Goal: Answer question/provide support: Share knowledge or assist other users

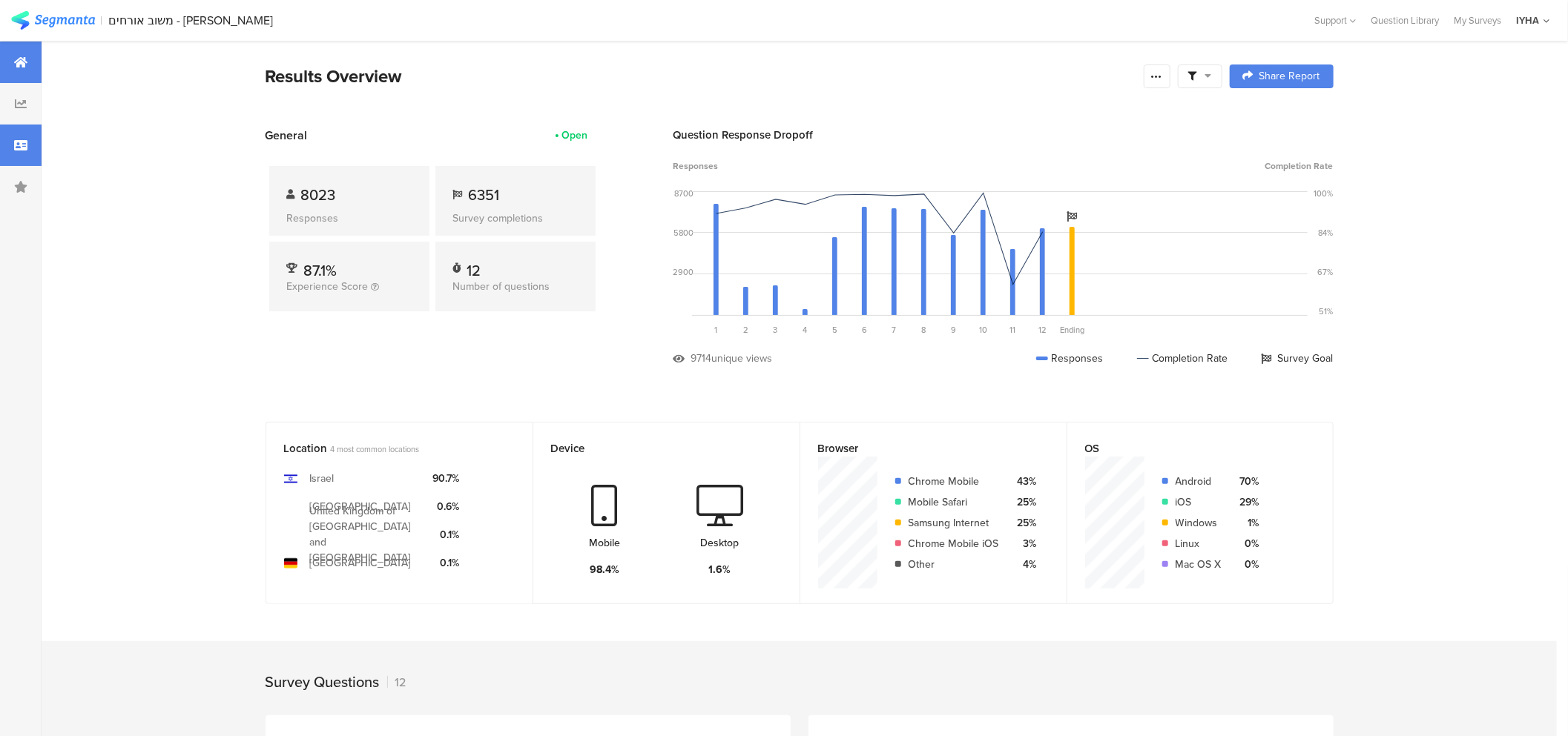
click at [23, 149] on icon at bounding box center [20, 145] width 14 height 12
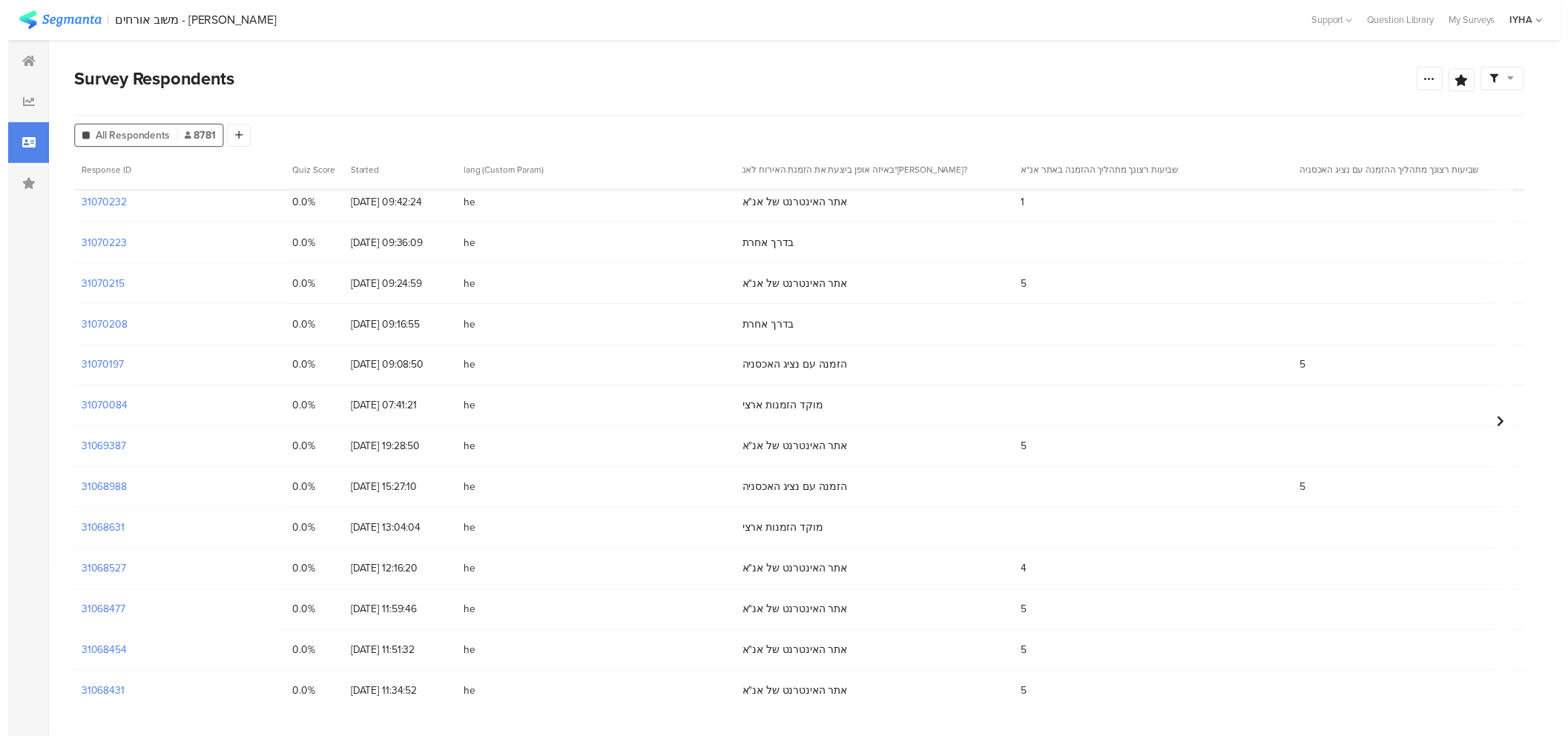
scroll to position [1174, 0]
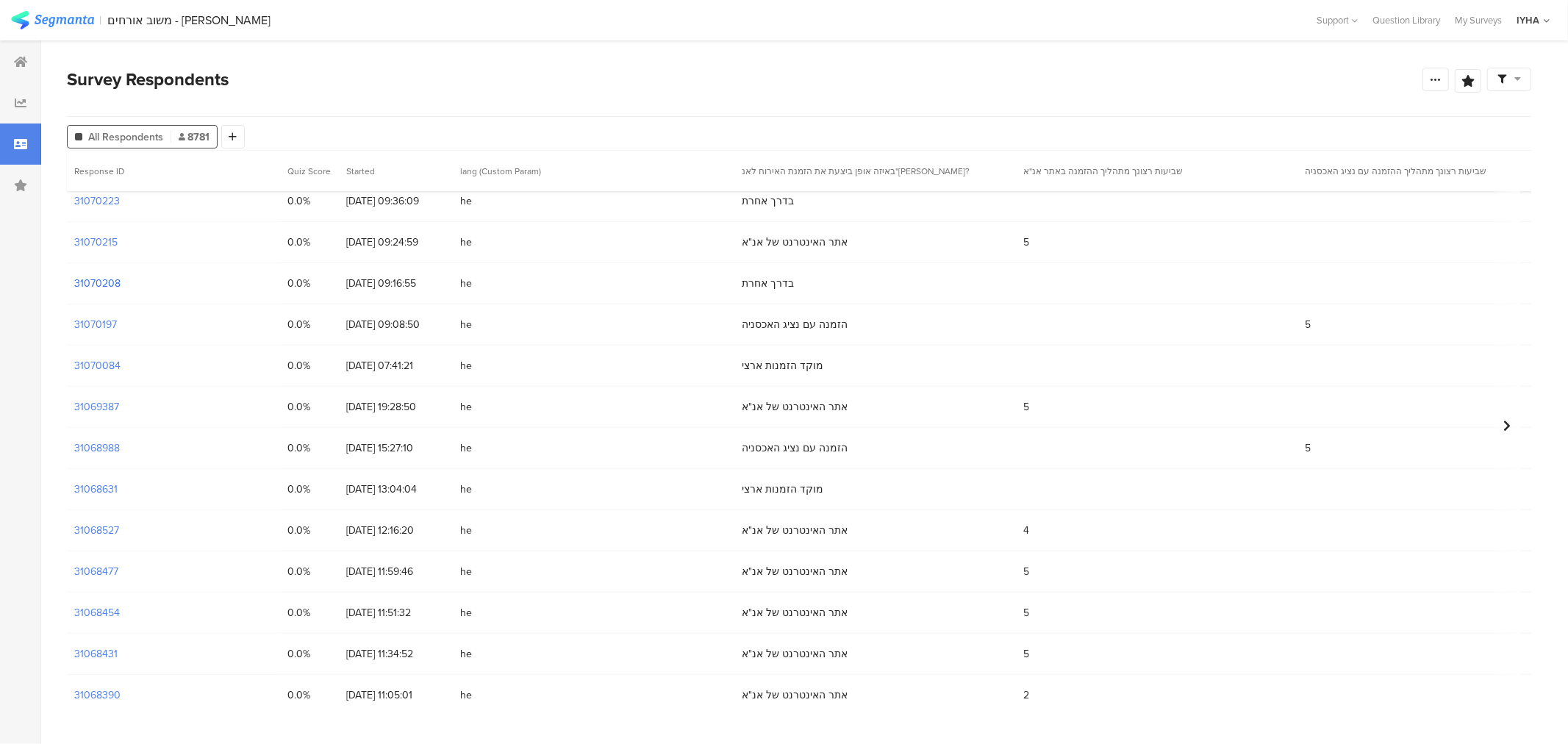
click at [109, 276] on section "31070208" at bounding box center [97, 283] width 46 height 15
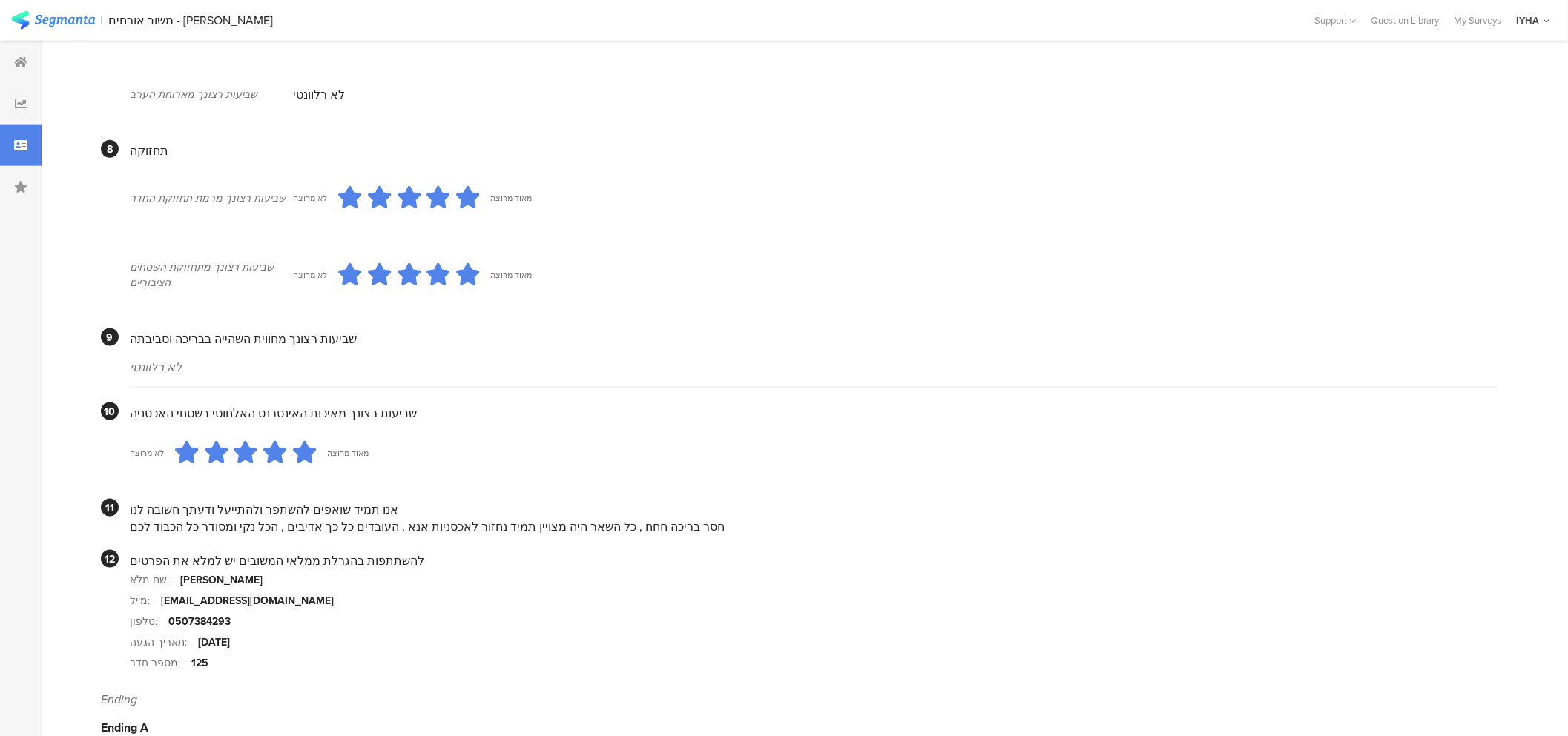
scroll to position [1129, 0]
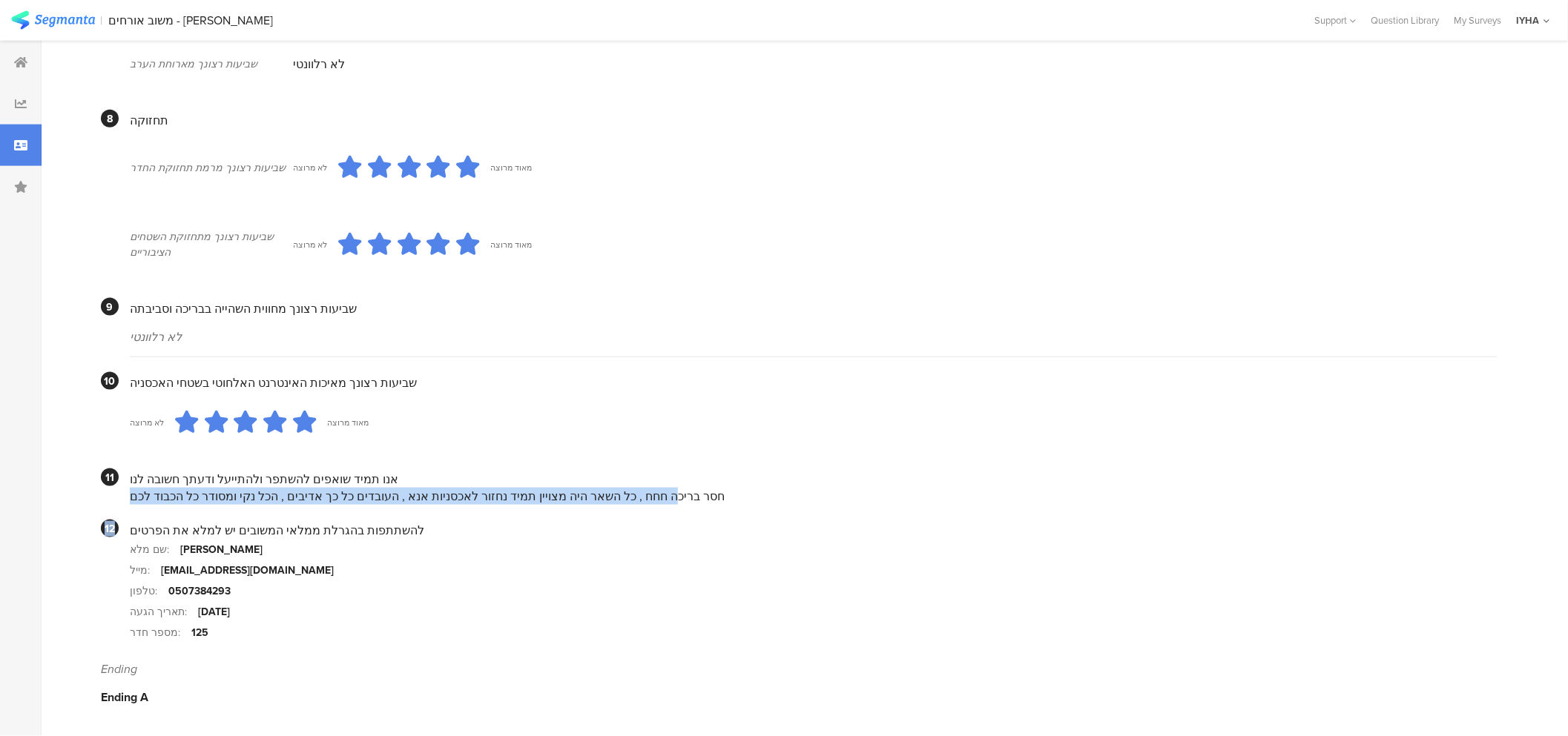
drag, startPoint x: 660, startPoint y: 497, endPoint x: 115, endPoint y: 510, distance: 545.2
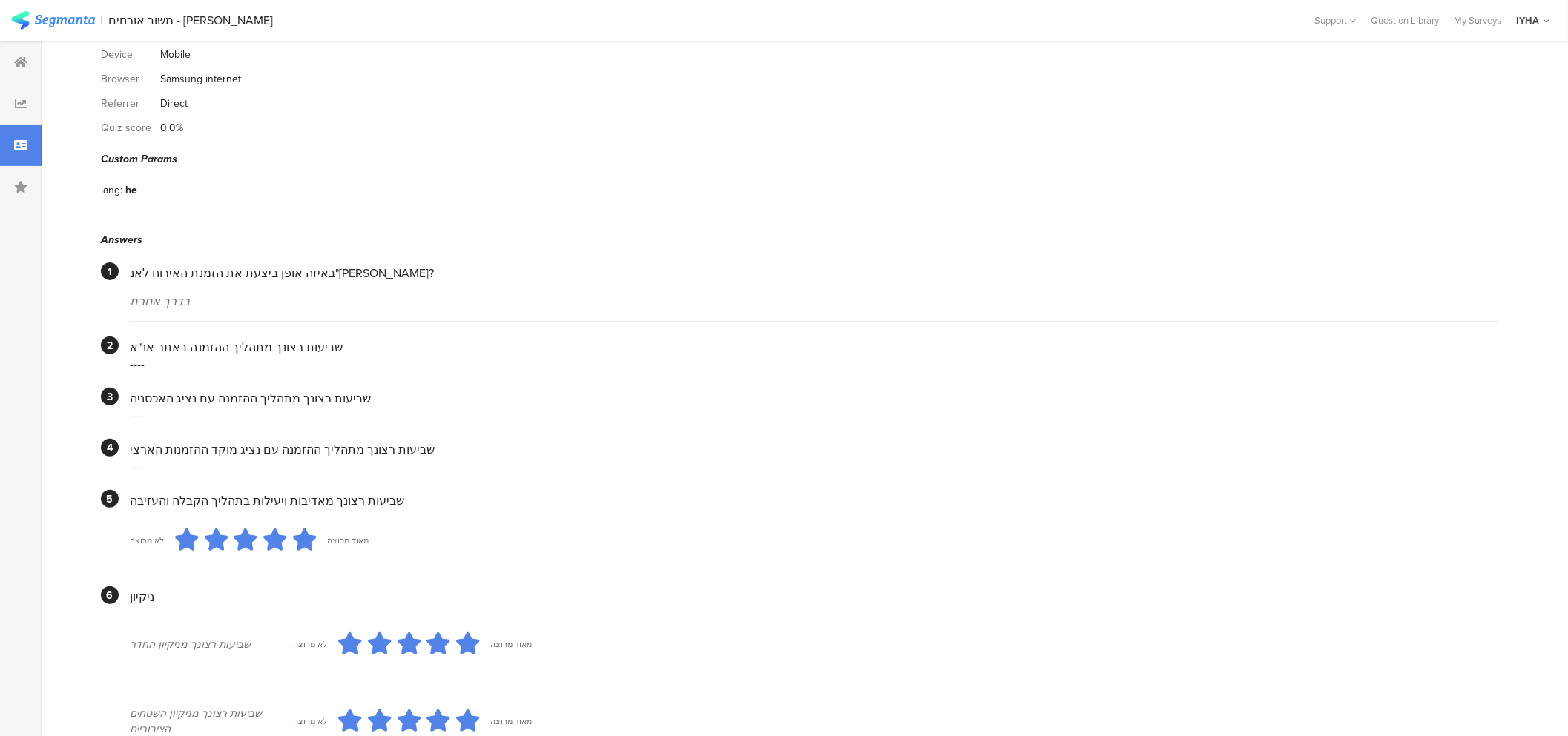
scroll to position [0, 0]
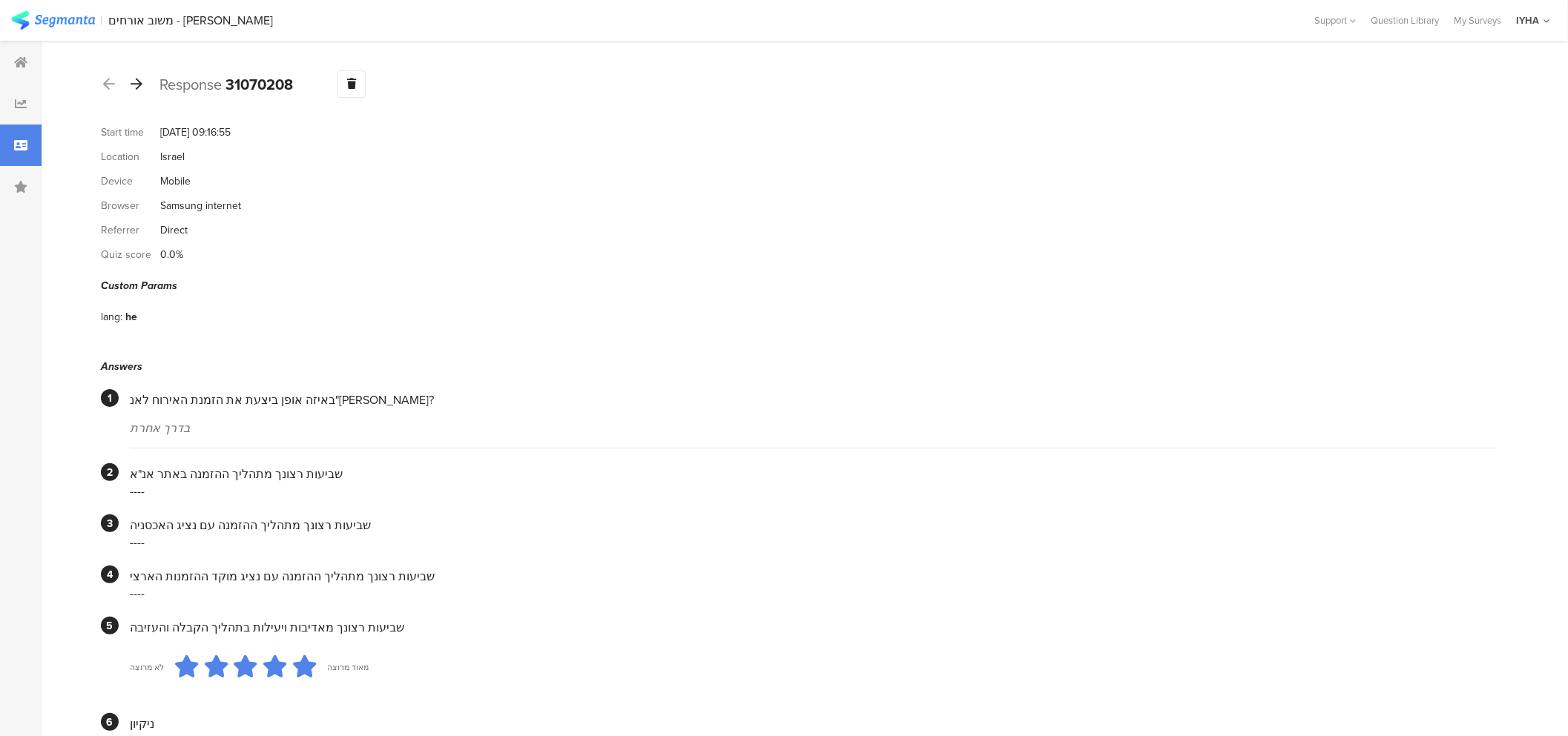
click at [140, 87] on icon at bounding box center [136, 84] width 12 height 14
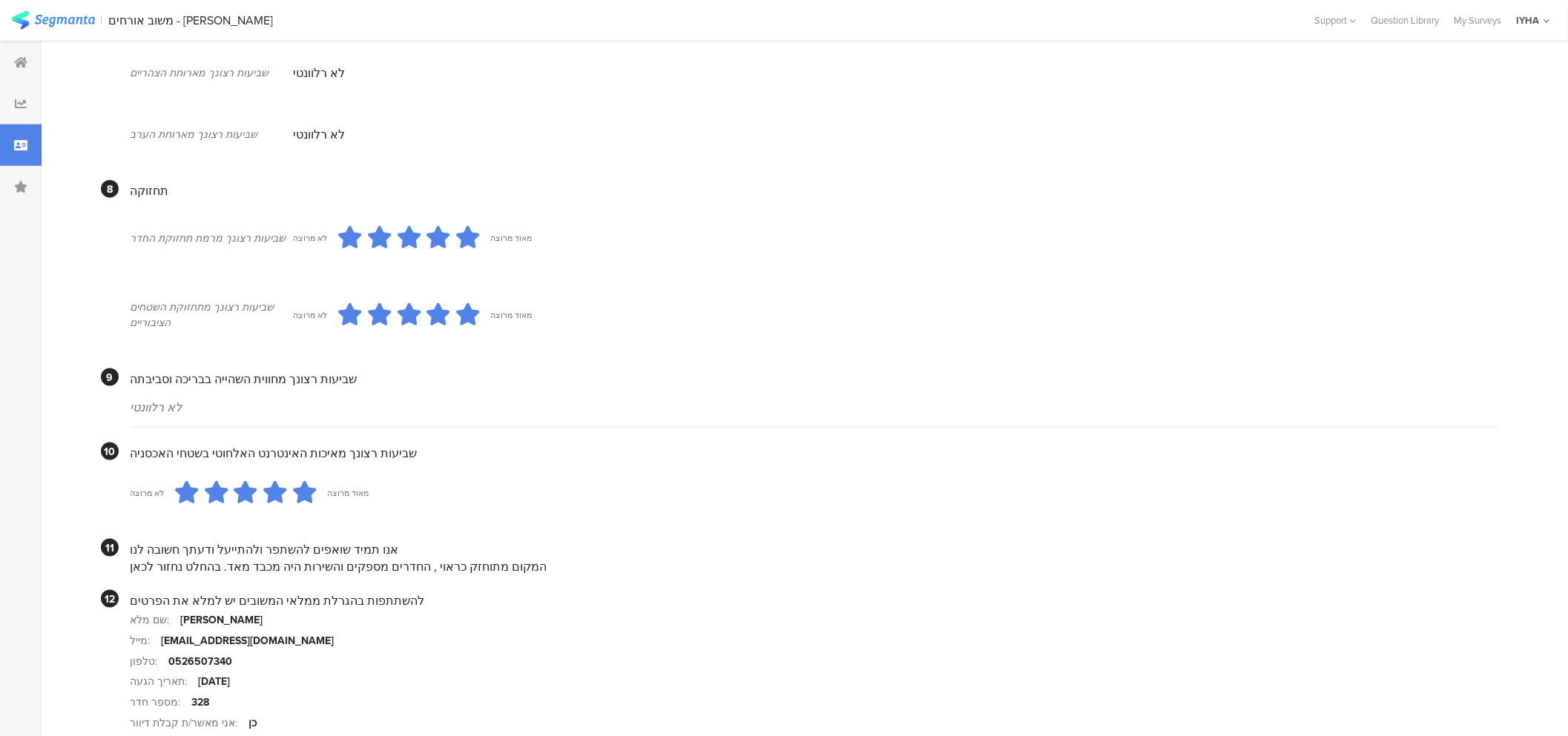
scroll to position [1215, 0]
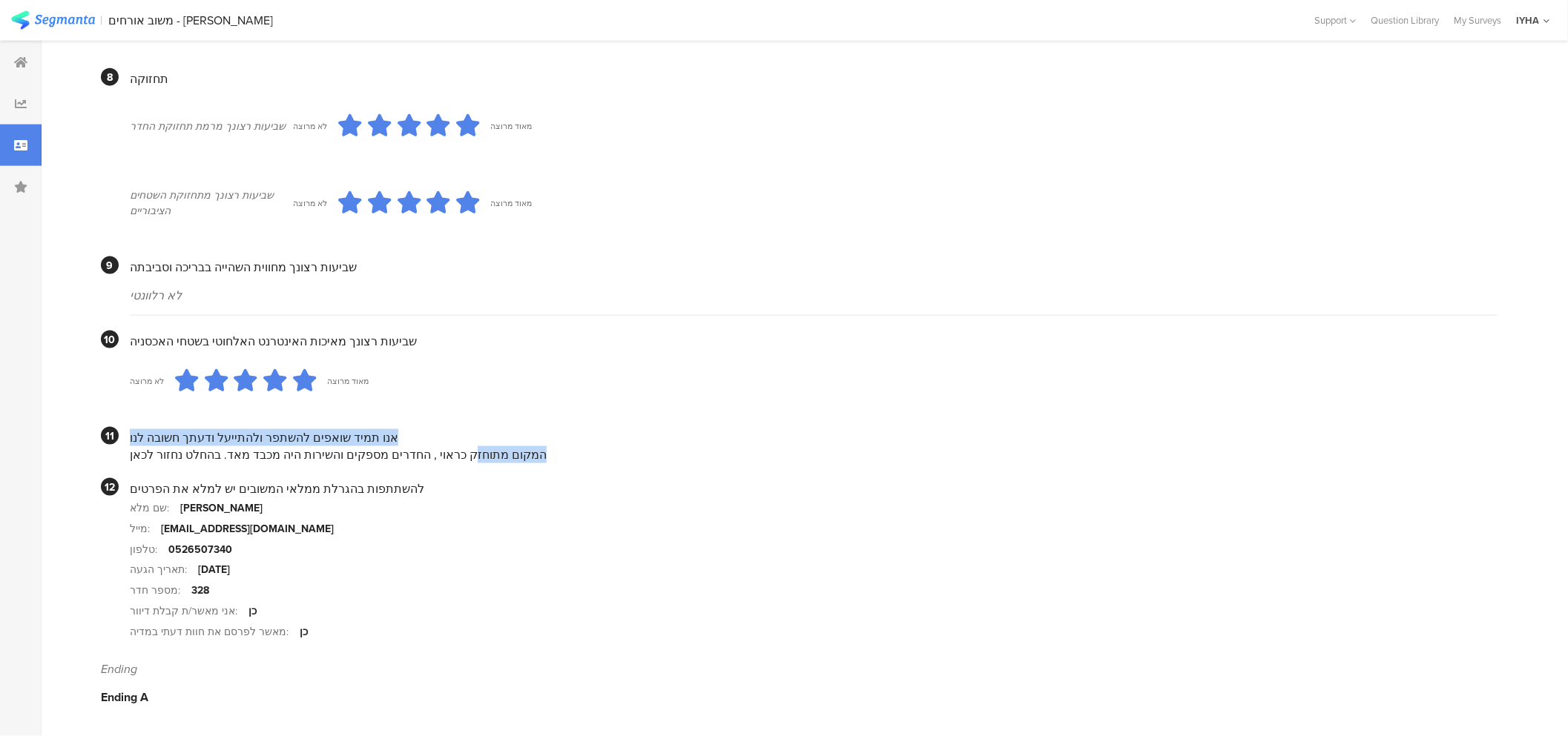
drag, startPoint x: 476, startPoint y: 455, endPoint x: 119, endPoint y: 399, distance: 361.4
click at [121, 430] on section "11 אנו תמיד שואפים להשתפר ולהתייעל ודעתך חשובה לנו המקום מתוחזק כראוי , החדרים …" at bounding box center [799, 445] width 1397 height 36
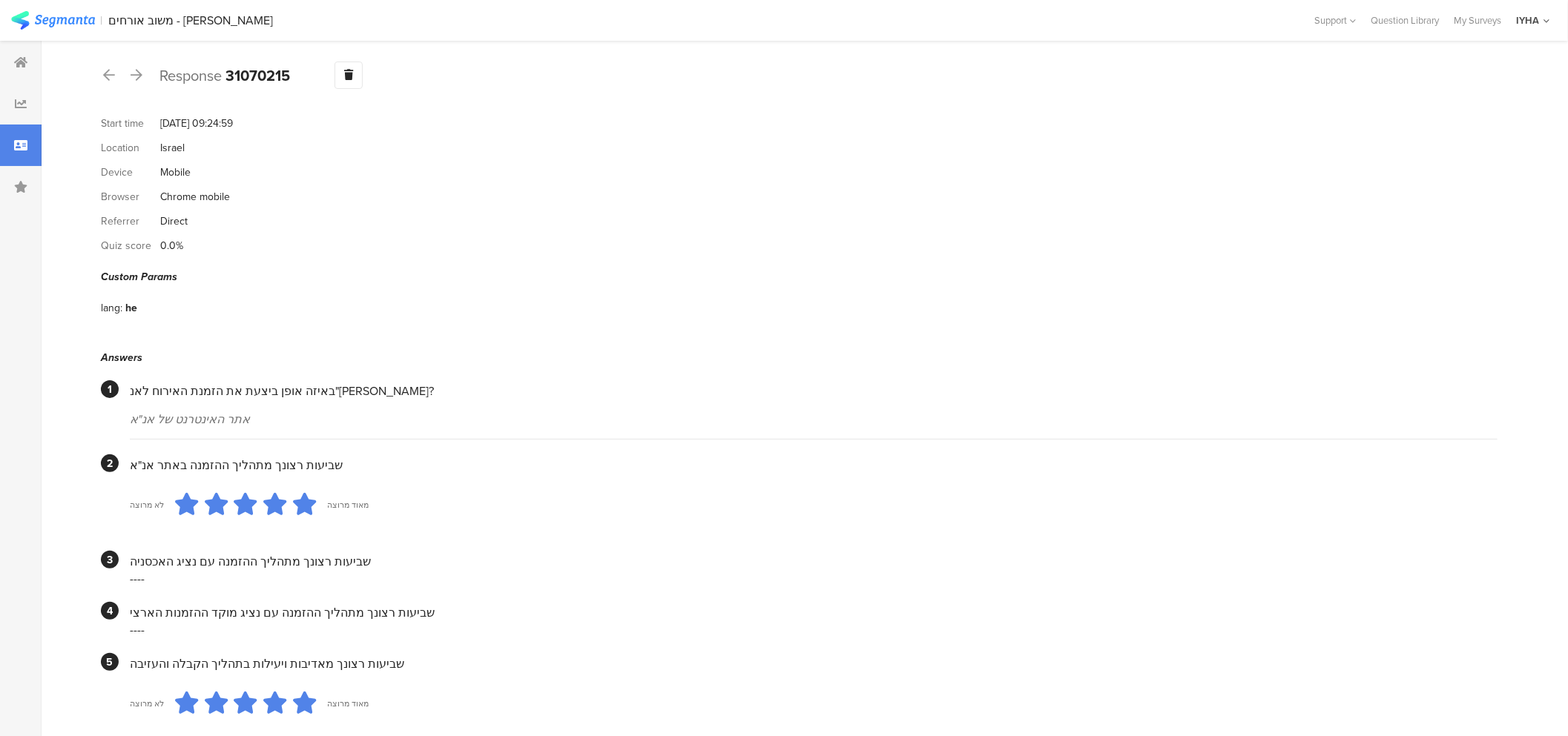
scroll to position [0, 0]
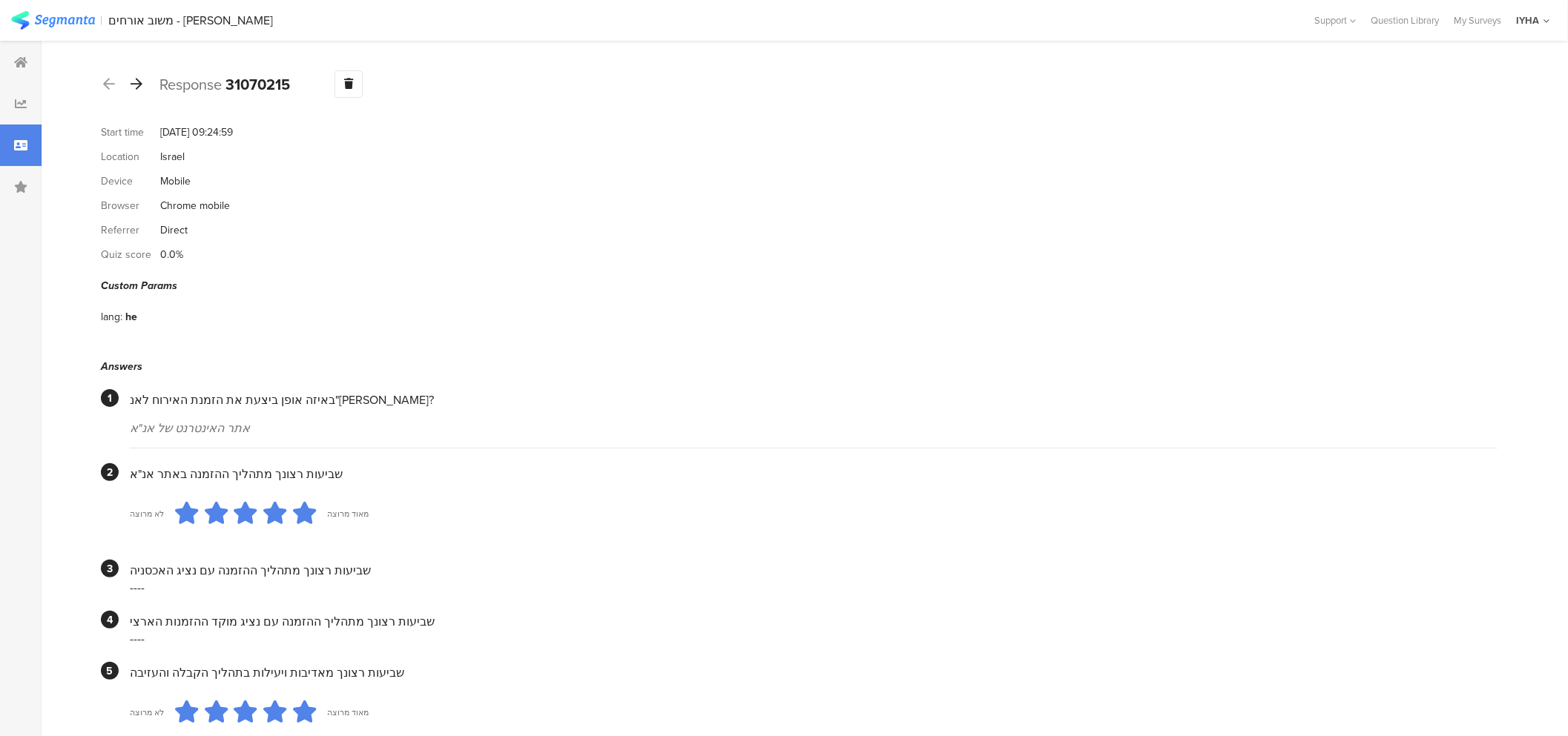
click at [132, 79] on icon at bounding box center [136, 84] width 12 height 14
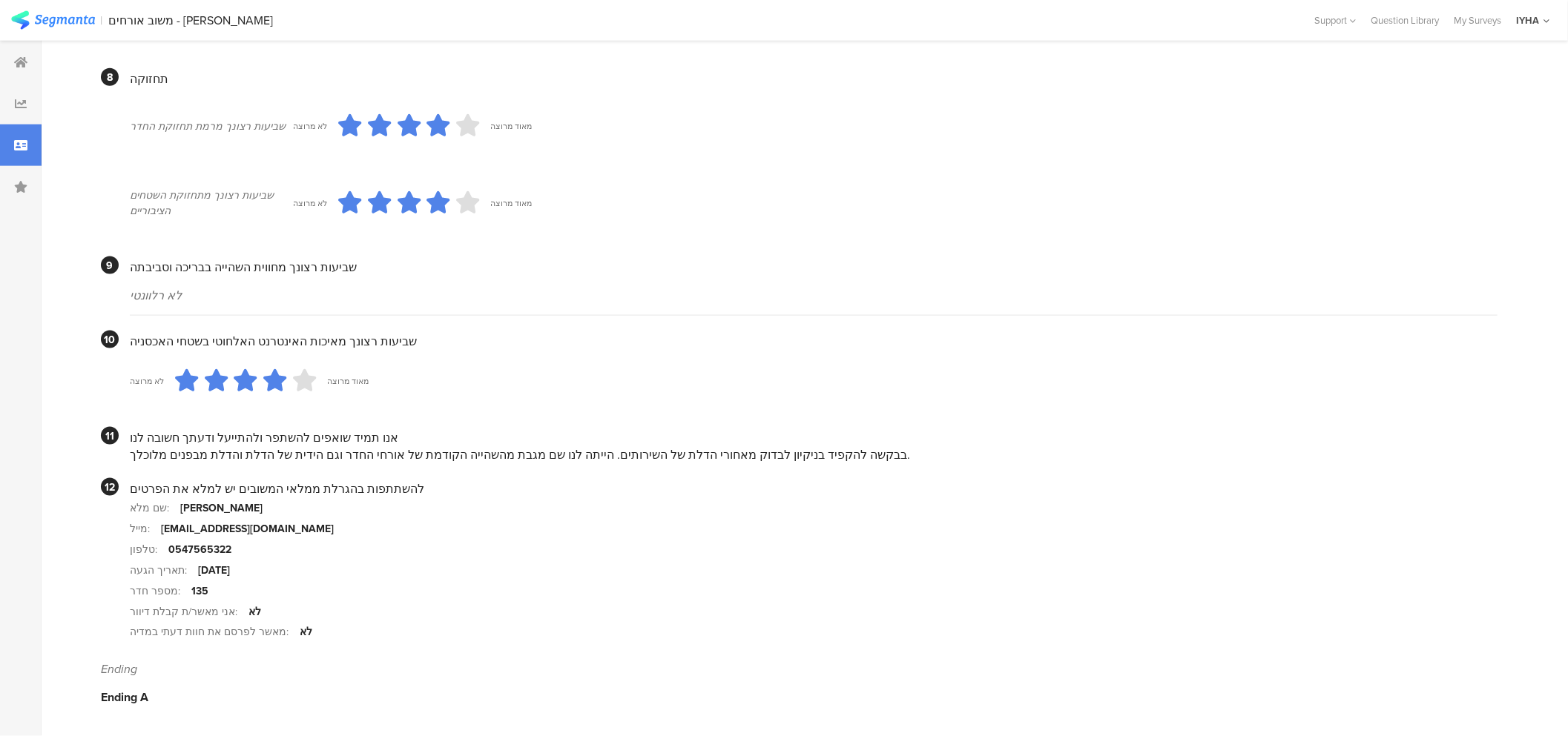
scroll to position [1153, 0]
drag, startPoint x: 838, startPoint y: 472, endPoint x: 694, endPoint y: 464, distance: 144.2
click at [694, 463] on div "בבקשה להקפיד בניקיון לבדוק מאחורי הדלת של השירותים. הייתה לנו שם מגבת מהשהייה ה…" at bounding box center [813, 455] width 1367 height 17
drag, startPoint x: 835, startPoint y: 466, endPoint x: 782, endPoint y: 467, distance: 53.0
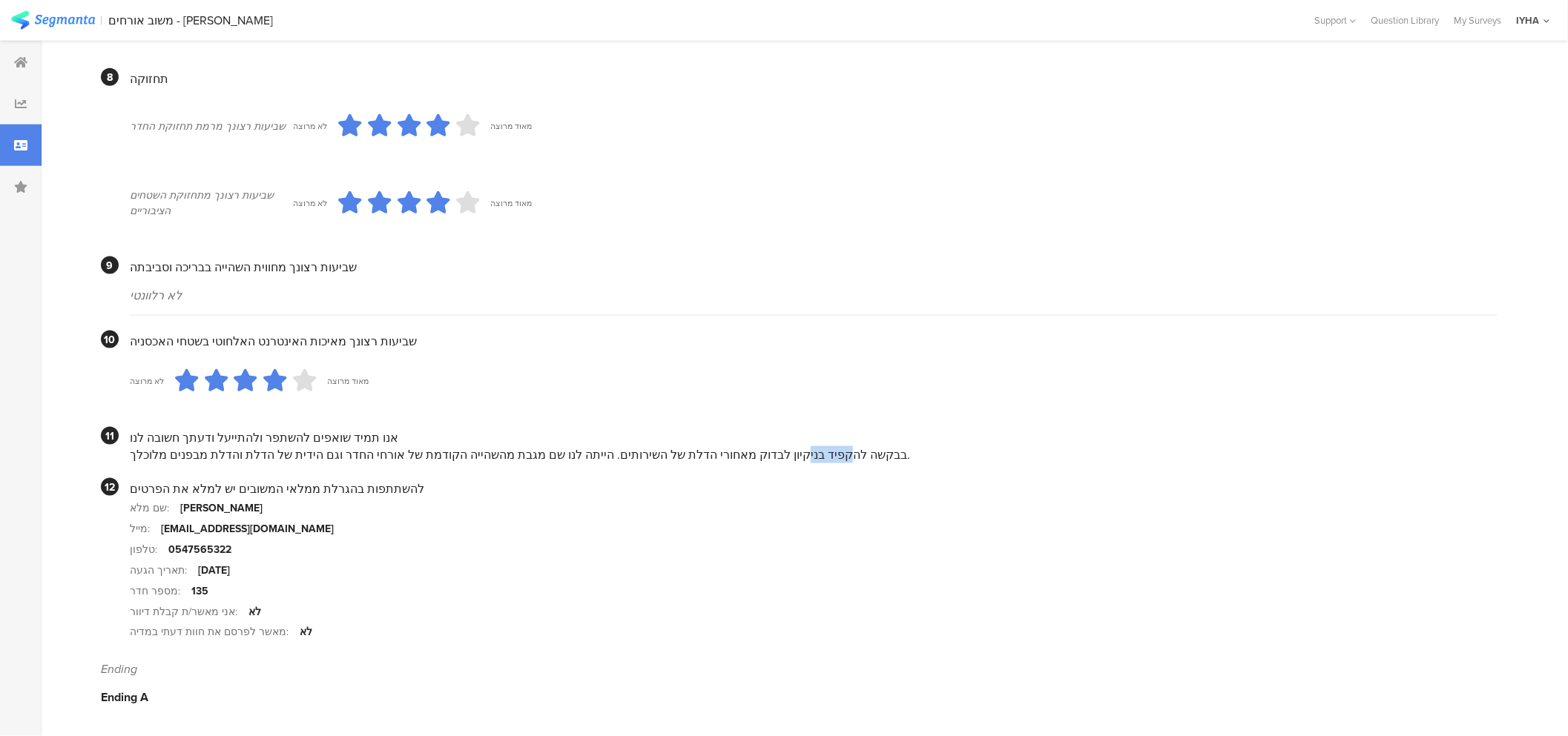
click at [783, 463] on div "בבקשה להקפיד בניקיון לבדוק מאחורי הדלת של השירותים. הייתה לנו שם מגבת מהשהייה ה…" at bounding box center [813, 455] width 1367 height 17
click at [766, 463] on div "בבקשה להקפיד בניקיון לבדוק מאחורי הדלת של השירותים. הייתה לנו שם מגבת מהשהייה ה…" at bounding box center [813, 455] width 1367 height 17
drag, startPoint x: 848, startPoint y: 470, endPoint x: 414, endPoint y: 471, distance: 434.0
click at [414, 463] on div "בבקשה להקפיד בניקיון לבדוק מאחורי הדלת של השירותים. הייתה לנו שם מגבת מהשהייה ה…" at bounding box center [813, 455] width 1367 height 17
click at [649, 598] on section "מספר חדר: 135" at bounding box center [813, 591] width 1367 height 21
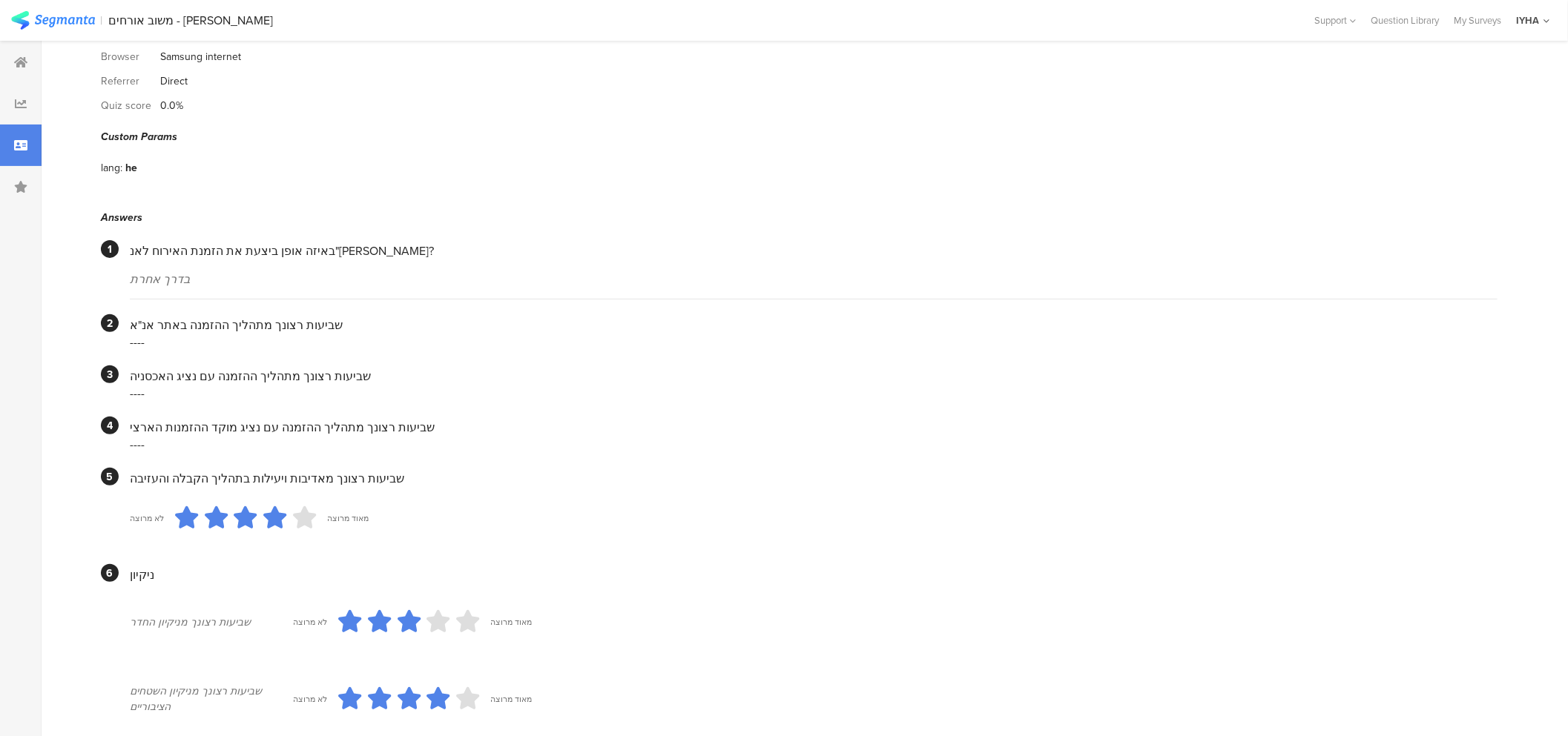
scroll to position [0, 0]
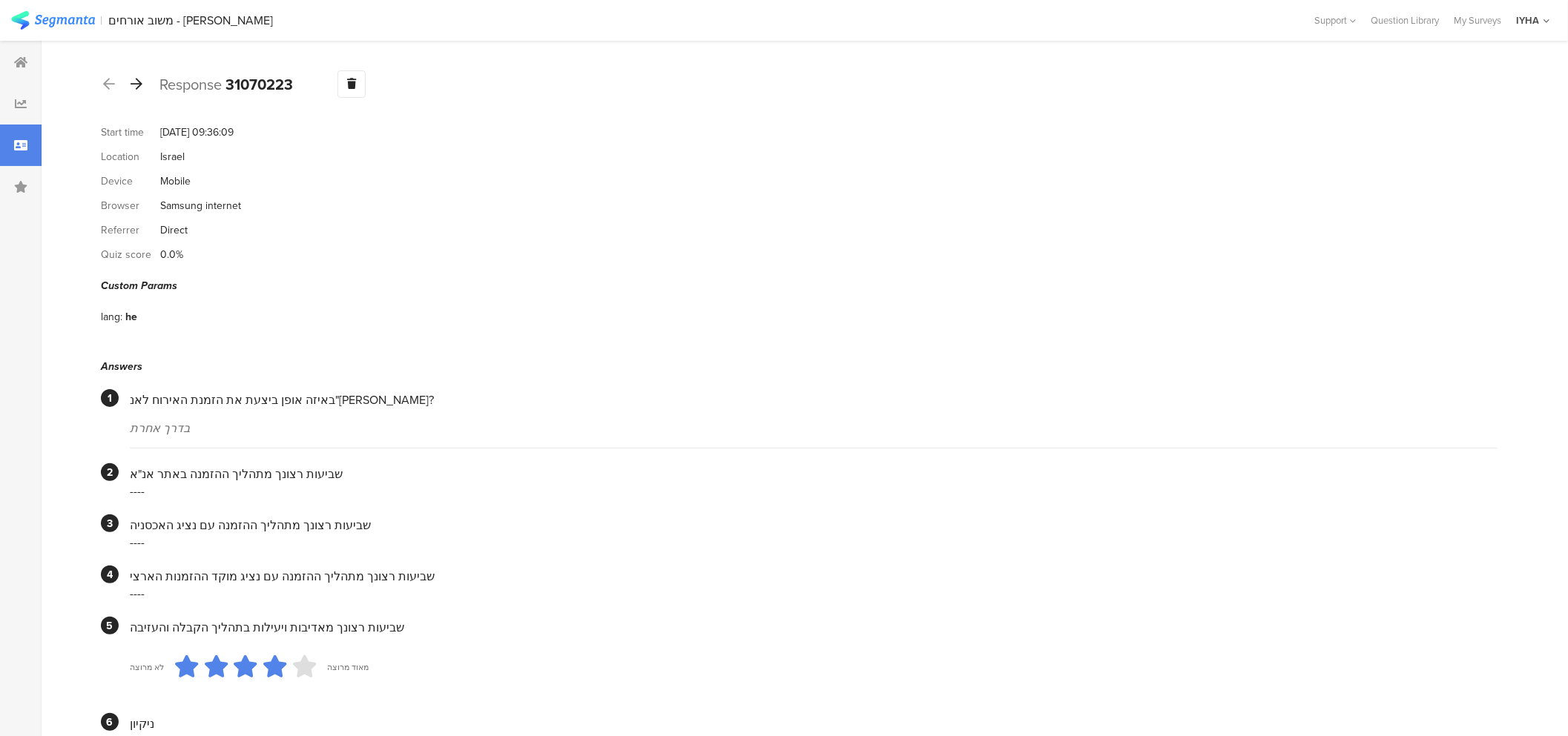
click at [139, 81] on icon at bounding box center [136, 84] width 12 height 14
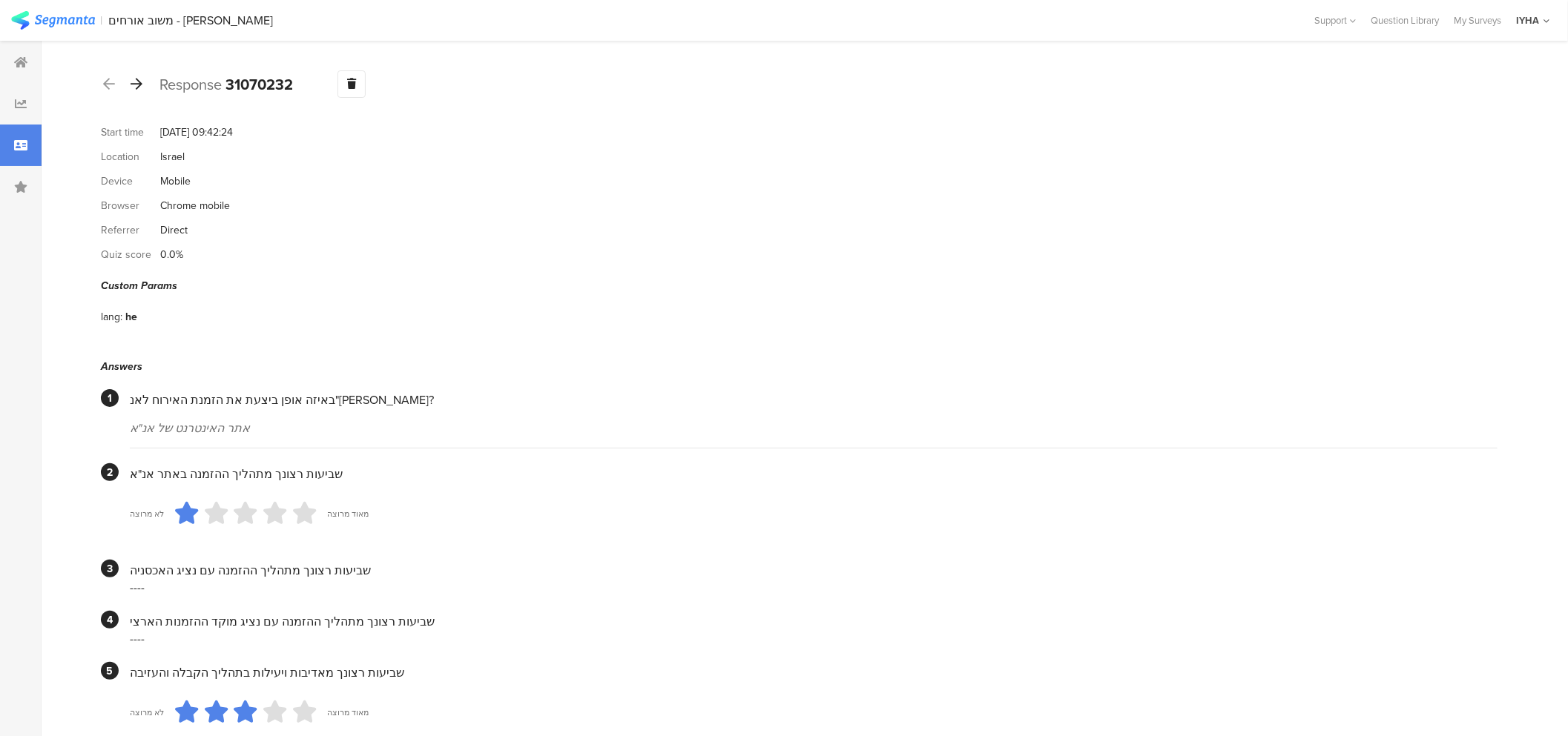
click at [140, 81] on icon at bounding box center [136, 84] width 12 height 14
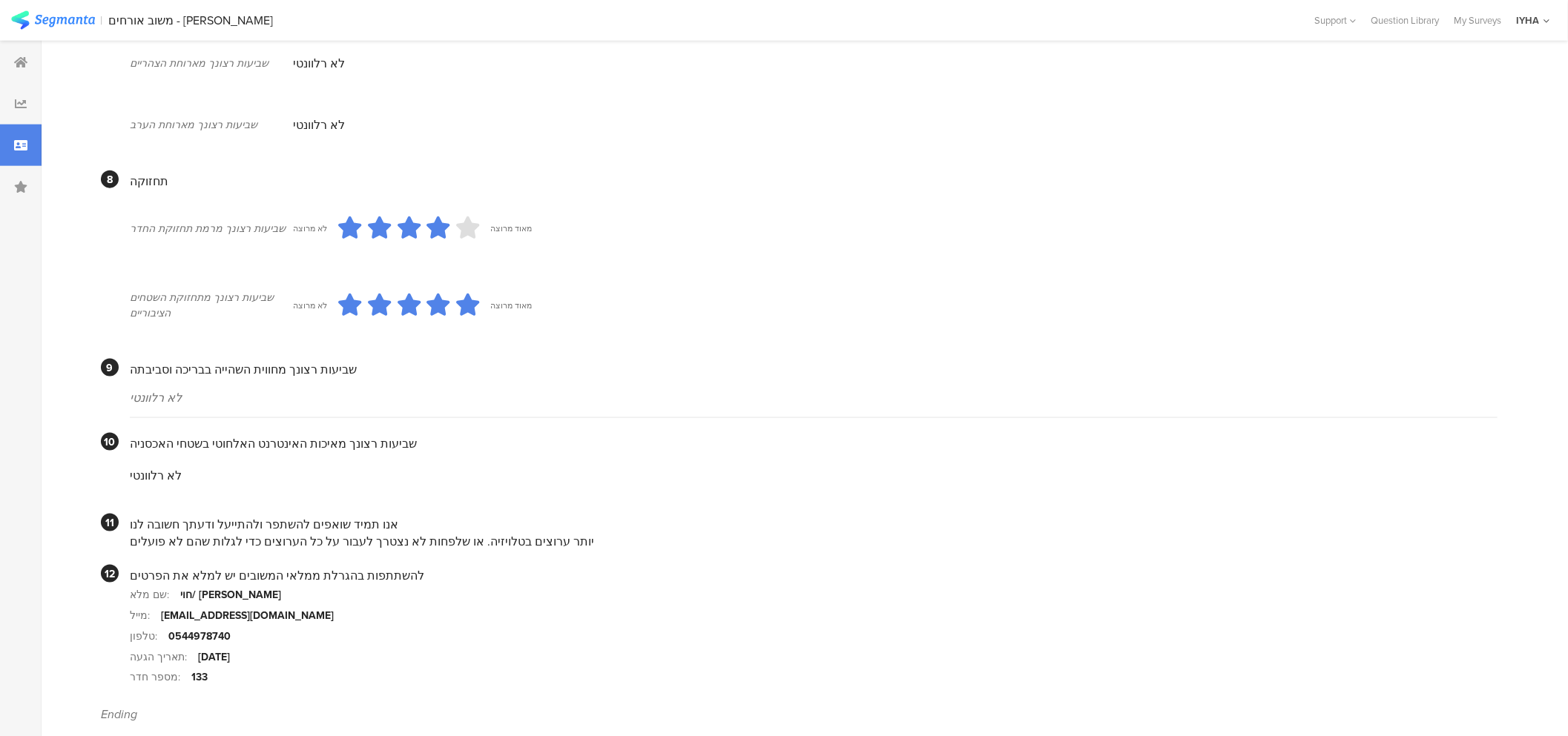
scroll to position [1159, 0]
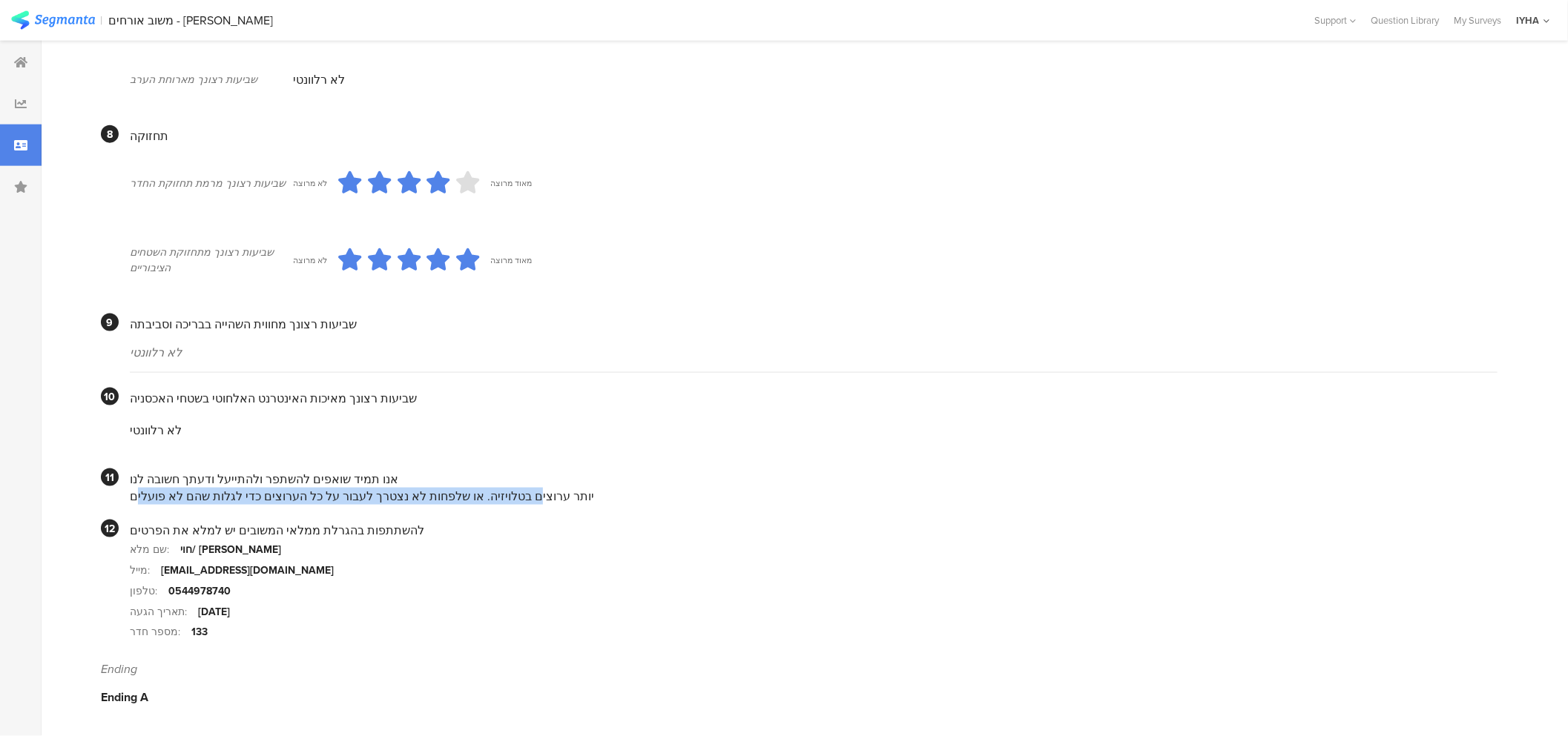
drag, startPoint x: 522, startPoint y: 491, endPoint x: 160, endPoint y: 488, distance: 362.0
click at [160, 488] on div "יותר ערוצים בטלויזיה. או שלפחות לא נצטרך לעבור על כל הערוצים כדי לגלות שהם לא פ…" at bounding box center [813, 496] width 1367 height 17
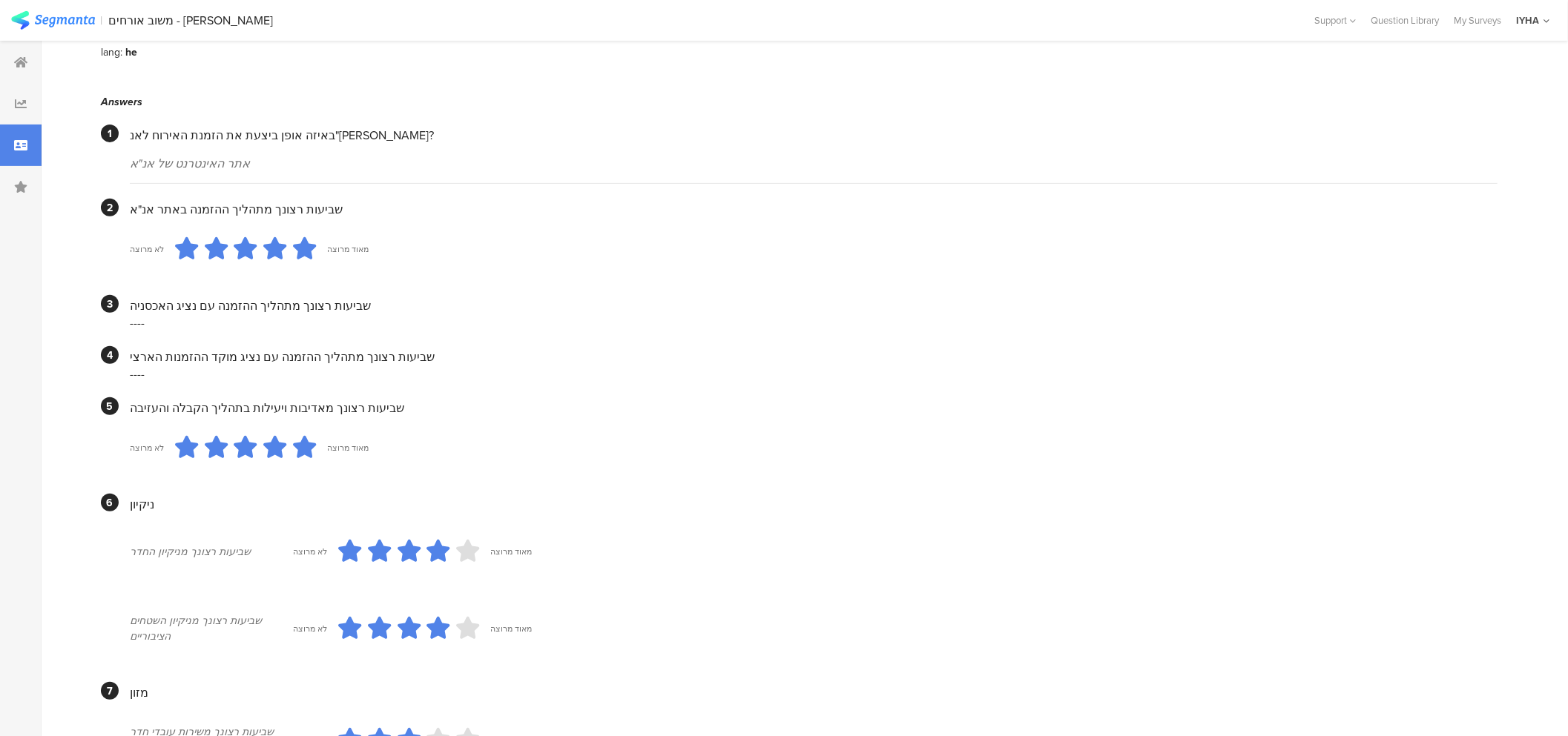
scroll to position [0, 0]
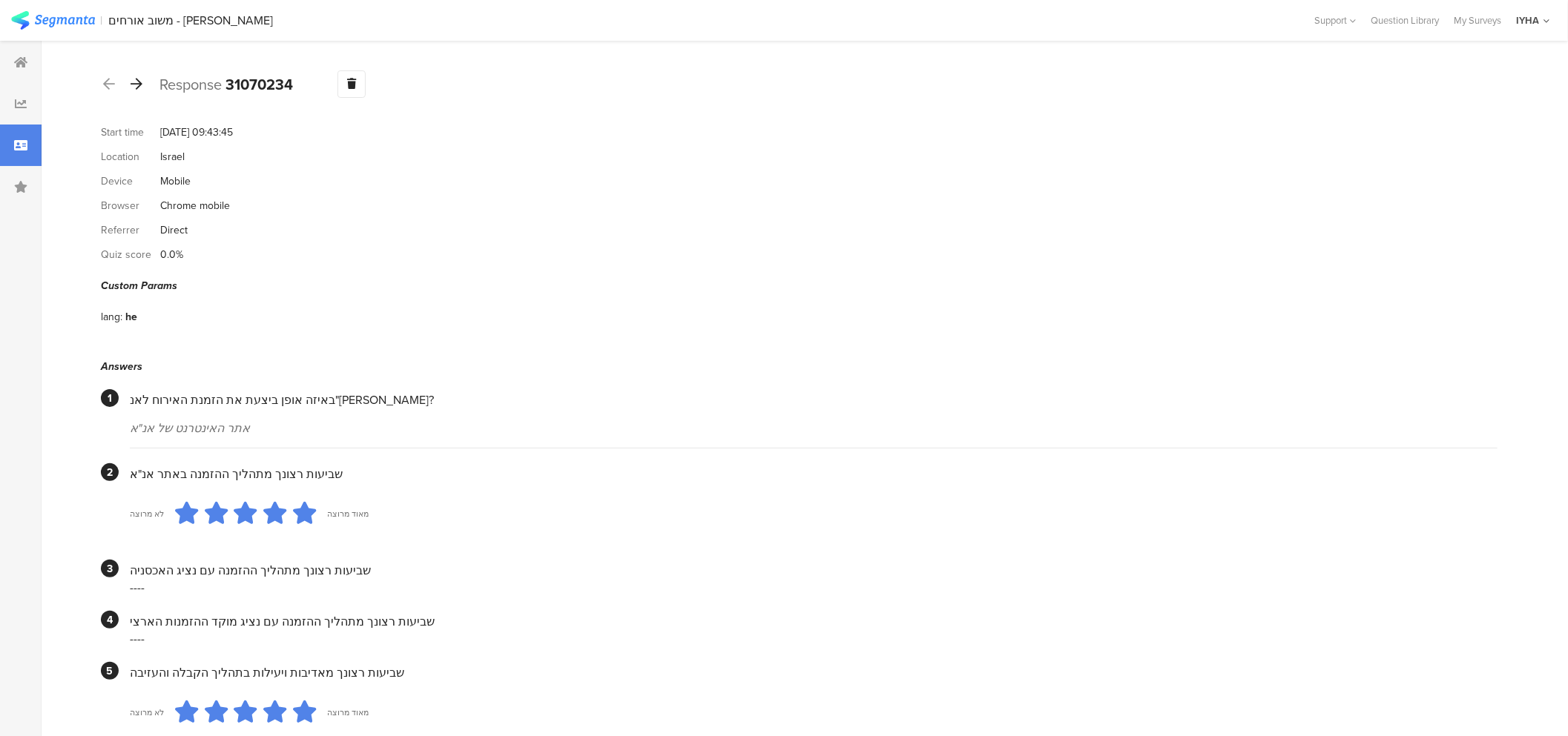
click at [131, 81] on icon at bounding box center [136, 84] width 12 height 14
click at [142, 86] on div at bounding box center [137, 85] width 16 height 24
click at [135, 87] on icon at bounding box center [136, 84] width 12 height 14
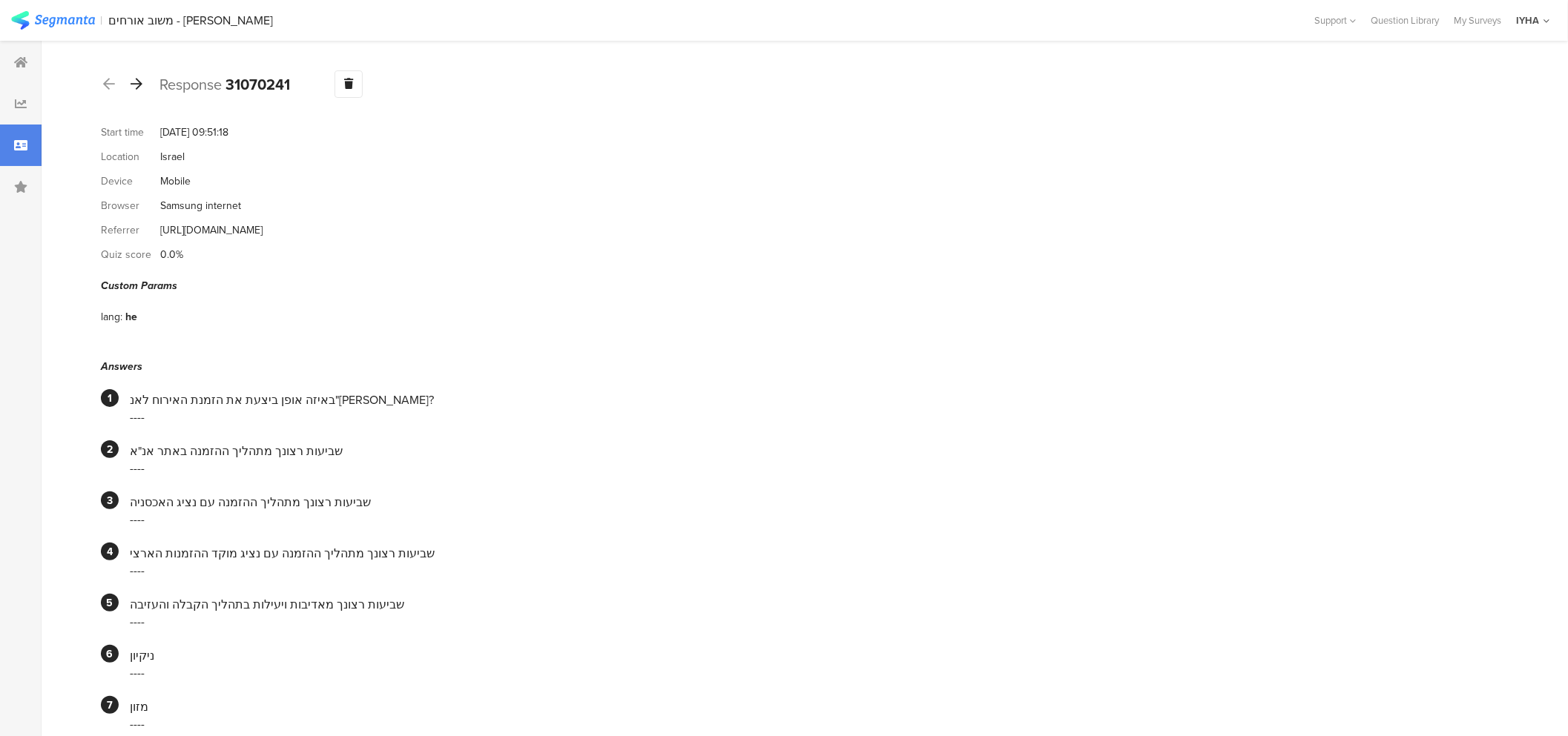
click at [141, 87] on icon at bounding box center [136, 84] width 12 height 14
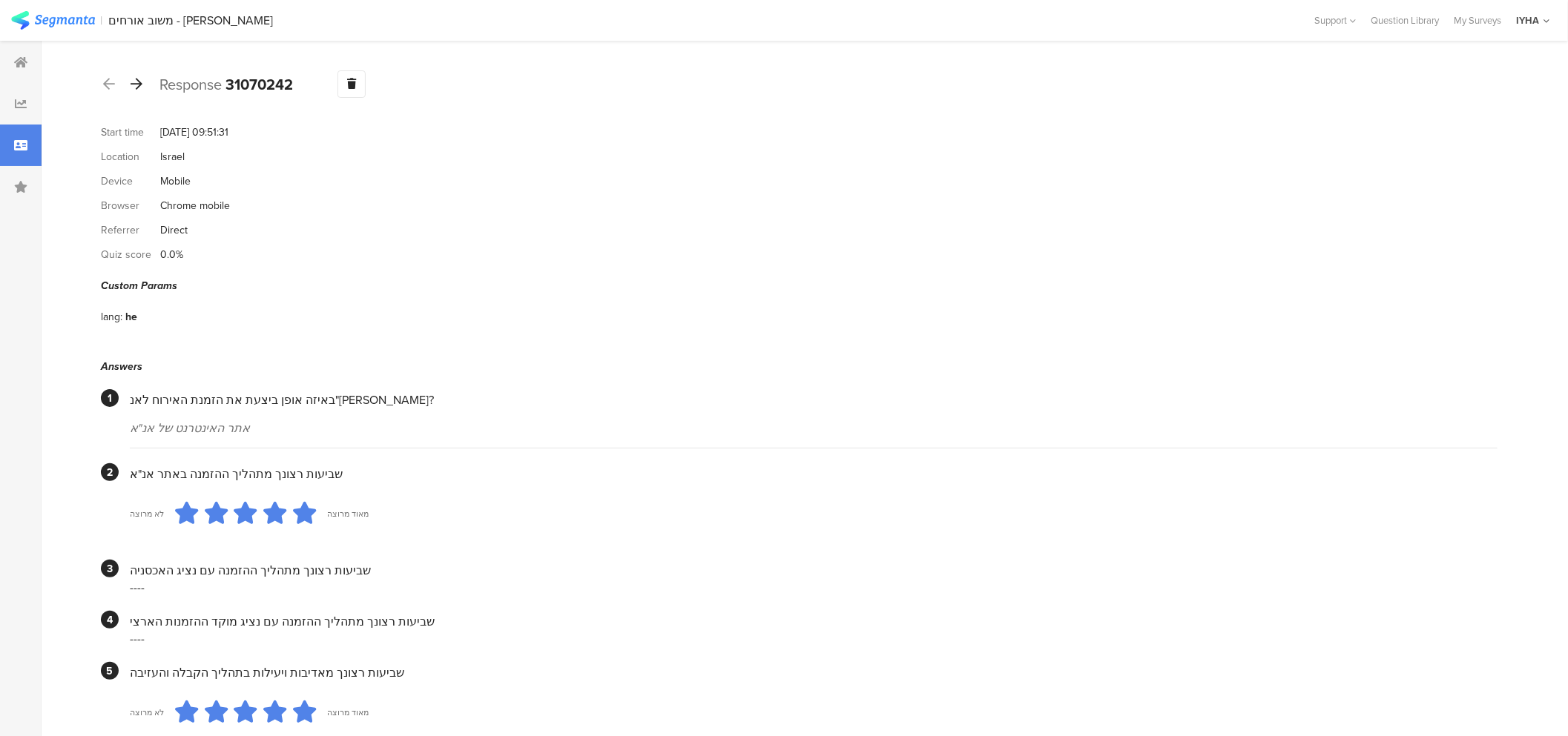
click at [141, 86] on icon at bounding box center [136, 84] width 12 height 14
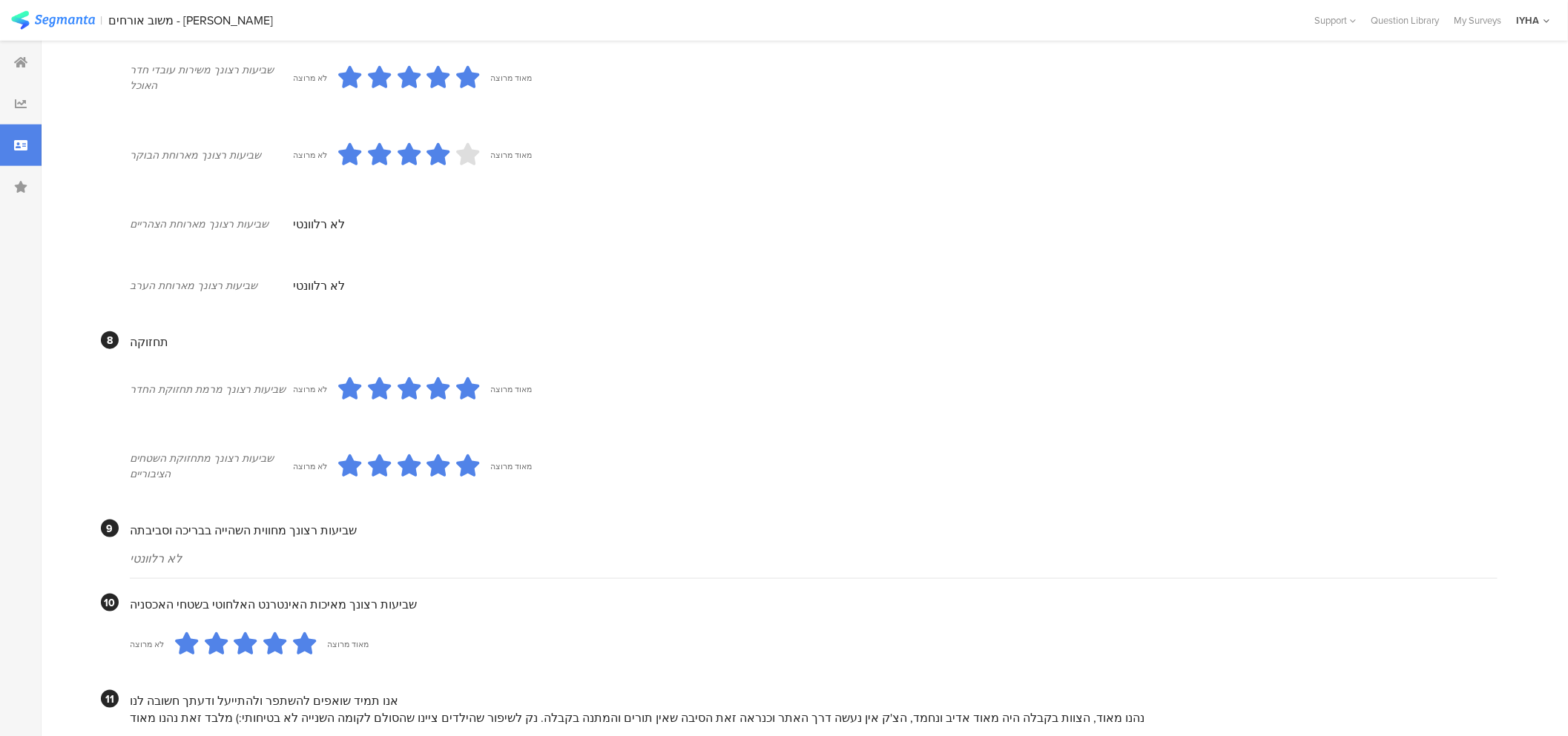
scroll to position [1215, 0]
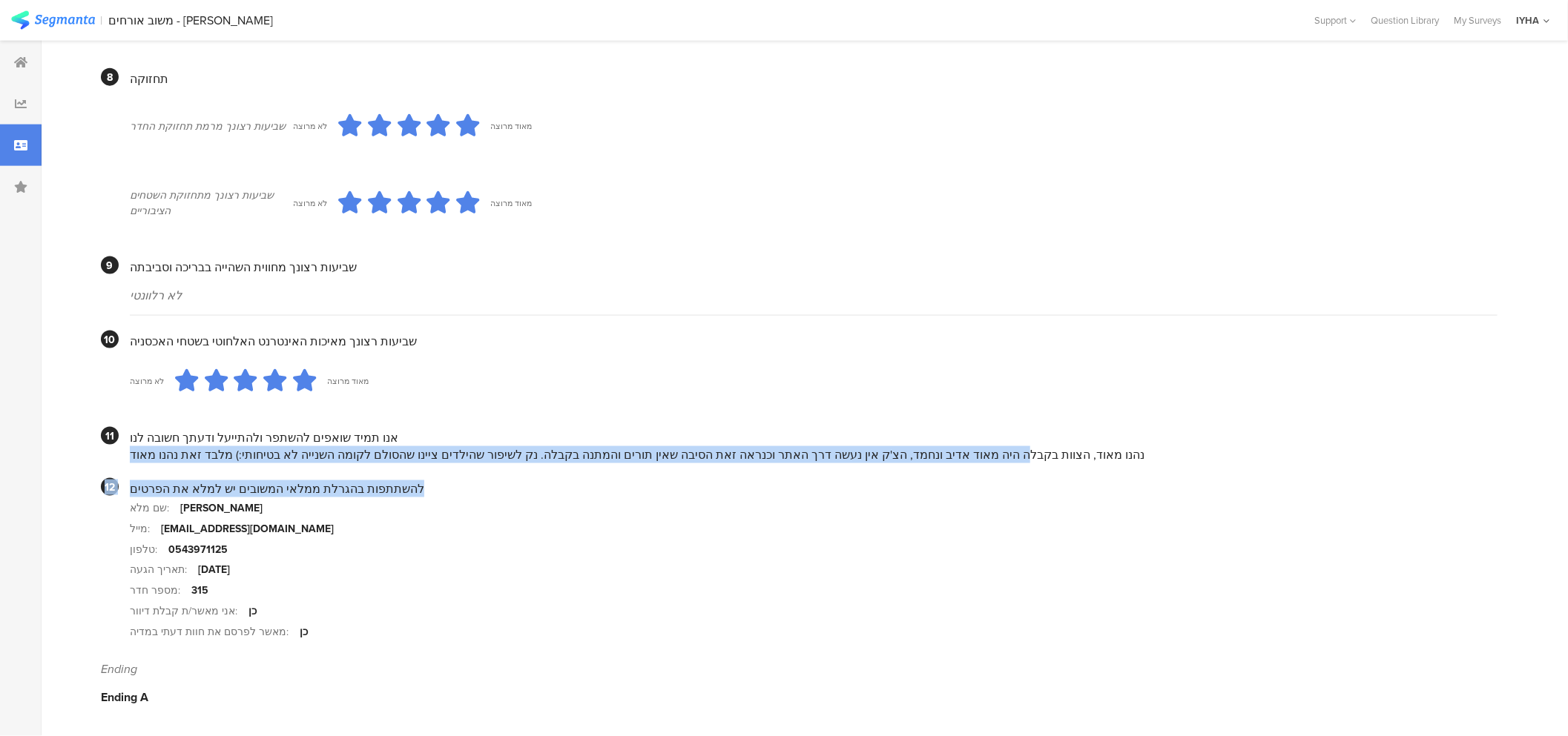
drag, startPoint x: 988, startPoint y: 445, endPoint x: 537, endPoint y: 455, distance: 451.1
click at [544, 460] on div "נהנו מאוד, הצוות בקבלה היה מאוד אדיב ונחמד, הצ'ק אין נעשה דרך האתר וכנראה זאת ה…" at bounding box center [813, 455] width 1367 height 17
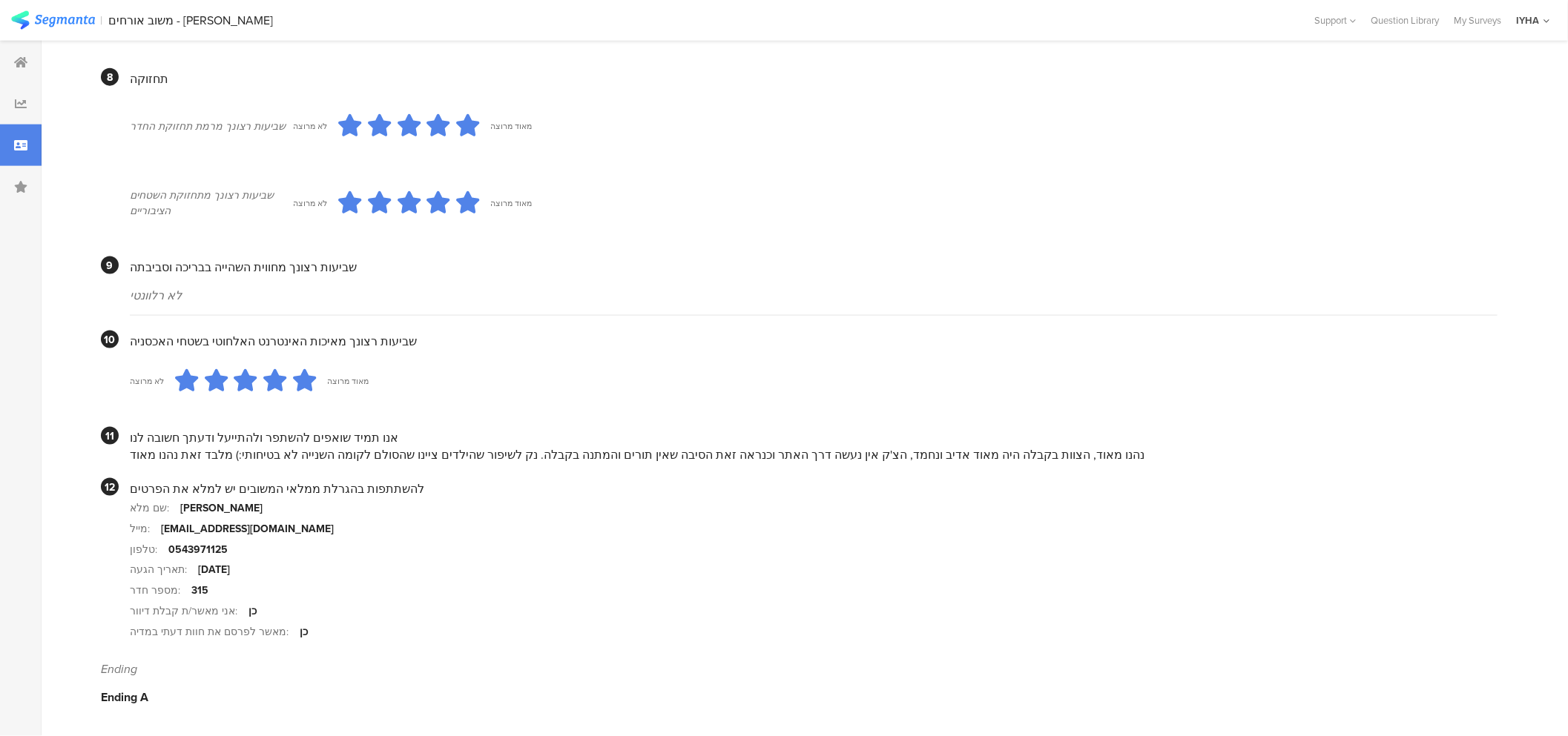
click at [466, 461] on div "נהנו מאוד, הצוות בקבלה היה מאוד אדיב ונחמד, הצ'ק אין נעשה דרך האתר וכנראה זאת ה…" at bounding box center [813, 455] width 1367 height 17
drag, startPoint x: 401, startPoint y: 453, endPoint x: 262, endPoint y: 449, distance: 139.1
click at [262, 449] on div "נהנו מאוד, הצוות בקבלה היה מאוד אדיב ונחמד, הצ'ק אין נעשה דרך האתר וכנראה זאת ה…" at bounding box center [813, 455] width 1367 height 17
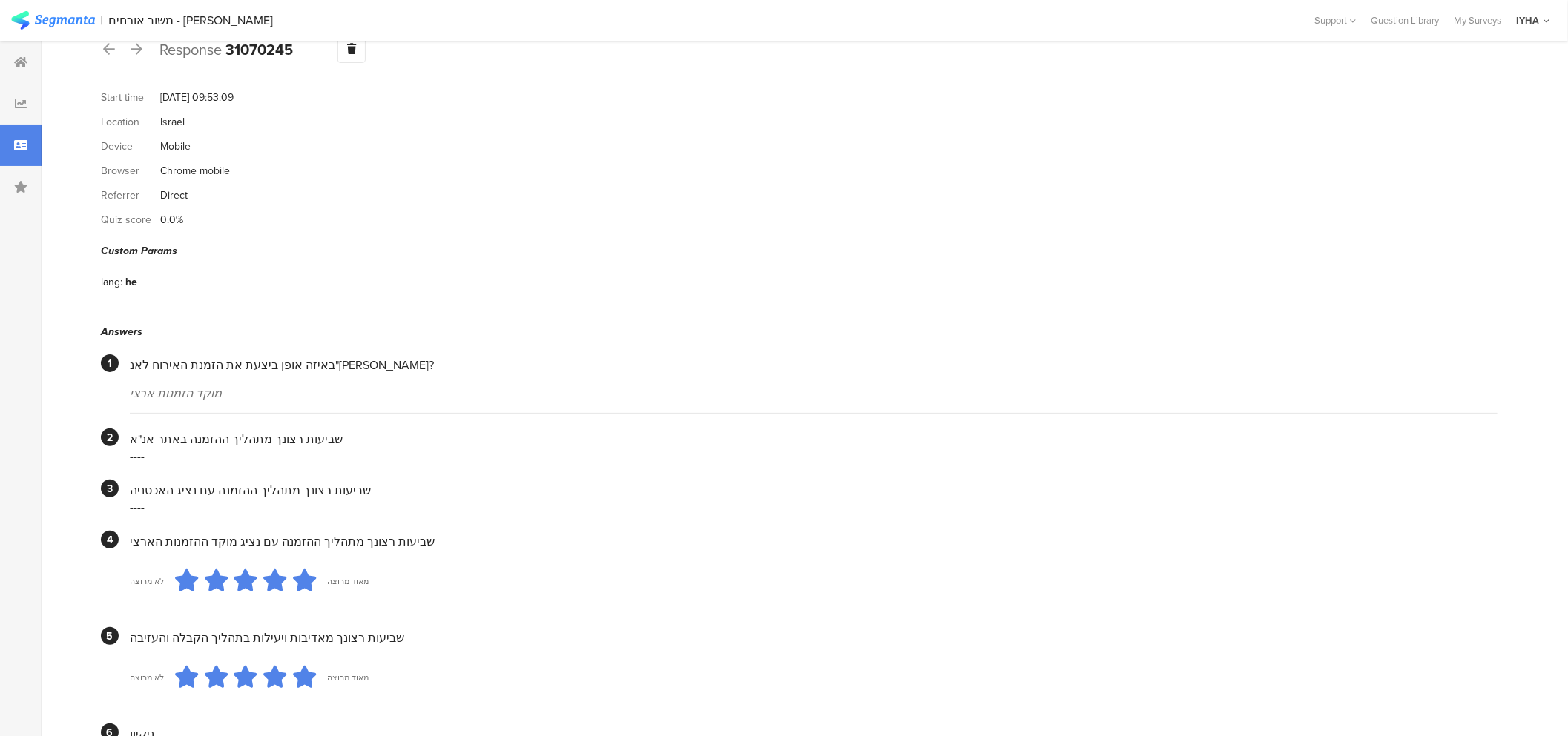
scroll to position [0, 0]
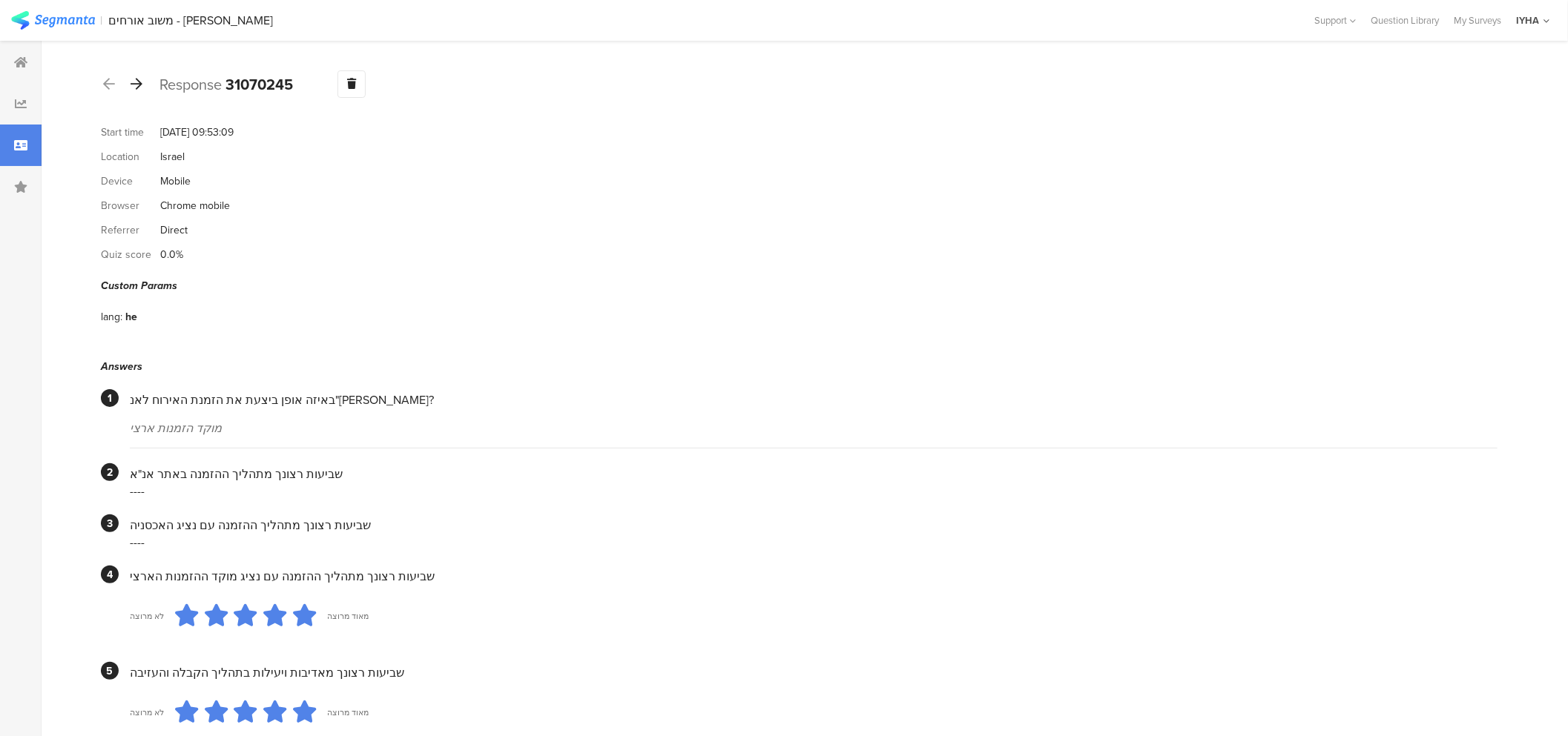
click at [140, 86] on icon at bounding box center [136, 84] width 12 height 14
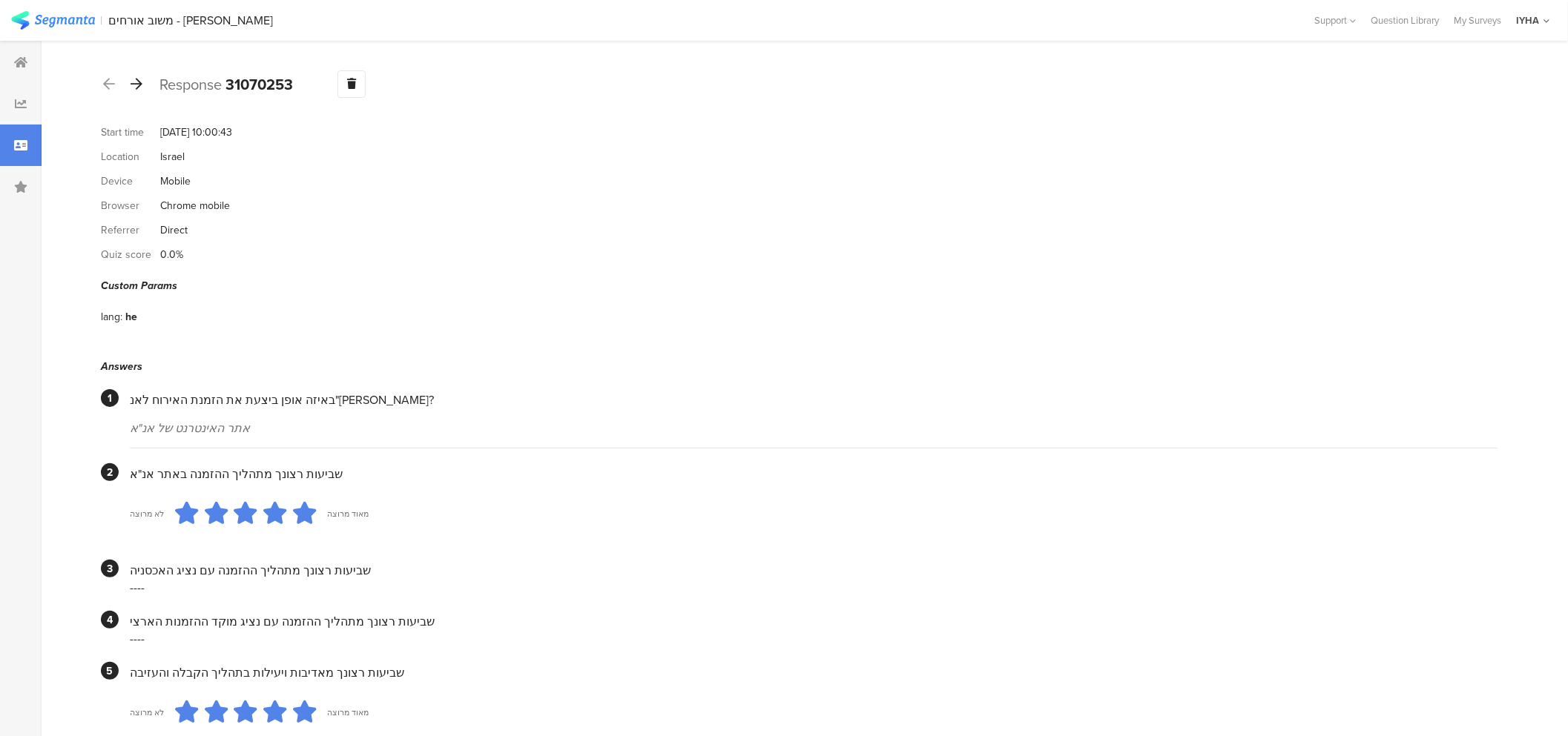
click at [139, 86] on icon at bounding box center [136, 84] width 12 height 14
click at [131, 85] on icon at bounding box center [136, 84] width 12 height 14
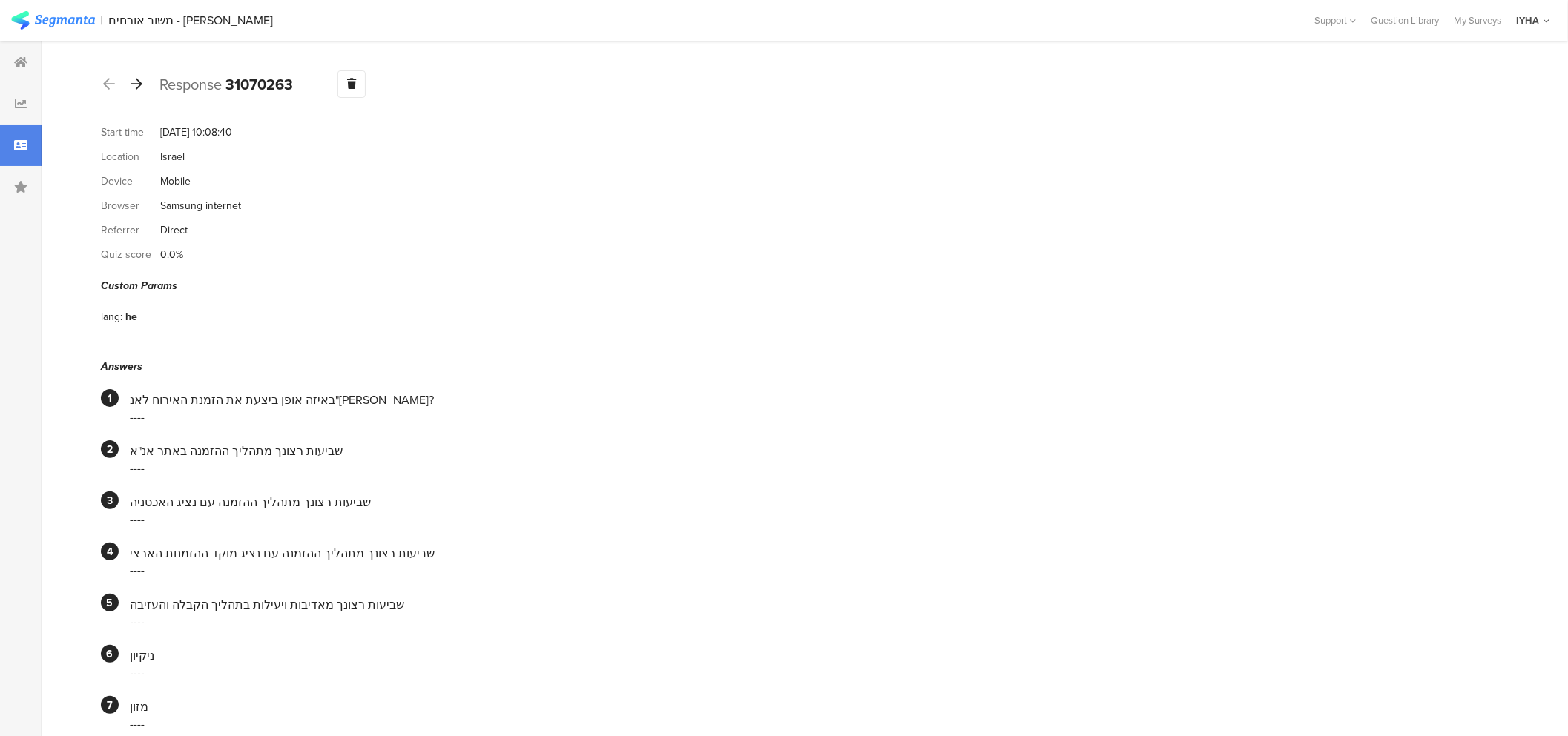
click at [131, 86] on icon at bounding box center [136, 84] width 12 height 14
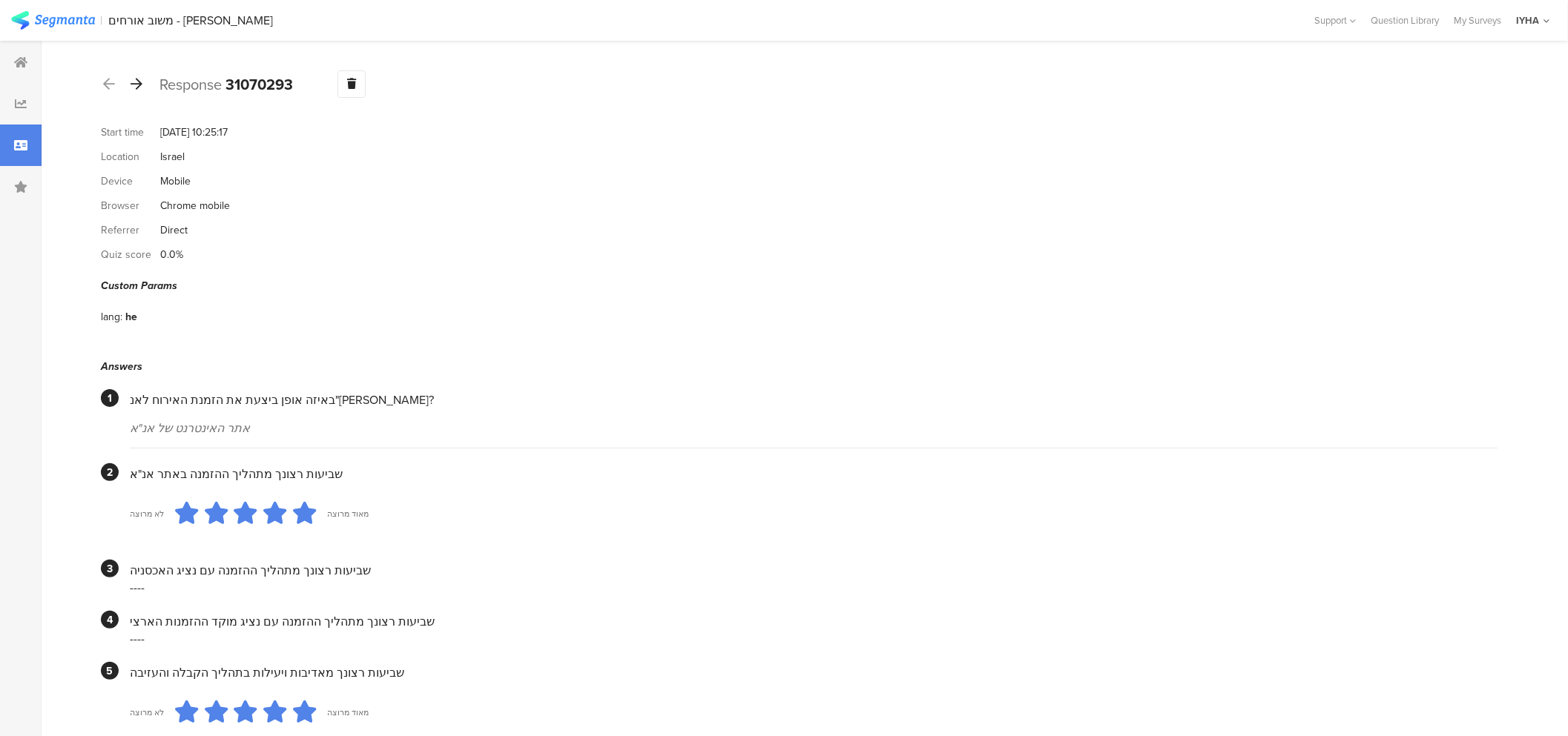
click at [132, 86] on icon at bounding box center [136, 84] width 12 height 14
click at [137, 86] on icon at bounding box center [136, 84] width 12 height 14
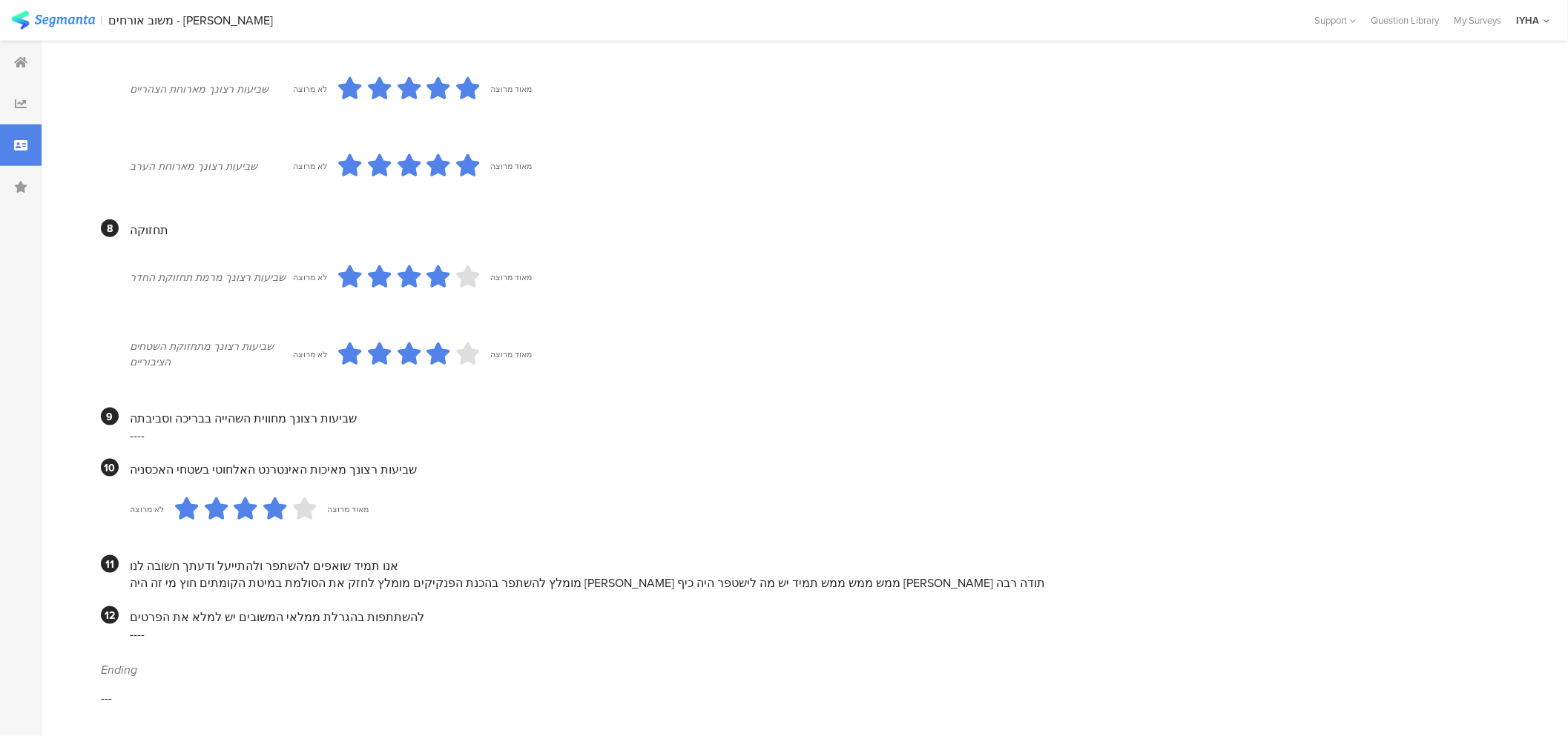
scroll to position [1051, 0]
drag, startPoint x: 826, startPoint y: 583, endPoint x: 412, endPoint y: 582, distance: 414.0
click at [412, 582] on div "מומלץ להשתפר בהכנת הפנקיקים מומלץ לחזק את הסולמת במיטת הקומתים חוץ מי זה היה [P…" at bounding box center [813, 583] width 1367 height 17
click at [478, 578] on div "מומלץ להשתפר בהכנת הפנקיקים מומלץ לחזק את הסולמת במיטת הקומתים חוץ מי זה היה [P…" at bounding box center [813, 583] width 1367 height 17
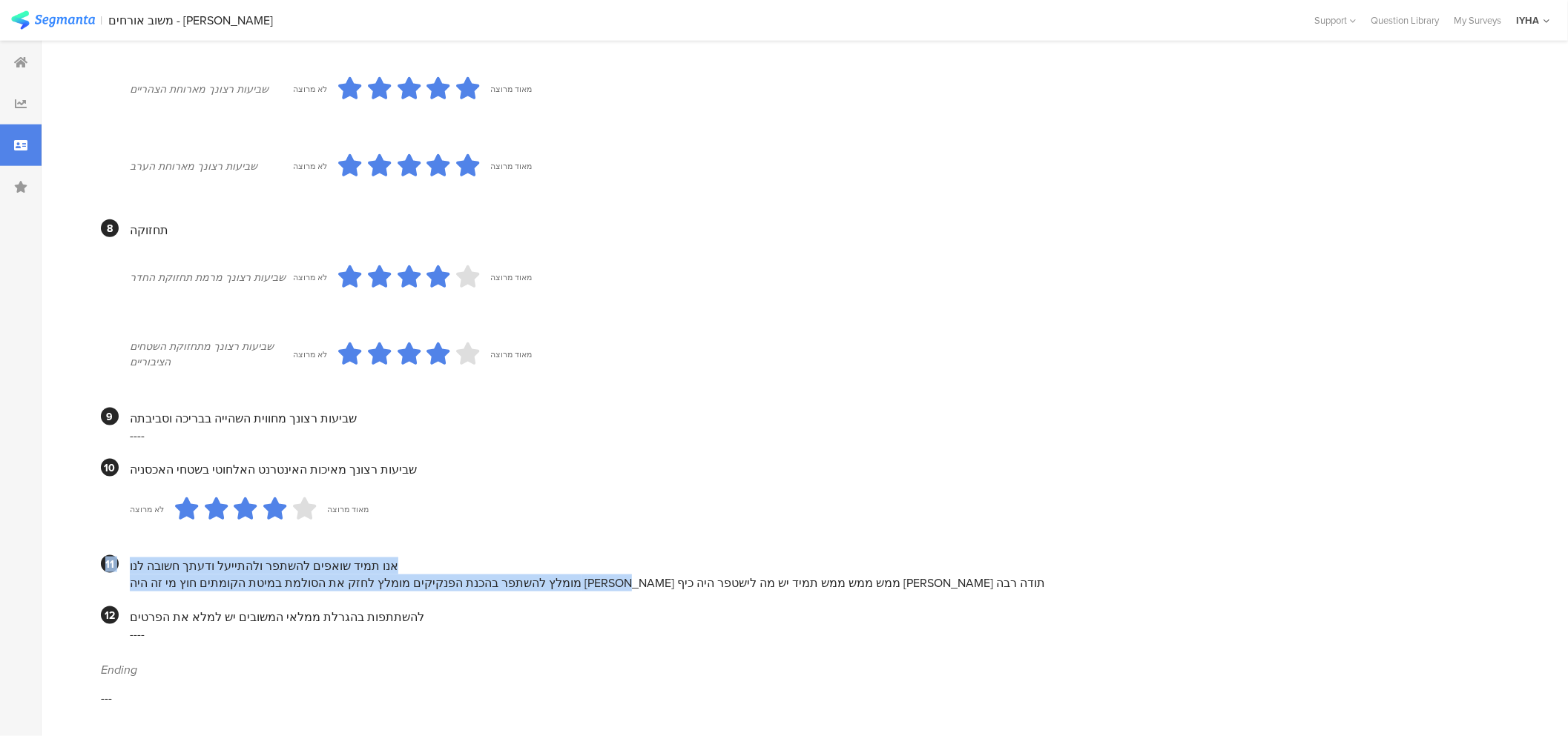
drag, startPoint x: 431, startPoint y: 575, endPoint x: 139, endPoint y: 517, distance: 297.7
click at [104, 575] on section "11 אנו תמיד שואפים להשתפר ולהתייעל ודעתך חשובה לנו מומלץ להשתפר בהכנת הפנקיקים …" at bounding box center [799, 574] width 1397 height 36
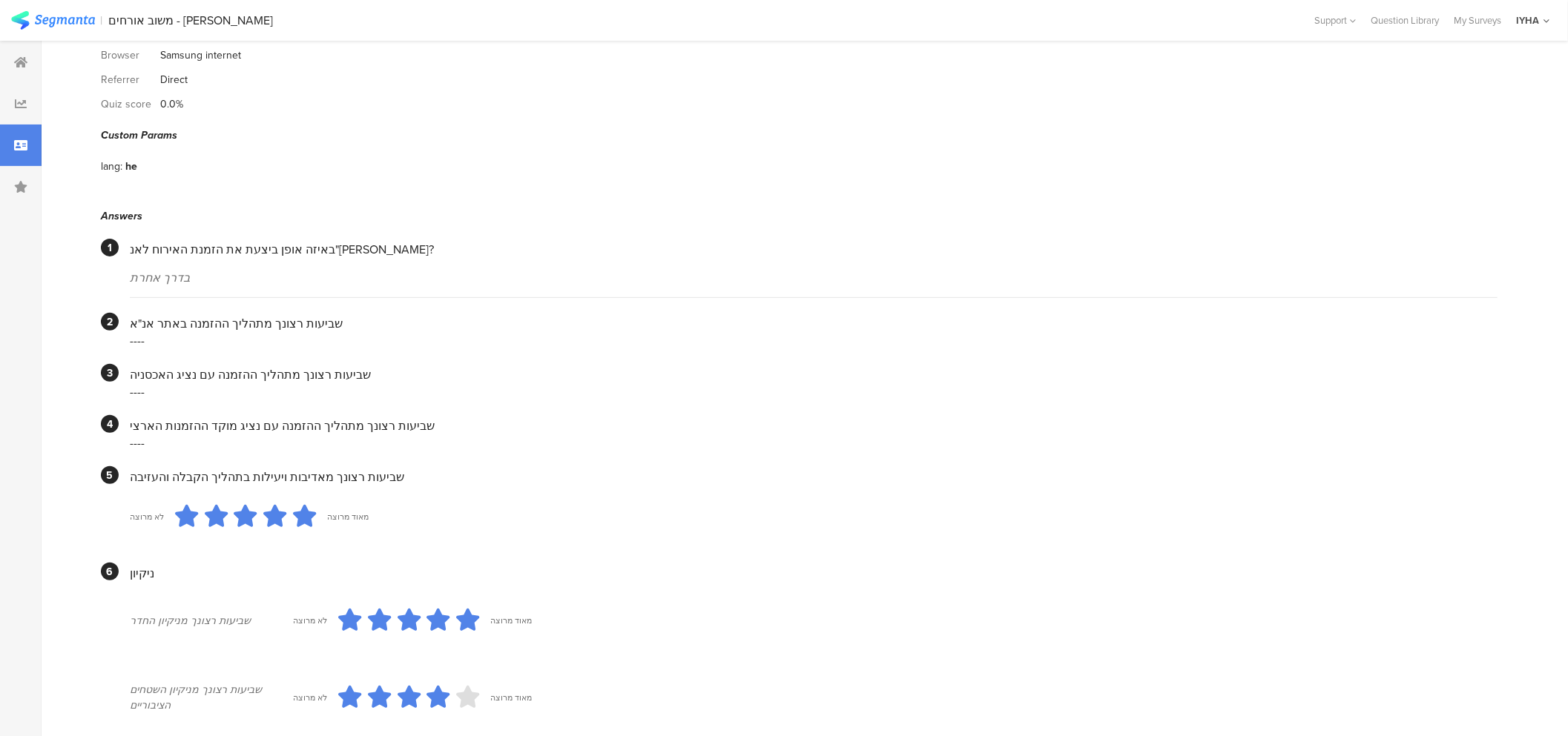
scroll to position [0, 0]
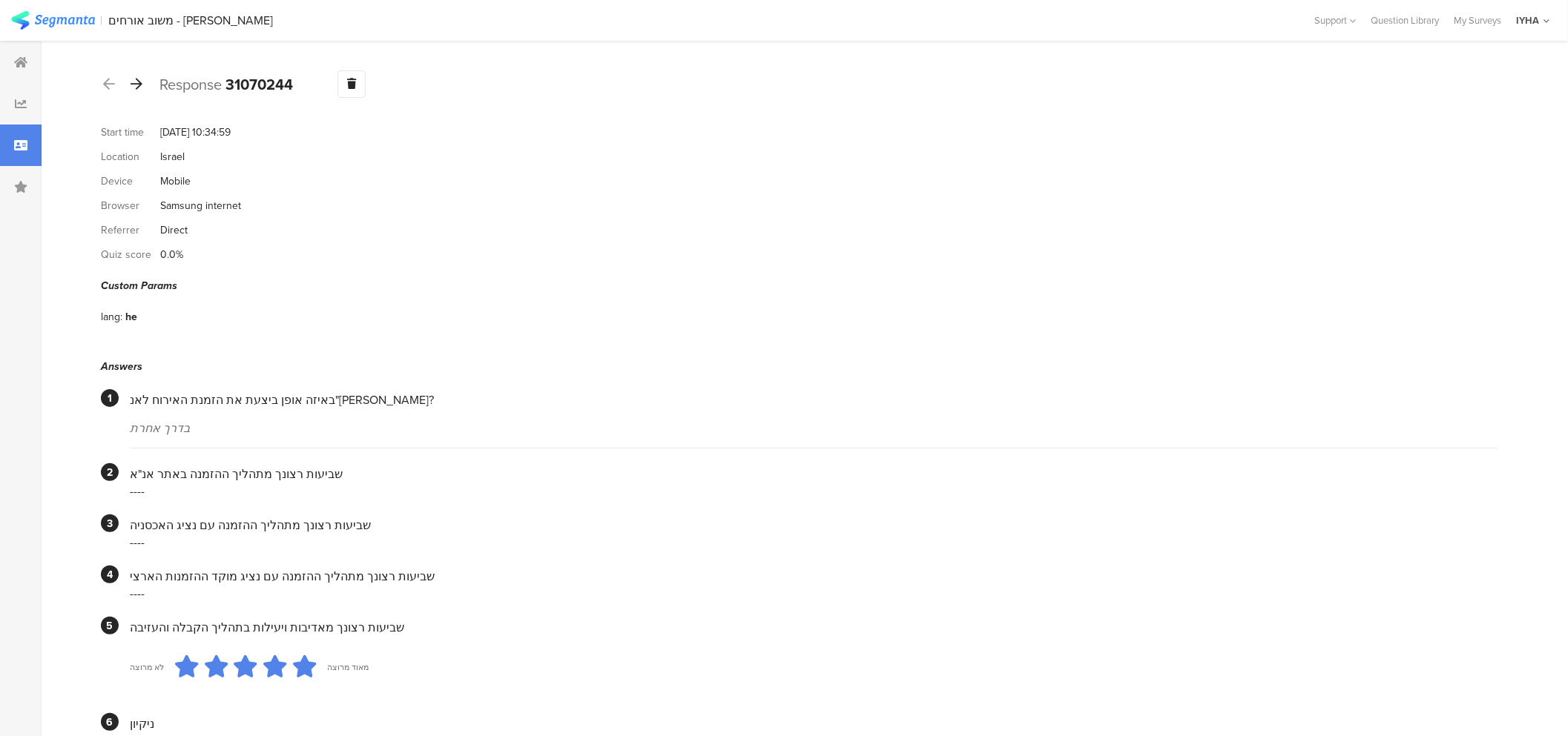
click at [140, 82] on icon at bounding box center [136, 84] width 12 height 14
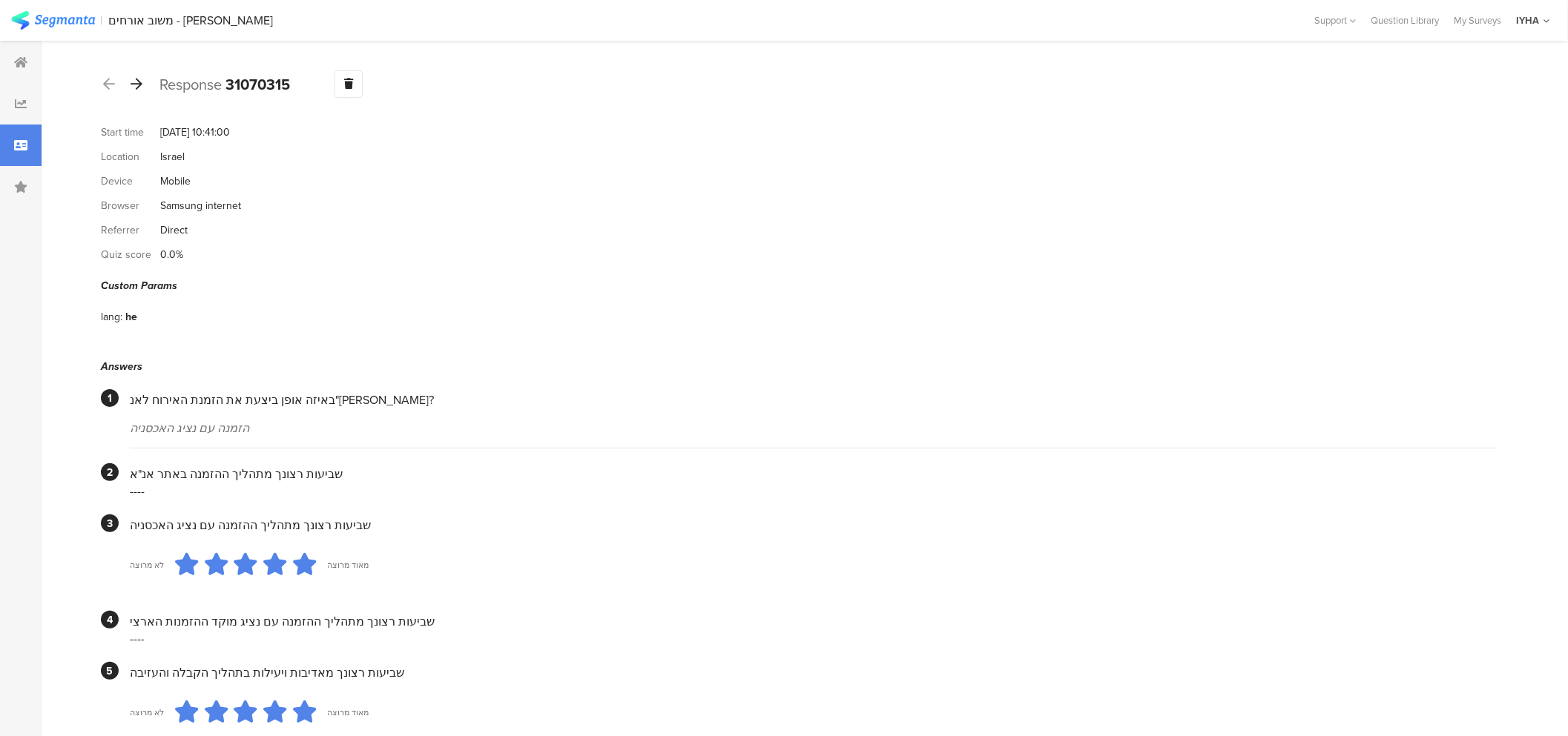
click at [137, 88] on icon at bounding box center [136, 84] width 12 height 14
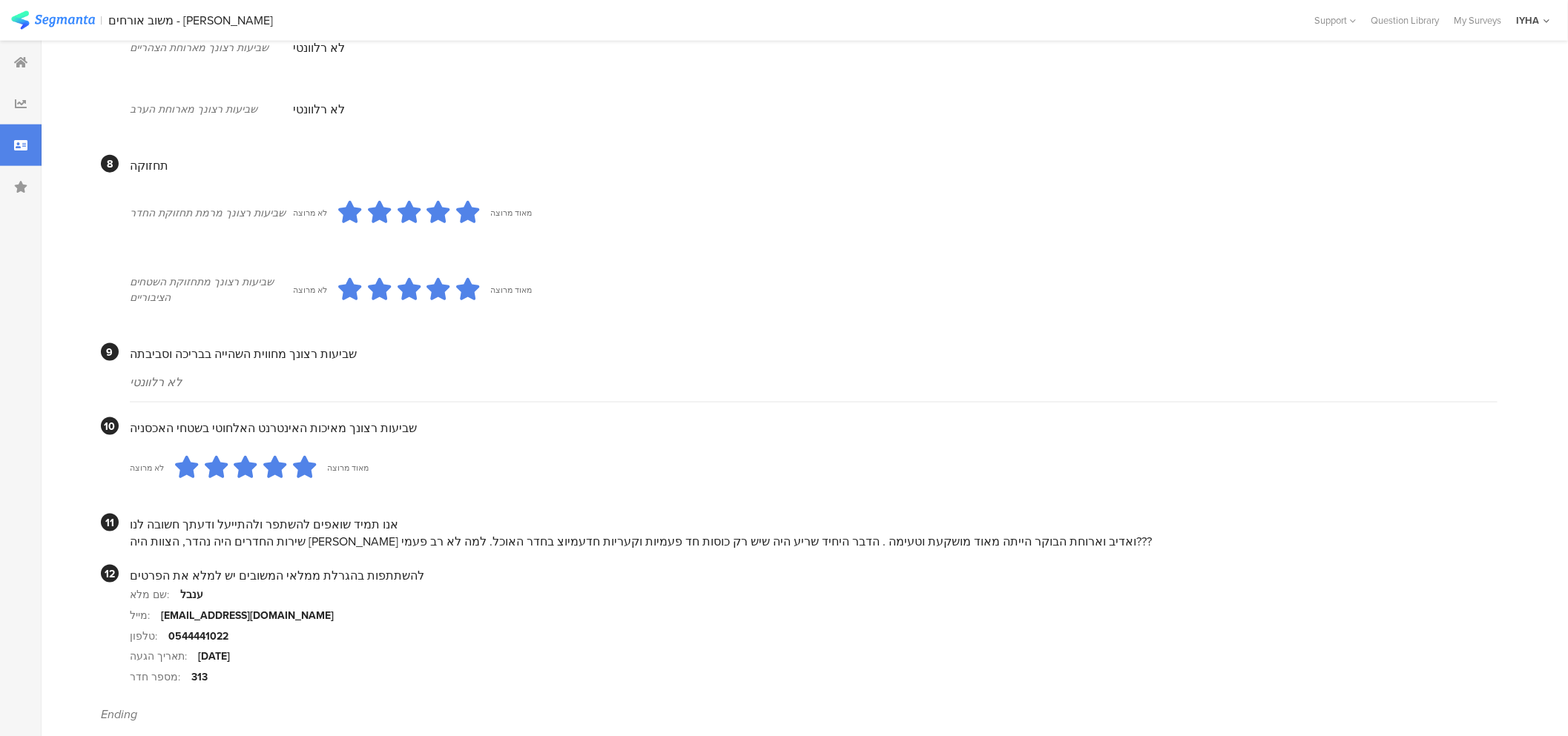
scroll to position [1174, 0]
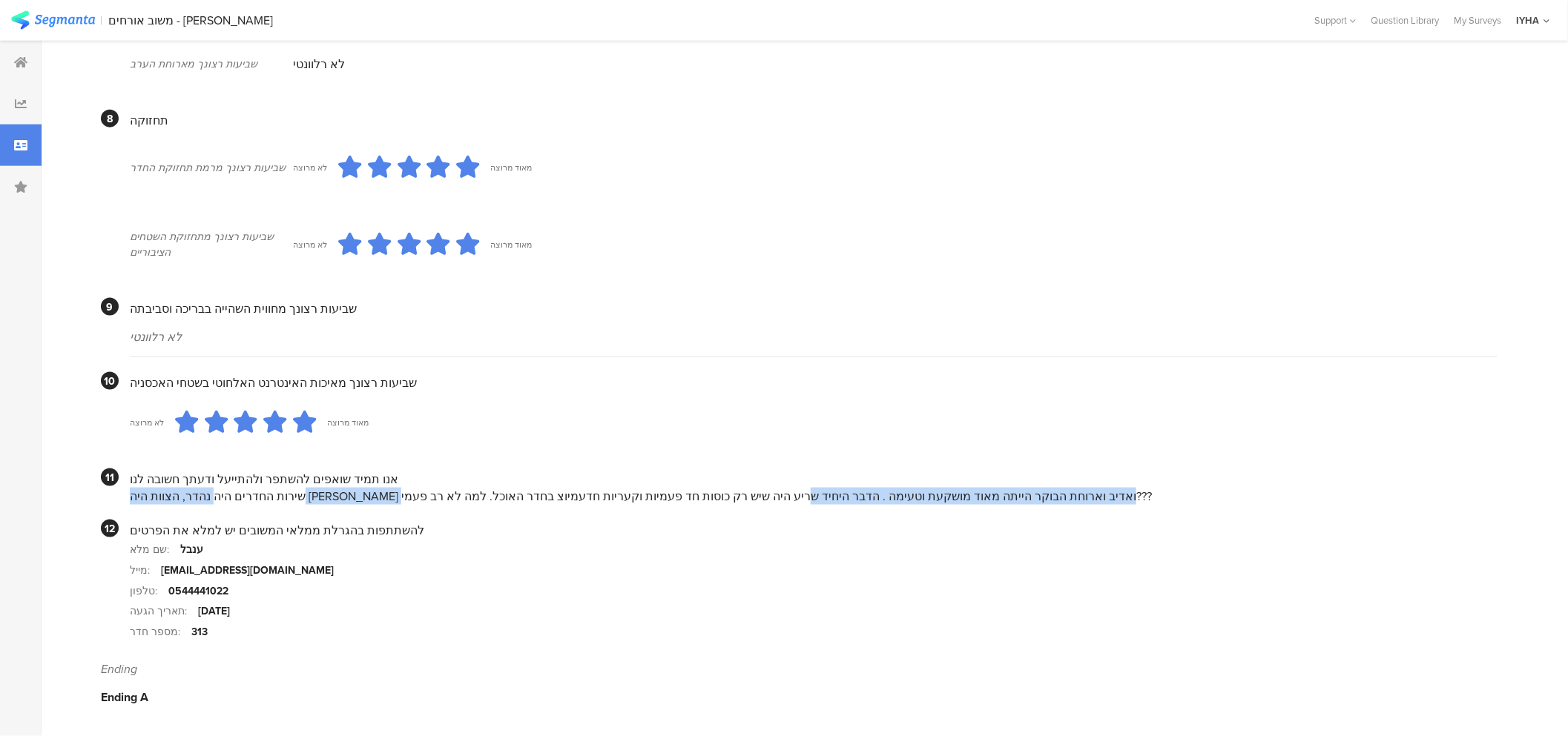
drag, startPoint x: 952, startPoint y: 492, endPoint x: 490, endPoint y: 492, distance: 462.0
click at [490, 492] on div "שירות החדרים היה נהדר, הצוות היה [PERSON_NAME] ואדיב וארוחת הבוקר הייתה מאוד מו…" at bounding box center [813, 496] width 1367 height 17
click at [503, 490] on div "שירות החדרים היה נהדר, הצוות היה [PERSON_NAME] ואדיב וארוחת הבוקר הייתה מאוד מו…" at bounding box center [813, 496] width 1367 height 17
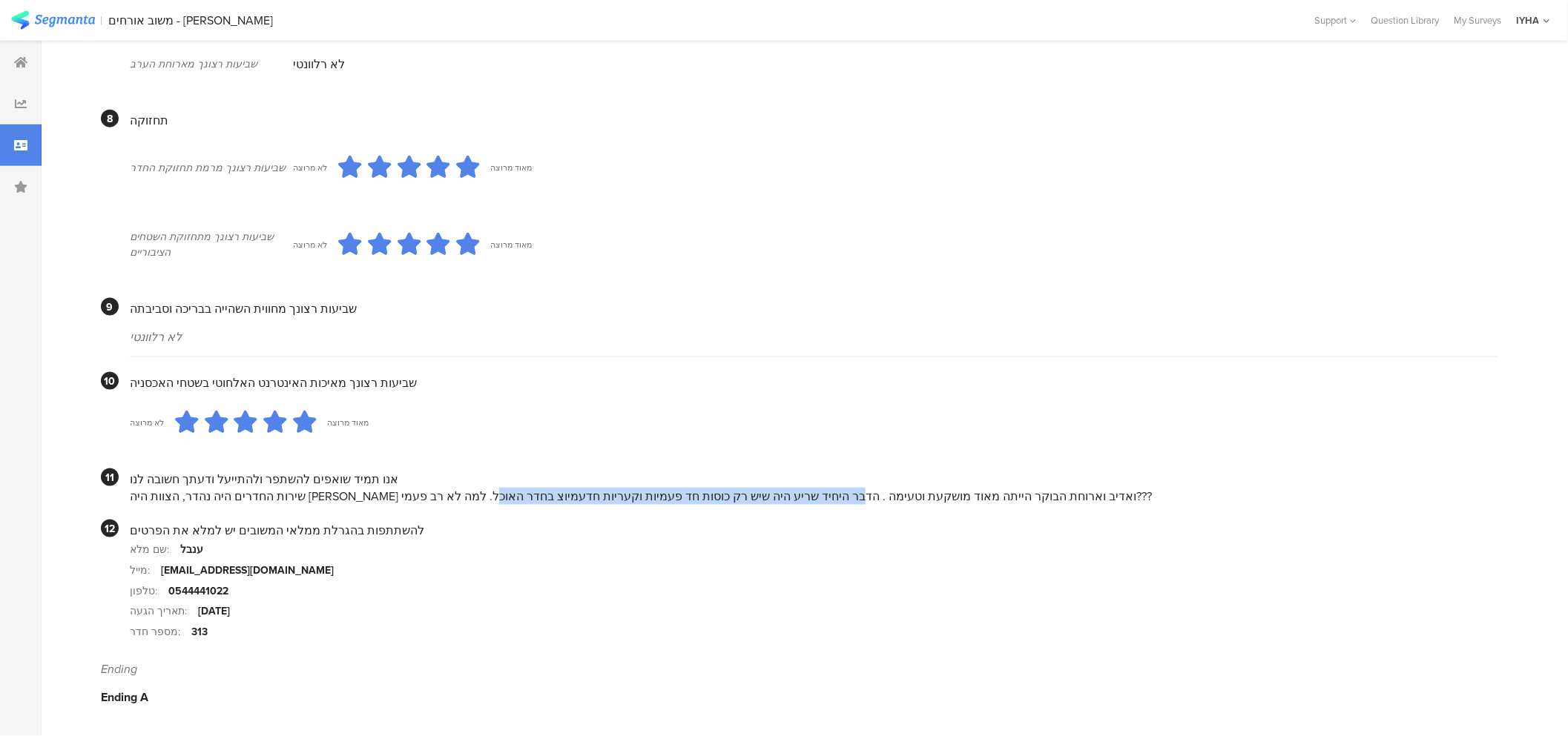
drag, startPoint x: 520, startPoint y: 492, endPoint x: 206, endPoint y: 492, distance: 314.0
click at [206, 492] on div "שירות החדרים היה נהדר, הצוות היה [PERSON_NAME] ואדיב וארוחת הבוקר הייתה מאוד מו…" at bounding box center [813, 496] width 1367 height 17
click at [564, 494] on div "שירות החדרים היה נהדר, הצוות היה [PERSON_NAME] ואדיב וארוחת הבוקר הייתה מאוד מו…" at bounding box center [813, 496] width 1367 height 17
drag, startPoint x: 570, startPoint y: 492, endPoint x: 206, endPoint y: 498, distance: 364.0
click at [206, 498] on div "שירות החדרים היה נהדר, הצוות היה [PERSON_NAME] ואדיב וארוחת הבוקר הייתה מאוד מו…" at bounding box center [813, 496] width 1367 height 17
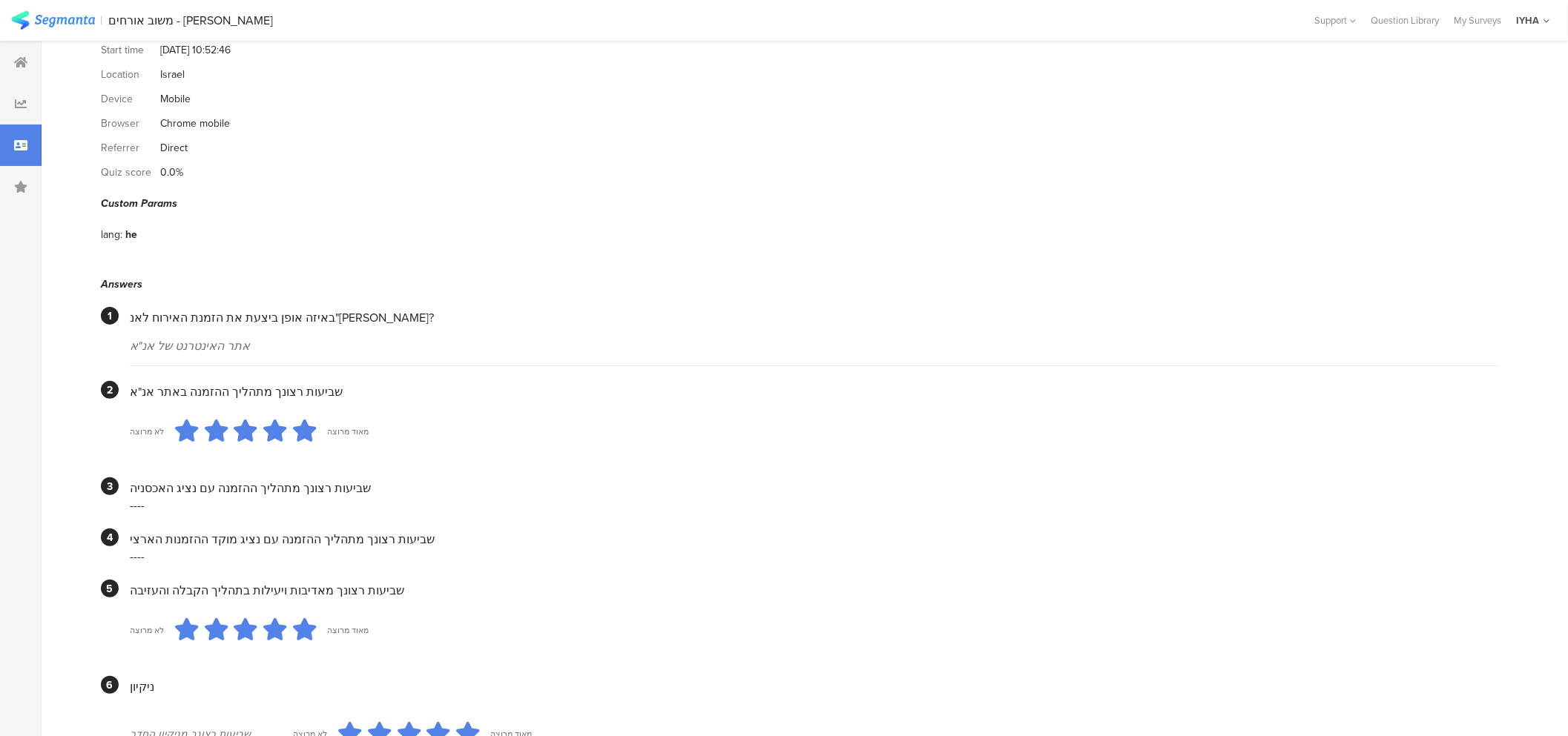
scroll to position [0, 0]
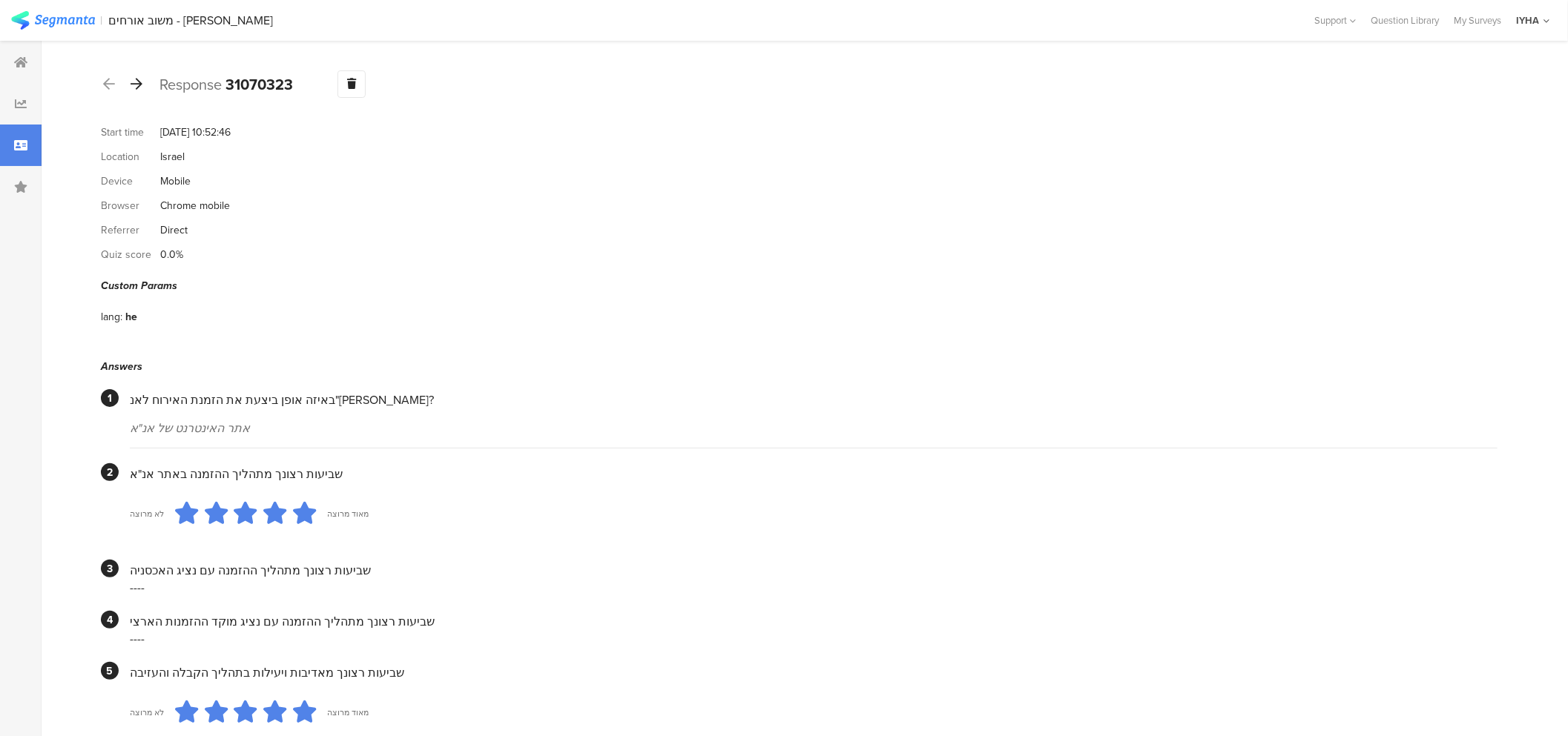
click at [134, 86] on icon at bounding box center [136, 84] width 12 height 14
click at [136, 83] on icon at bounding box center [136, 84] width 12 height 14
click at [141, 86] on icon at bounding box center [136, 84] width 12 height 14
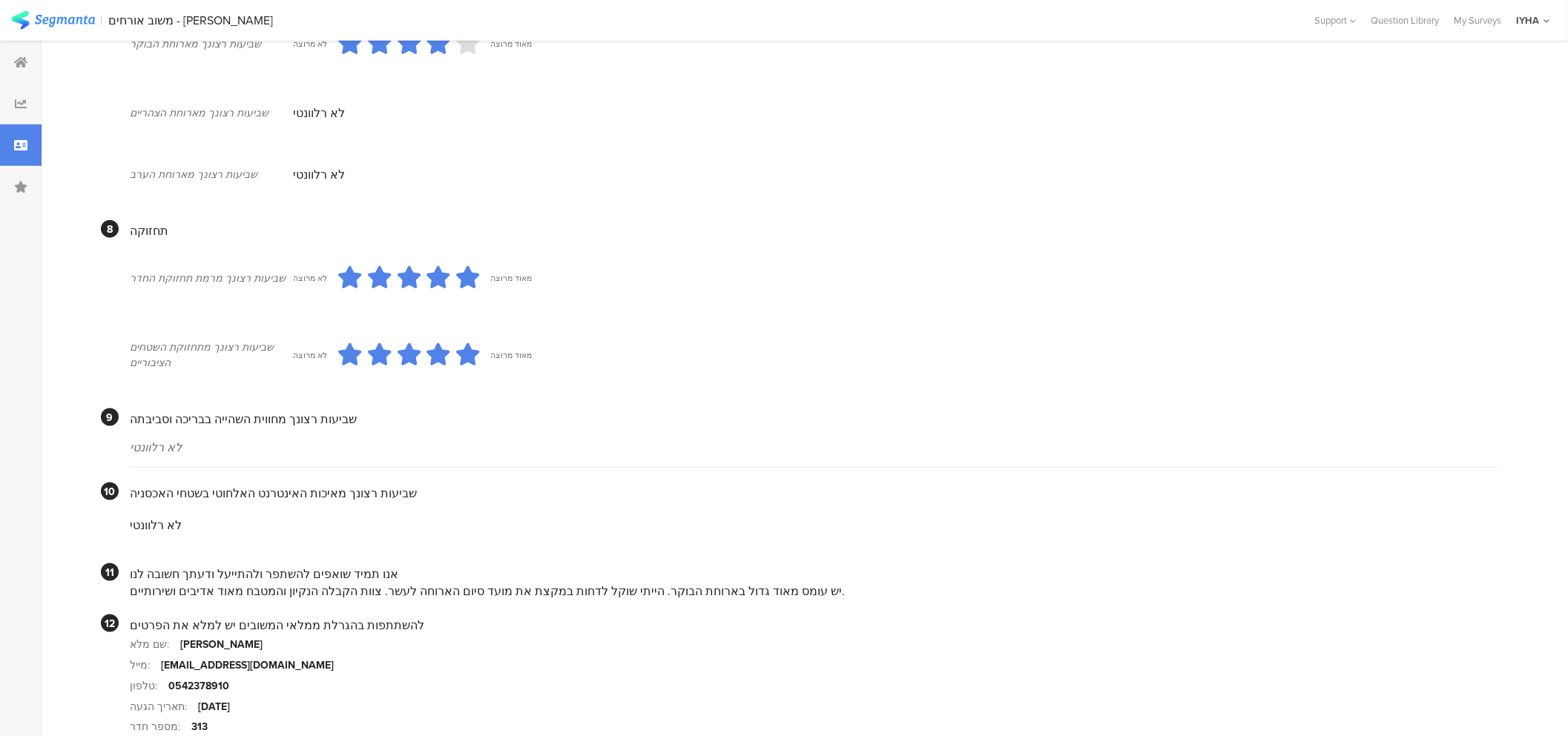
scroll to position [1200, 0]
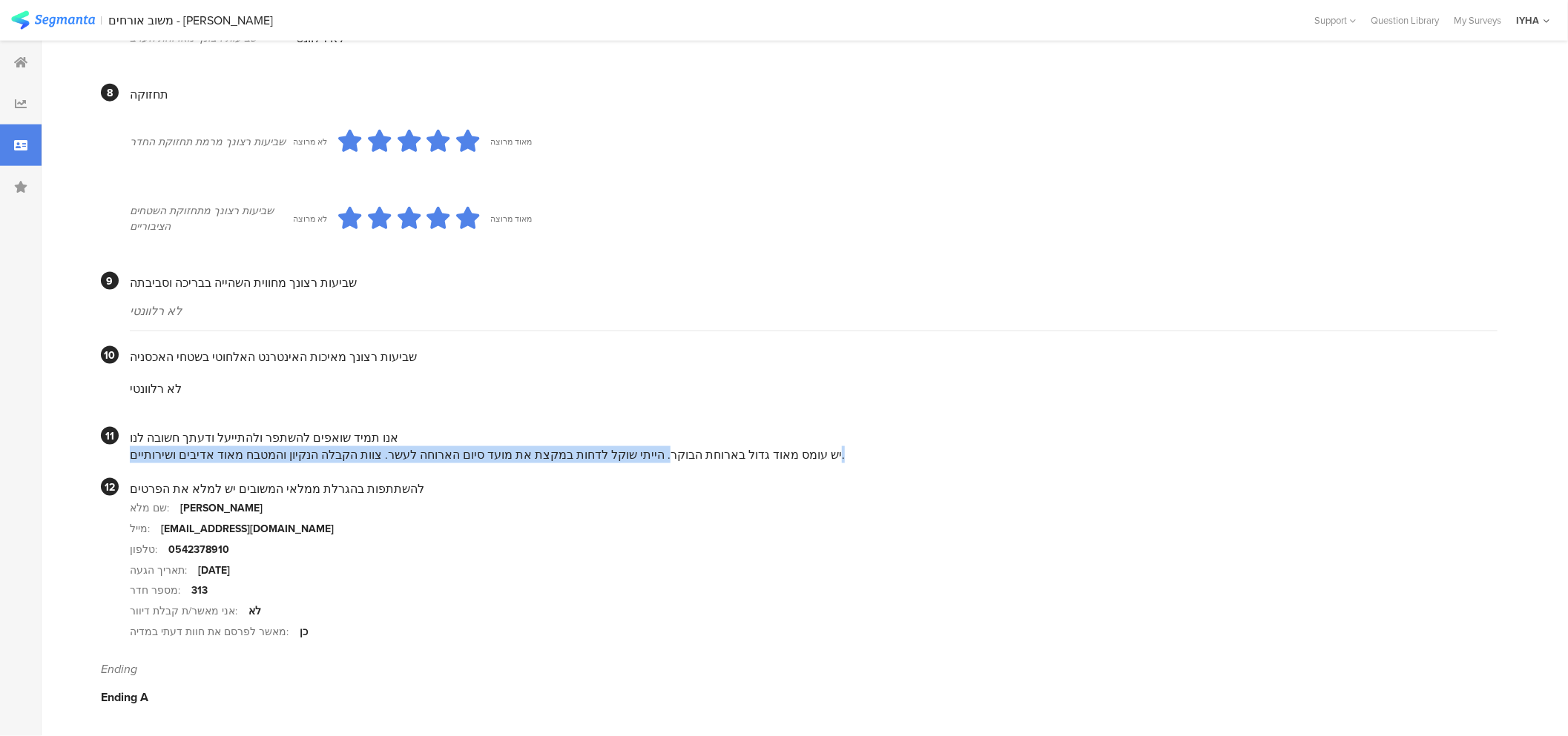
drag, startPoint x: 656, startPoint y: 454, endPoint x: 134, endPoint y: 442, distance: 522.1
click at [142, 455] on div "יש עומס מאוד גדול בארוחת הבוקר. הייתי שוקל לדחות במקצת את מועד סיום הארוחה לעשר…" at bounding box center [813, 455] width 1367 height 17
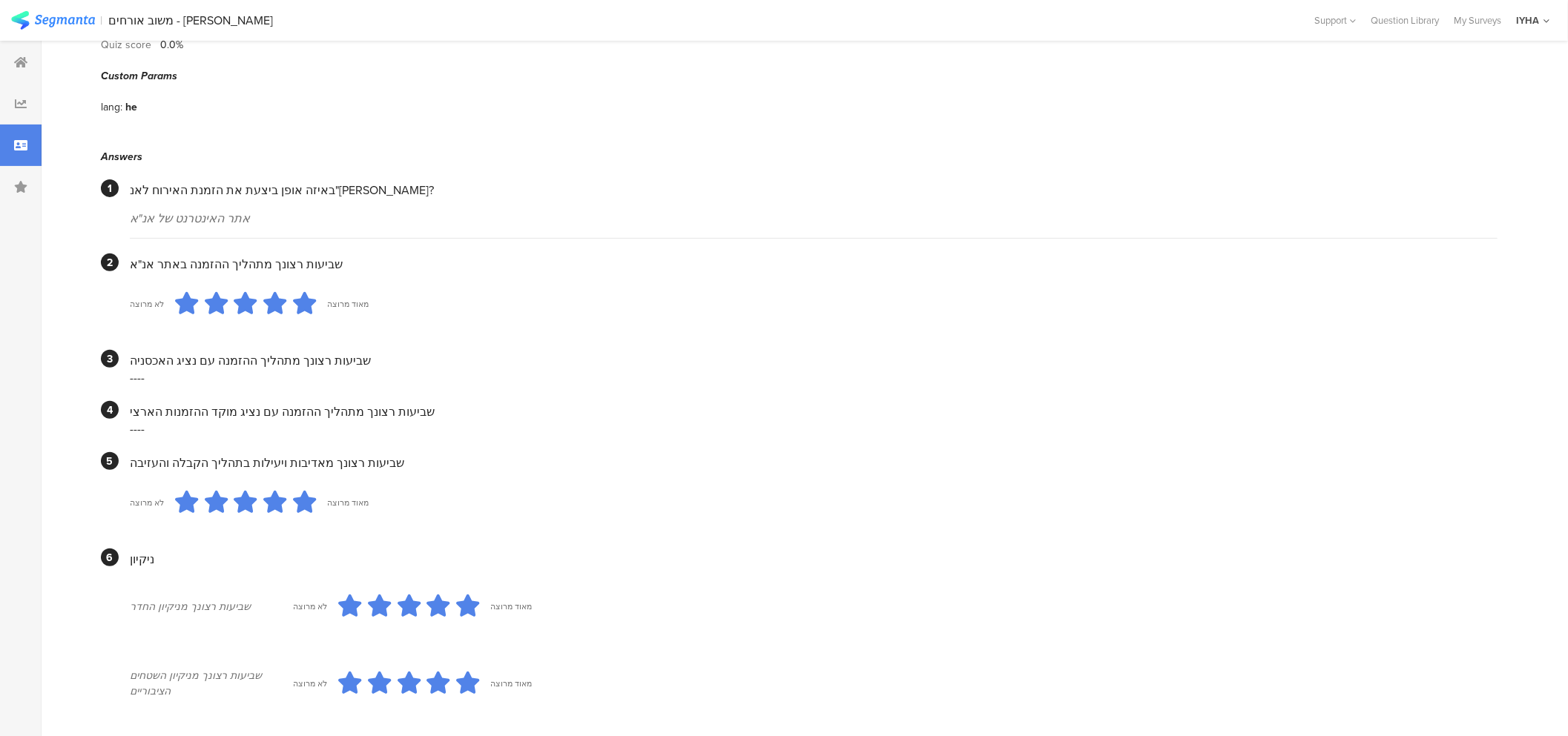
scroll to position [0, 0]
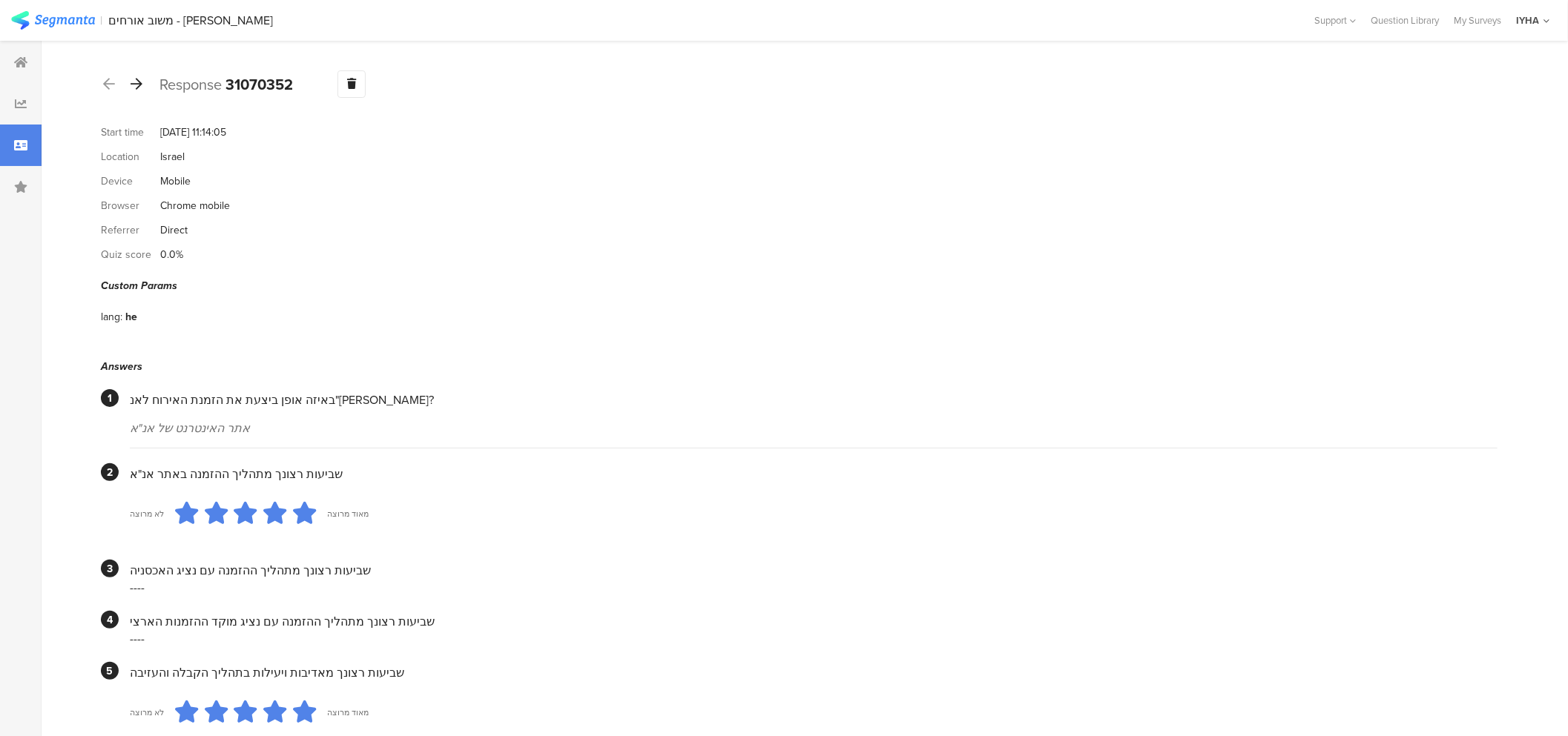
click at [134, 85] on icon at bounding box center [136, 84] width 12 height 14
click at [139, 80] on icon at bounding box center [136, 84] width 12 height 14
click at [134, 83] on icon at bounding box center [136, 84] width 12 height 14
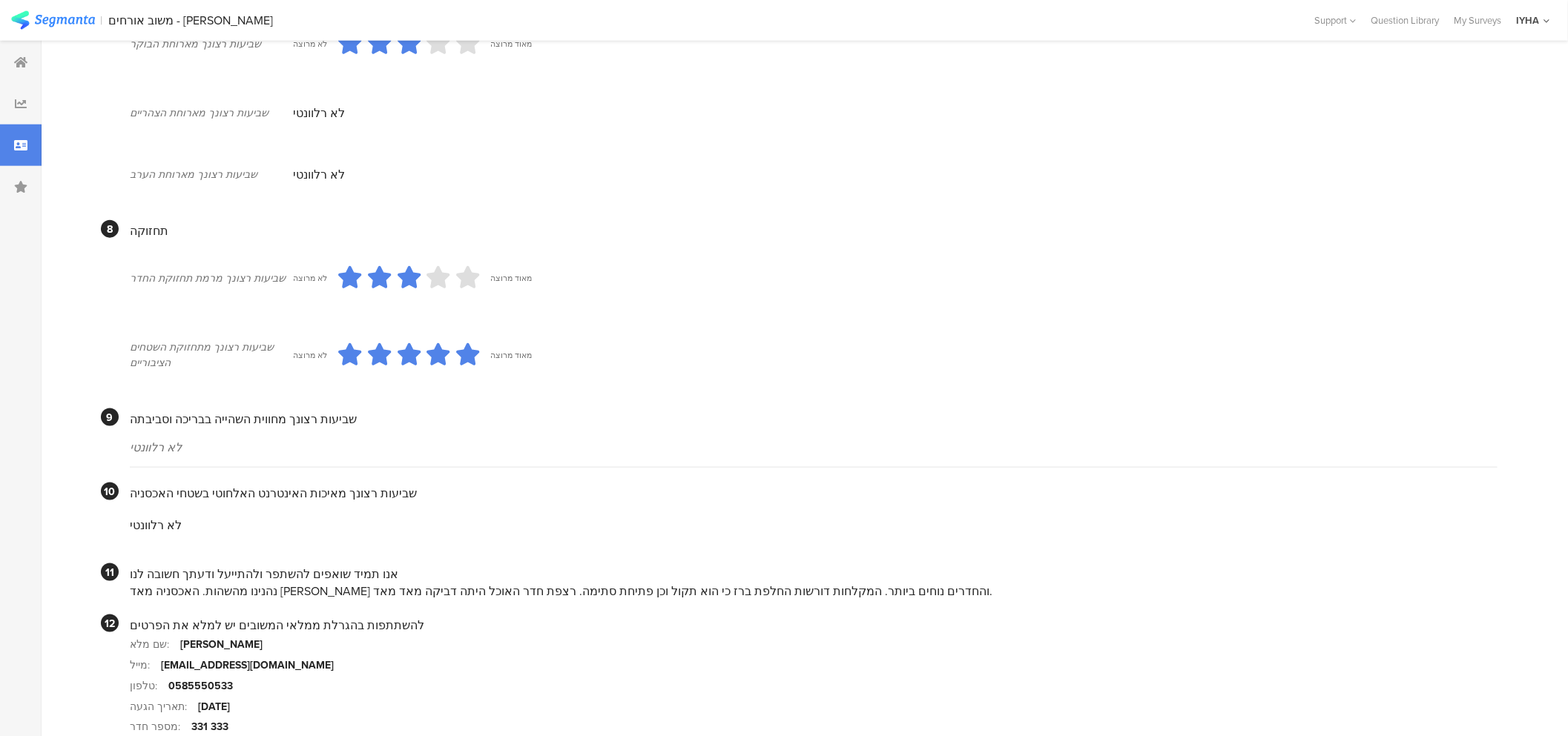
scroll to position [1200, 0]
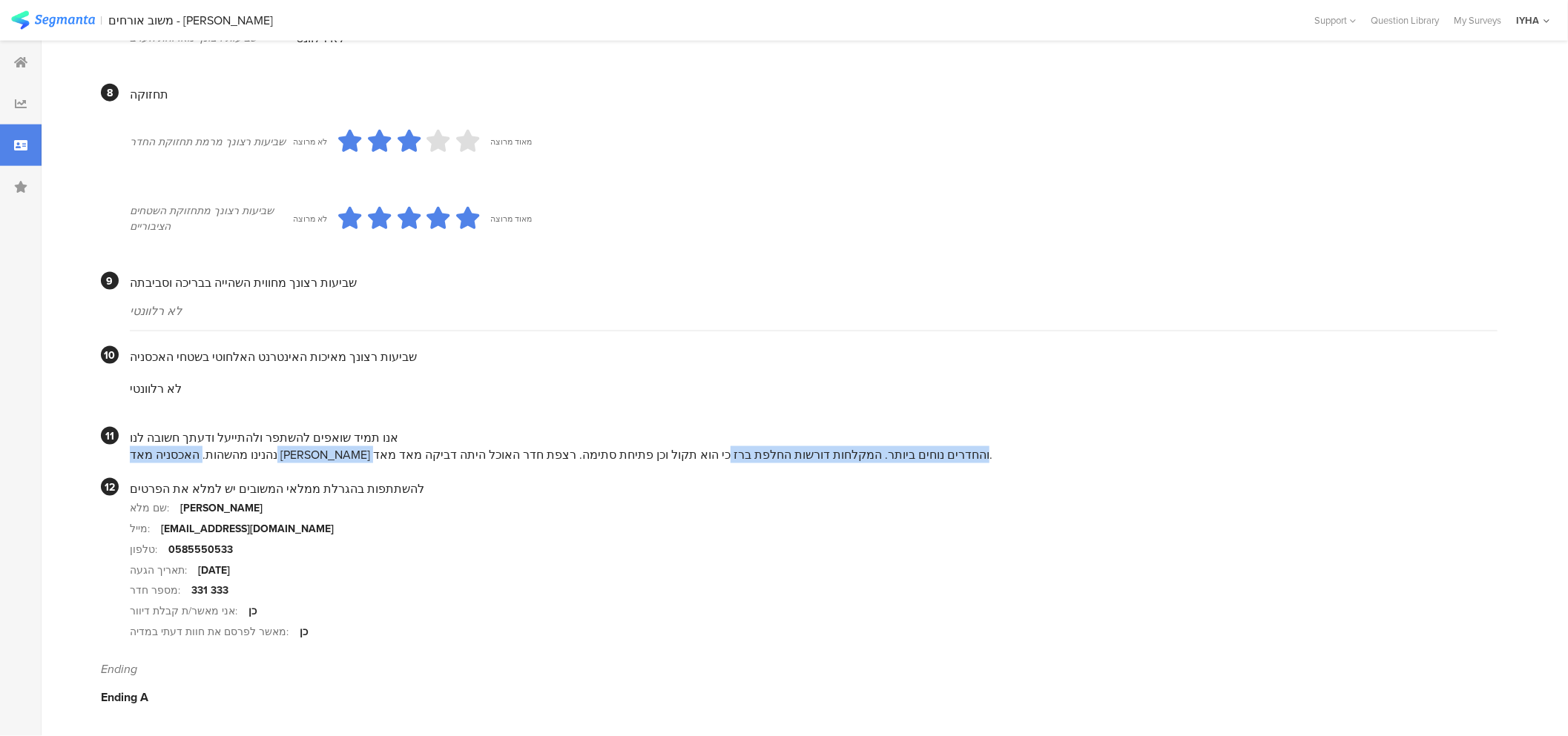
drag, startPoint x: 815, startPoint y: 451, endPoint x: 433, endPoint y: 452, distance: 382.0
click at [433, 452] on div "נהנינו מהשהות. האכסניה מאד [PERSON_NAME] והחדרים נוחים ביותר. המקלחות דורשות הח…" at bounding box center [813, 455] width 1367 height 17
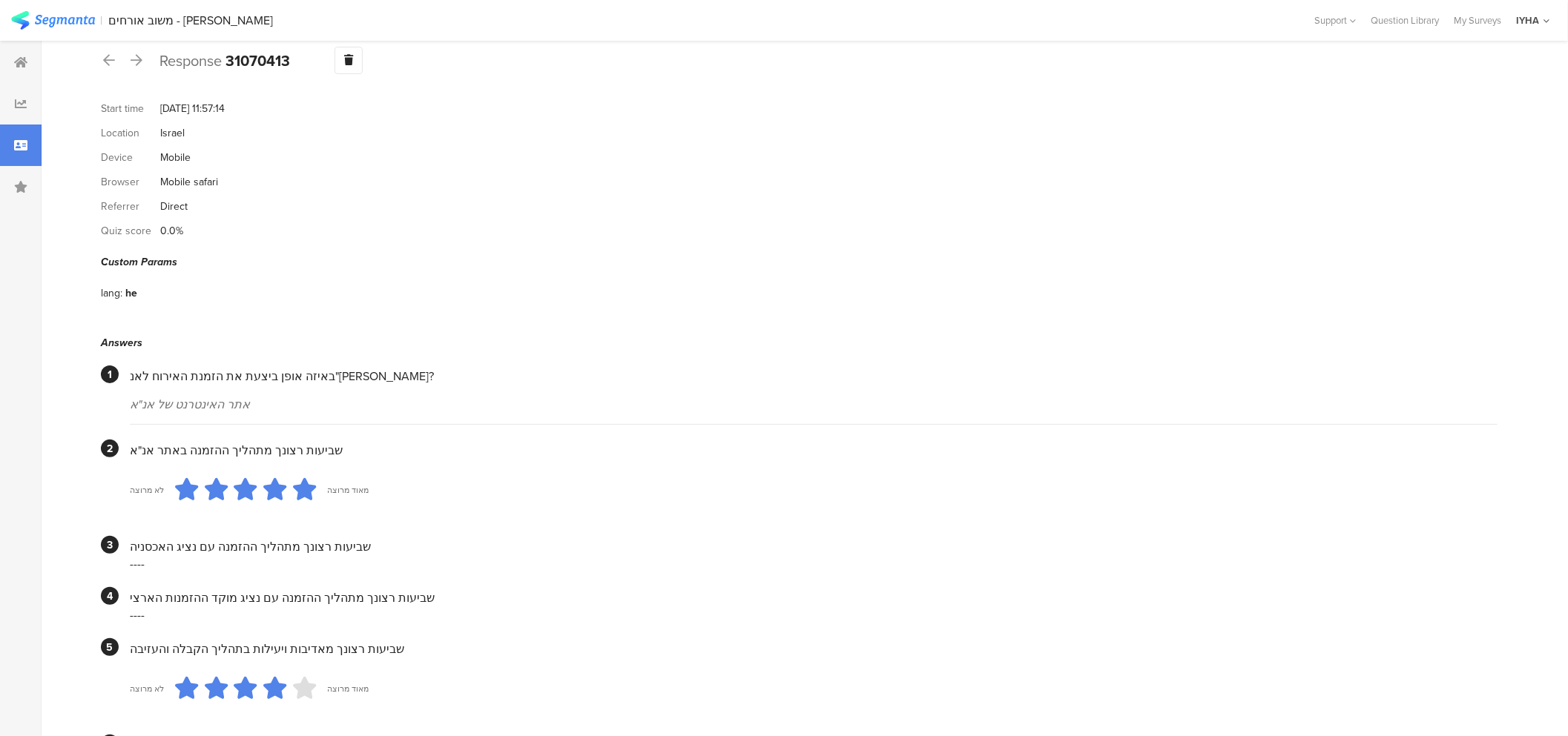
scroll to position [0, 0]
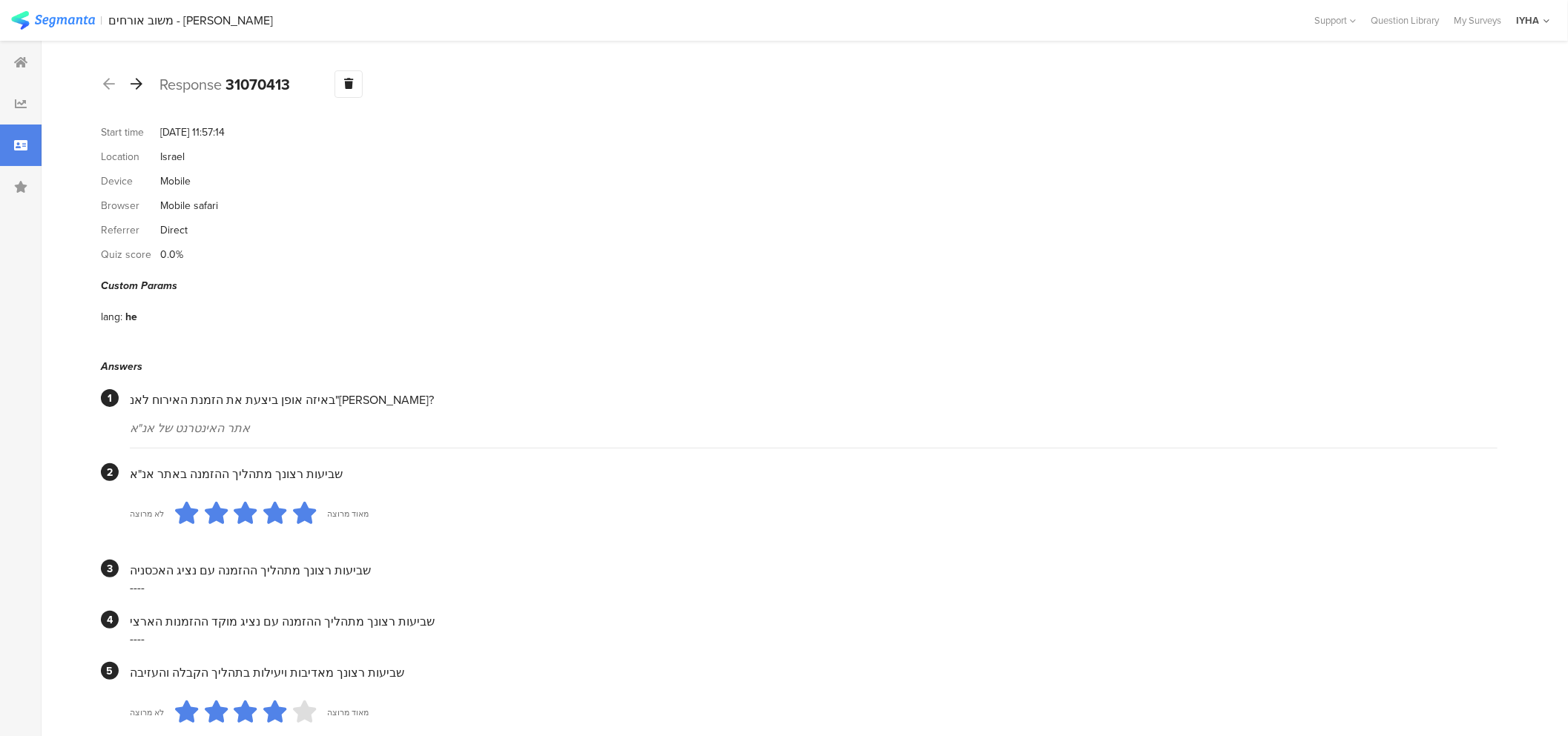
click at [140, 84] on icon at bounding box center [136, 84] width 12 height 14
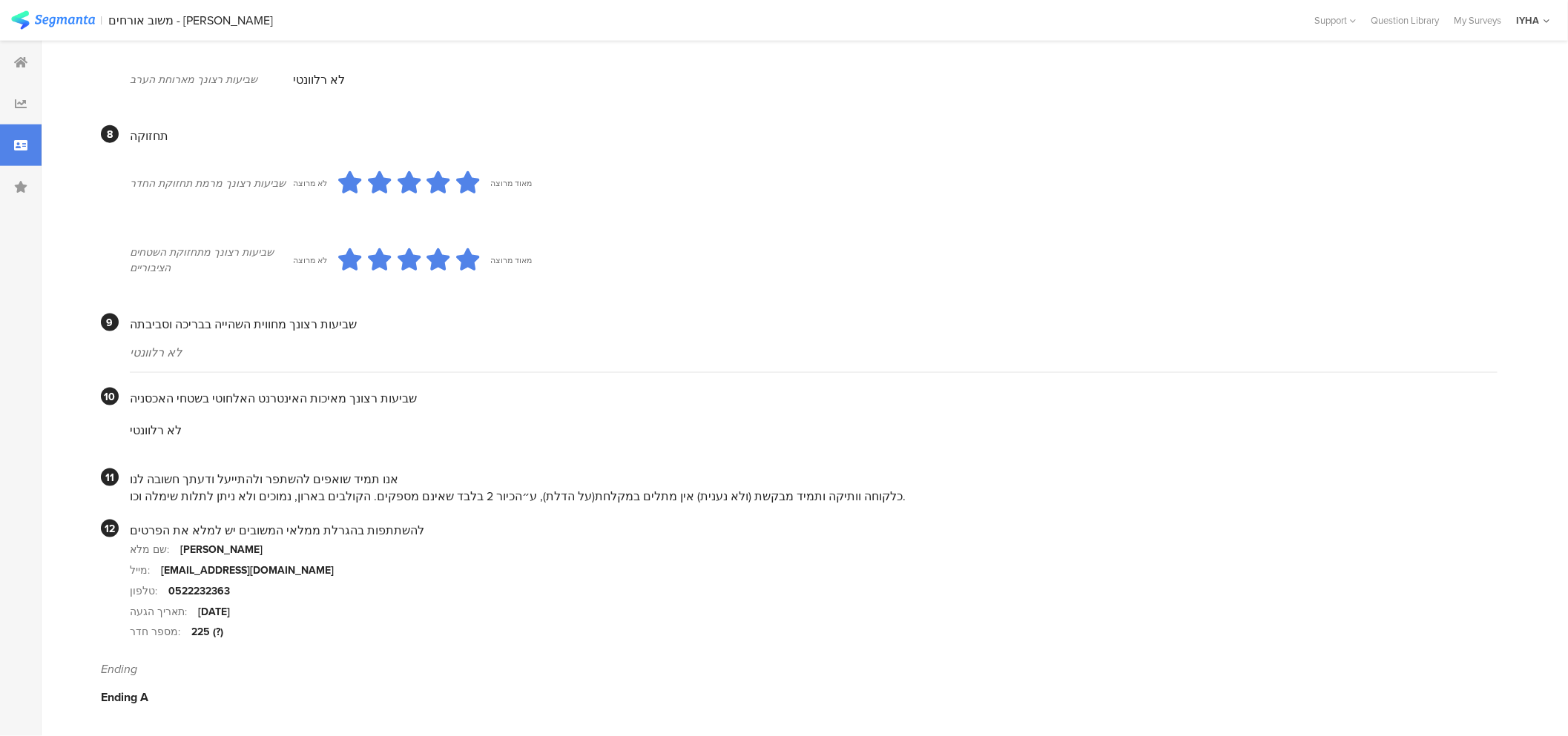
scroll to position [1159, 0]
drag, startPoint x: 822, startPoint y: 494, endPoint x: 664, endPoint y: 486, distance: 158.2
click at [664, 488] on div "כלקוחה וותיקה ותמיד מבקשת (ולא נענית) אין מתלים במקלחת(על הדלת), ע״הכיור 2 בלבד…" at bounding box center [813, 496] width 1367 height 17
click at [638, 498] on div "כלקוחה וותיקה ותמיד מבקשת (ולא נענית) אין מתלים במקלחת(על הדלת), ע״הכיור 2 בלבד…" at bounding box center [813, 496] width 1367 height 17
drag, startPoint x: 636, startPoint y: 492, endPoint x: 506, endPoint y: 495, distance: 130.0
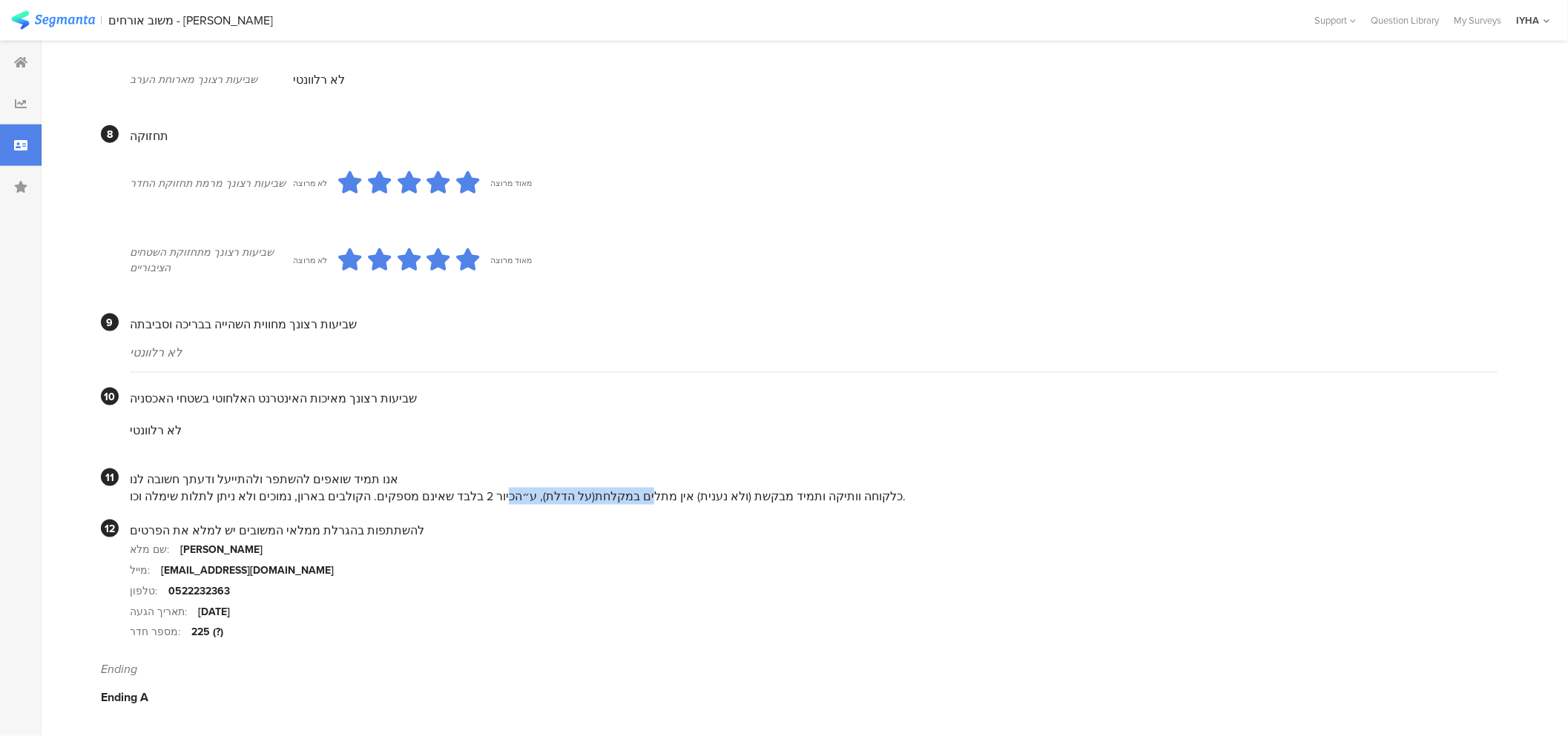
click at [506, 495] on div "כלקוחה וותיקה ותמיד מבקשת (ולא נענית) אין מתלים במקלחת(על הדלת), ע״הכיור 2 בלבד…" at bounding box center [813, 496] width 1367 height 17
click at [643, 502] on div "כלקוחה וותיקה ותמיד מבקשת (ולא נענית) אין מתלים במקלחת(על הדלת), ע״הכיור 2 בלבד…" at bounding box center [813, 496] width 1367 height 17
drag, startPoint x: 313, startPoint y: 486, endPoint x: 137, endPoint y: 486, distance: 176.0
click at [139, 488] on div "כלקוחה וותיקה ותמיד מבקשת (ולא נענית) אין מתלים במקלחת(על הדלת), ע״הכיור 2 בלבד…" at bounding box center [813, 496] width 1367 height 17
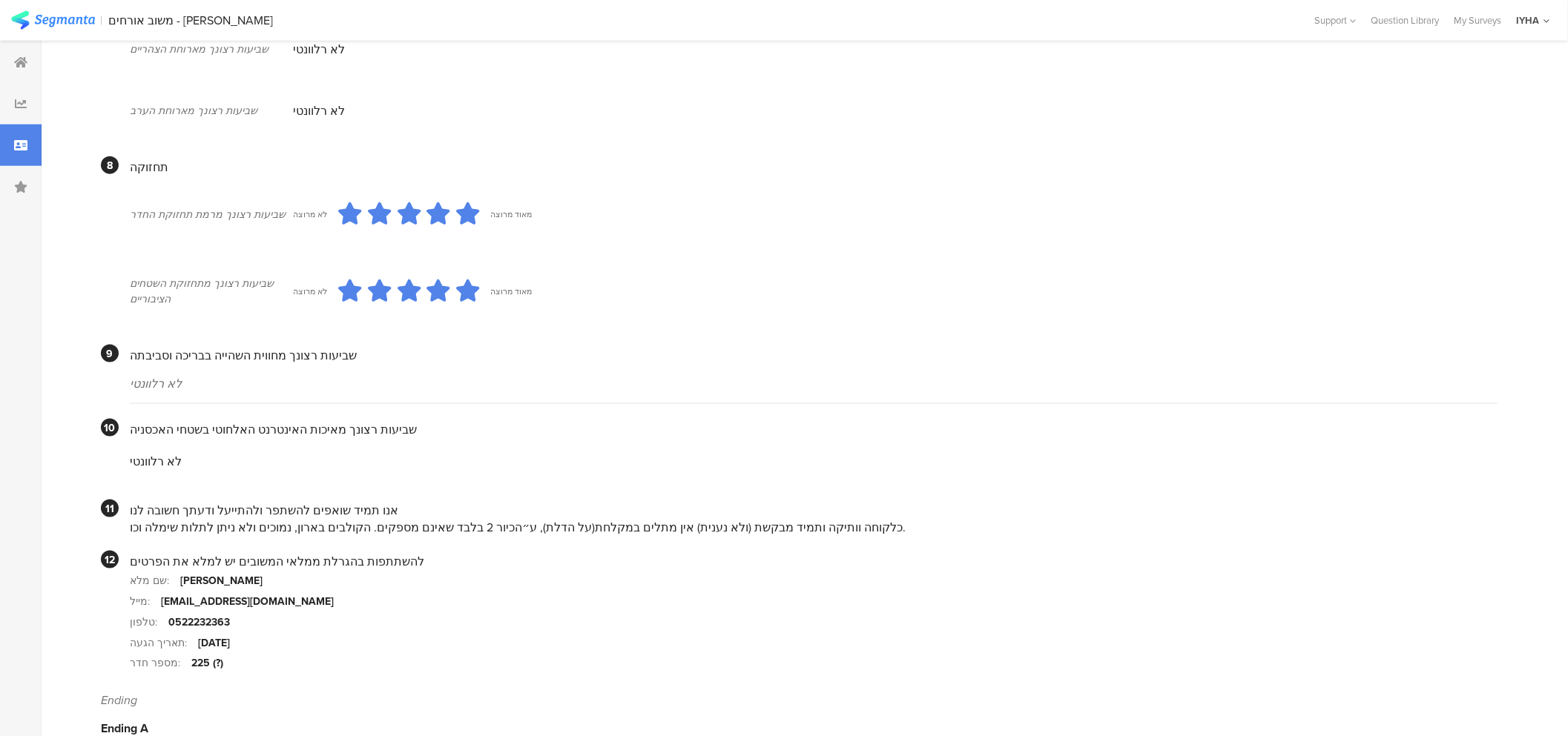
scroll to position [1097, 0]
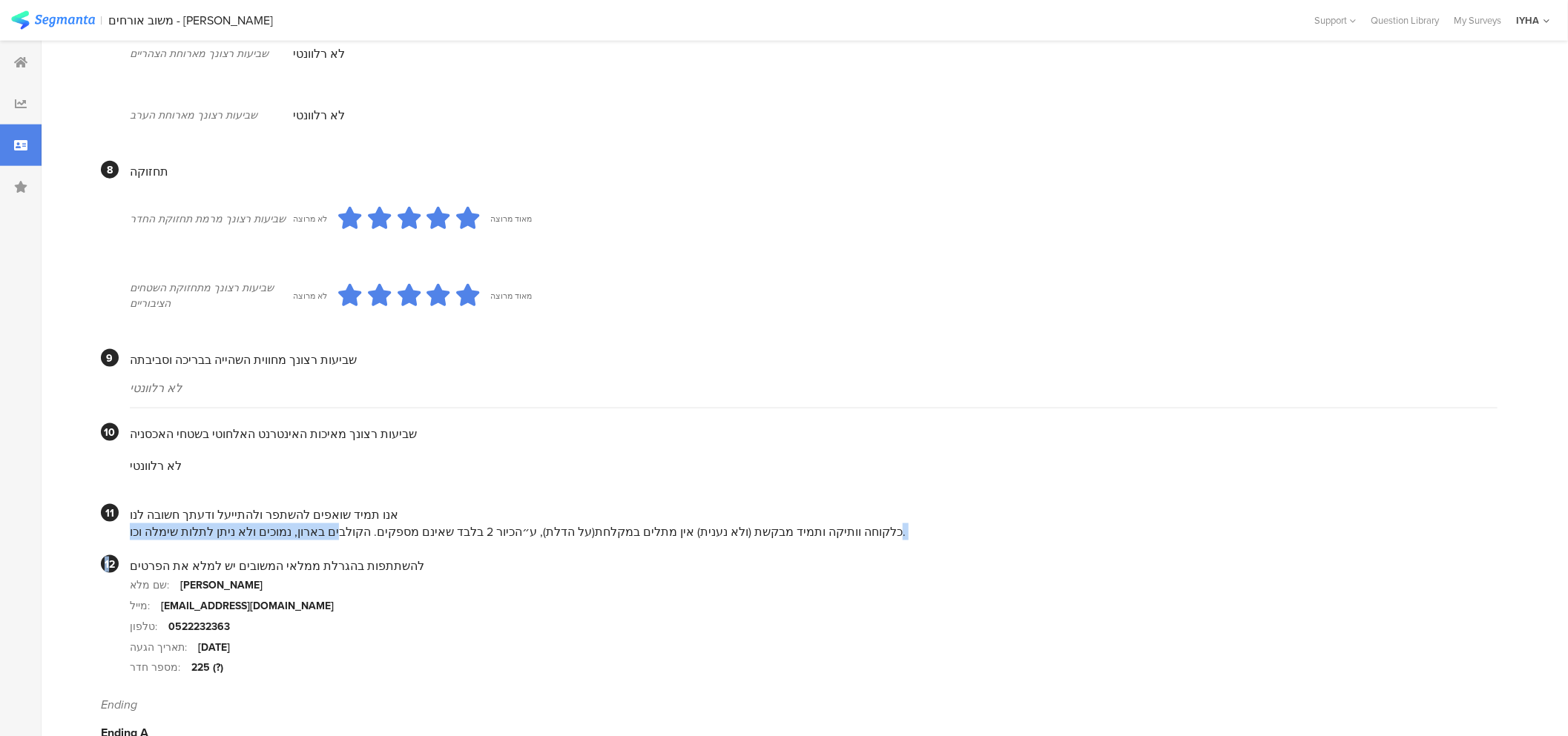
drag, startPoint x: 351, startPoint y: 554, endPoint x: 154, endPoint y: 526, distance: 199.0
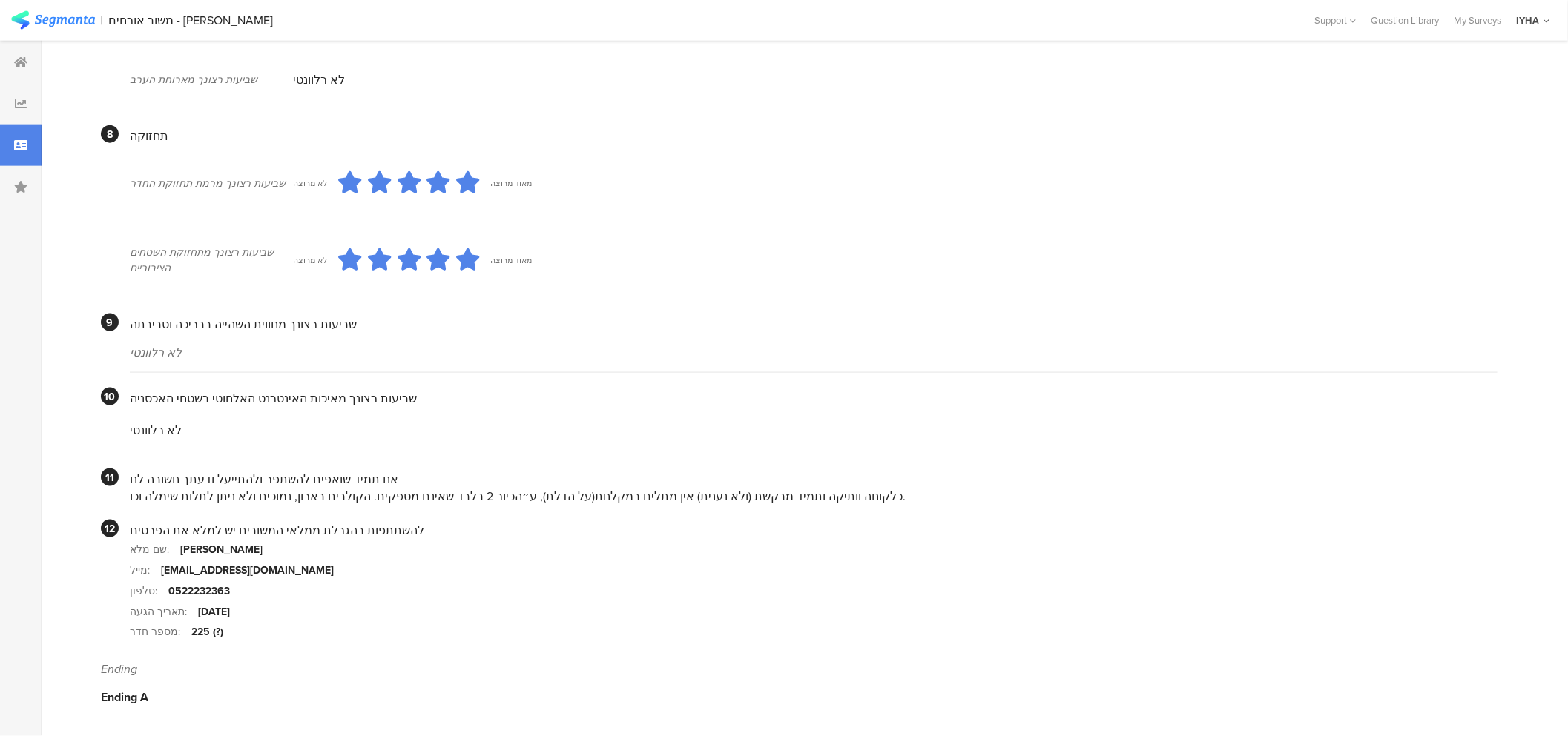
click at [336, 529] on div "להשתתפות בהגרלת ממלאי המשובים יש למלא את הפרטים" at bounding box center [813, 530] width 1367 height 17
drag, startPoint x: 344, startPoint y: 491, endPoint x: 126, endPoint y: 494, distance: 218.0
click at [128, 494] on section "11 אנו תמיד שואפים להשתפר ולהתייעל ודעתך חשובה לנו כלקוחה וותיקה ותמיד מבקשת (ו…" at bounding box center [799, 487] width 1397 height 36
drag, startPoint x: 483, startPoint y: 491, endPoint x: 447, endPoint y: 491, distance: 36.0
click at [447, 491] on div "כלקוחה וותיקה ותמיד מבקשת (ולא נענית) אין מתלים במקלחת(על הדלת), ע״הכיור 2 בלבד…" at bounding box center [813, 496] width 1367 height 17
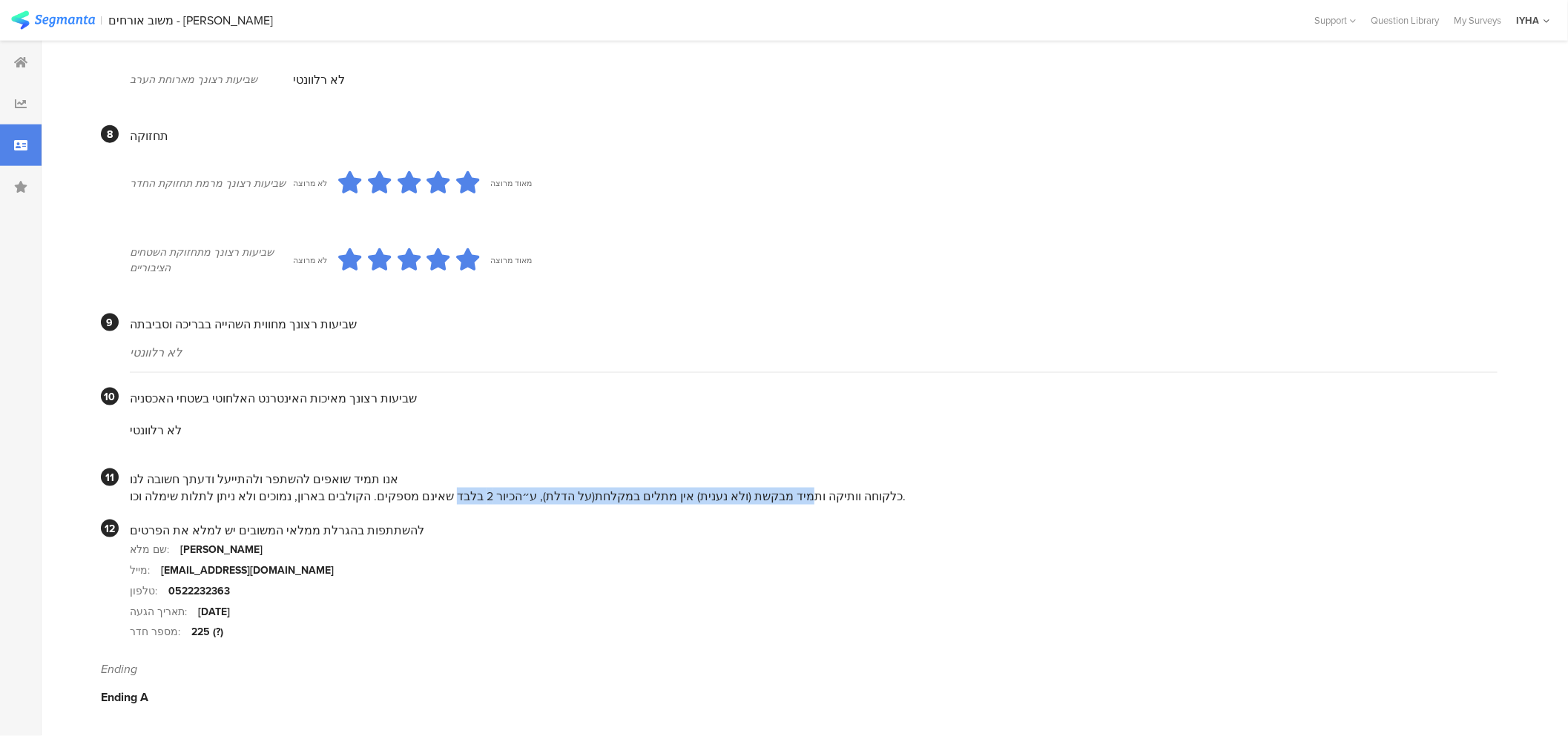
drag, startPoint x: 779, startPoint y: 500, endPoint x: 462, endPoint y: 488, distance: 317.2
click at [462, 488] on div "כלקוחה וותיקה ותמיד מבקשת (ולא נענית) אין מתלים במקלחת(על הדלת), ע״הכיור 2 בלבד…" at bounding box center [813, 496] width 1367 height 17
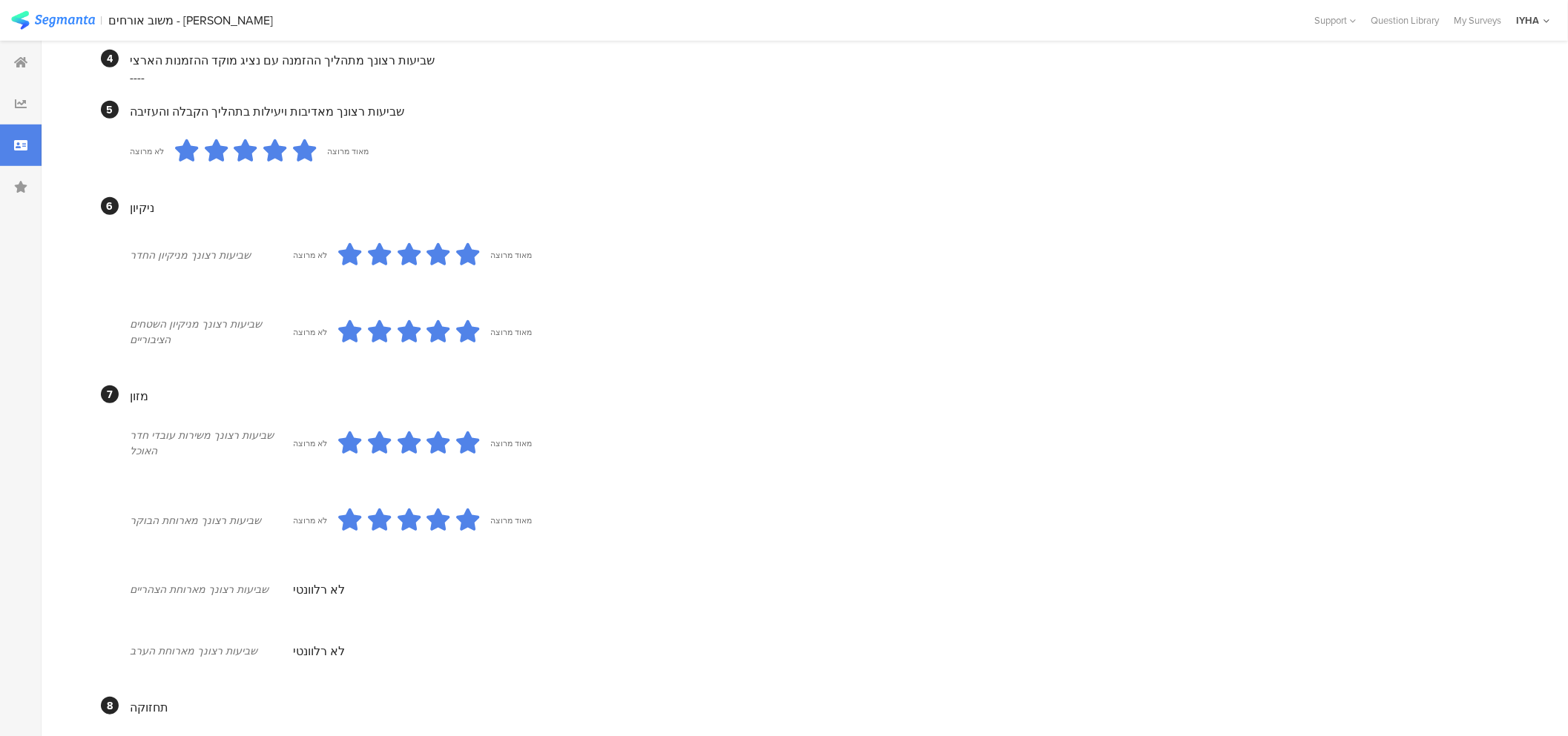
scroll to position [0, 0]
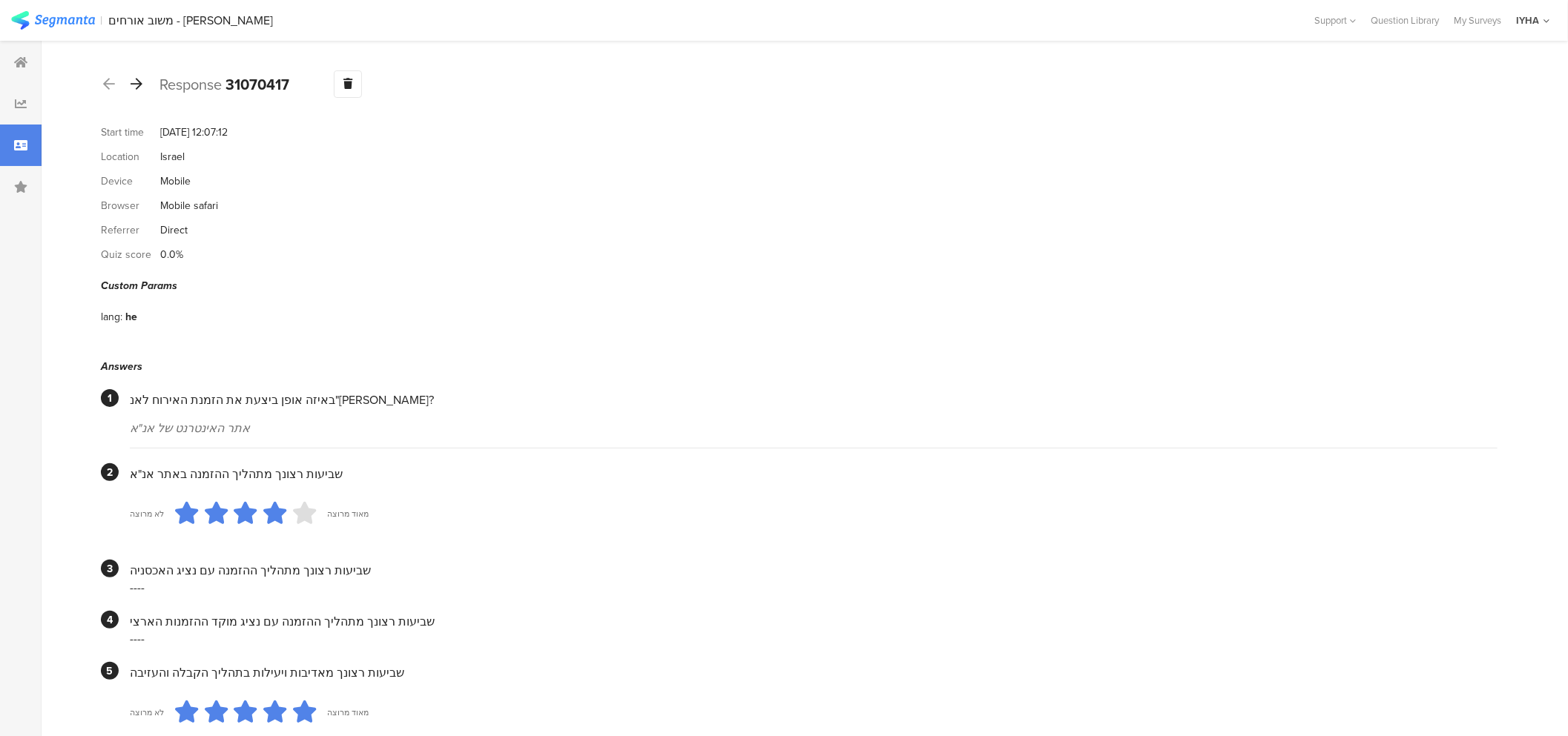
click at [139, 84] on icon at bounding box center [136, 84] width 12 height 14
click at [136, 79] on icon at bounding box center [136, 84] width 12 height 14
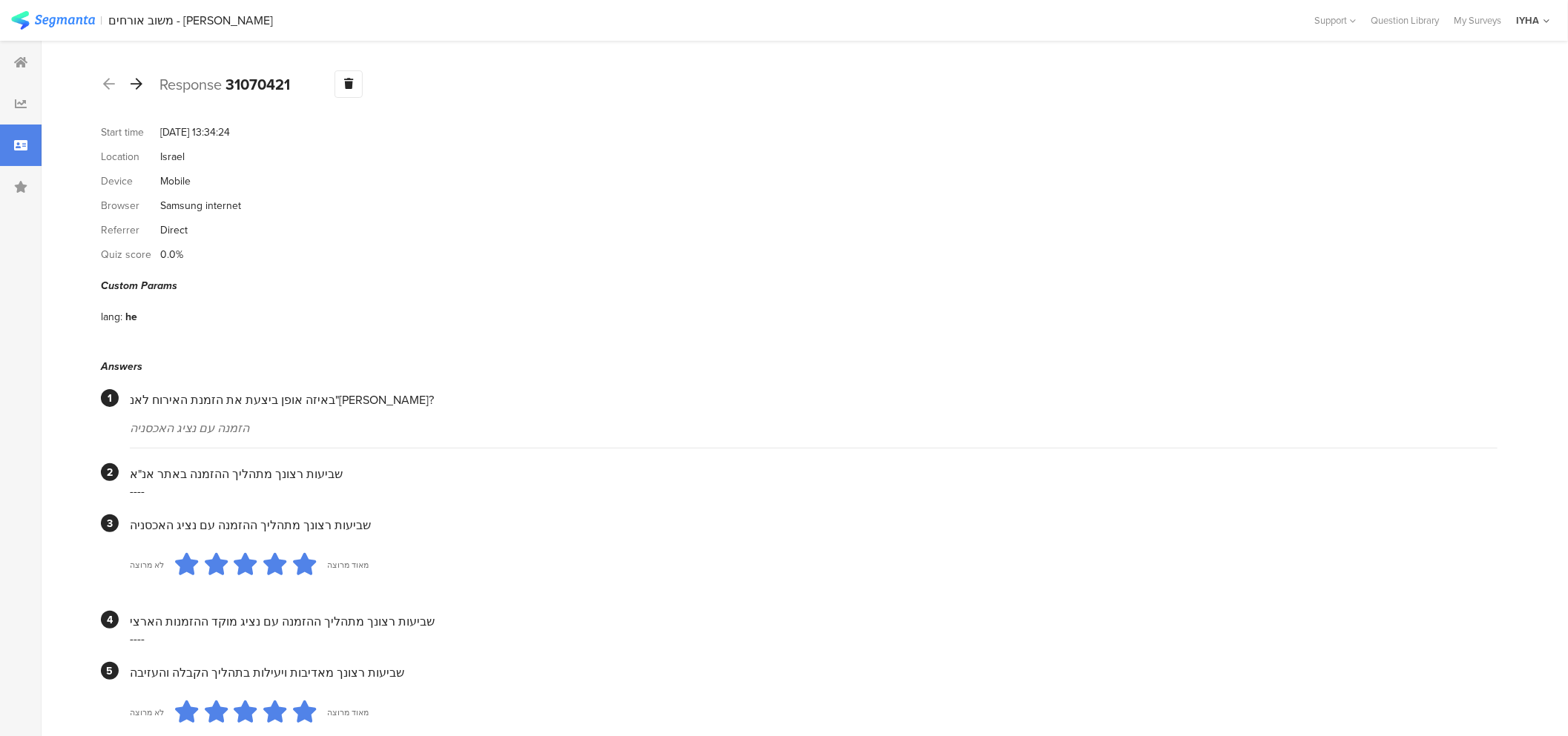
click at [139, 78] on icon at bounding box center [136, 84] width 12 height 14
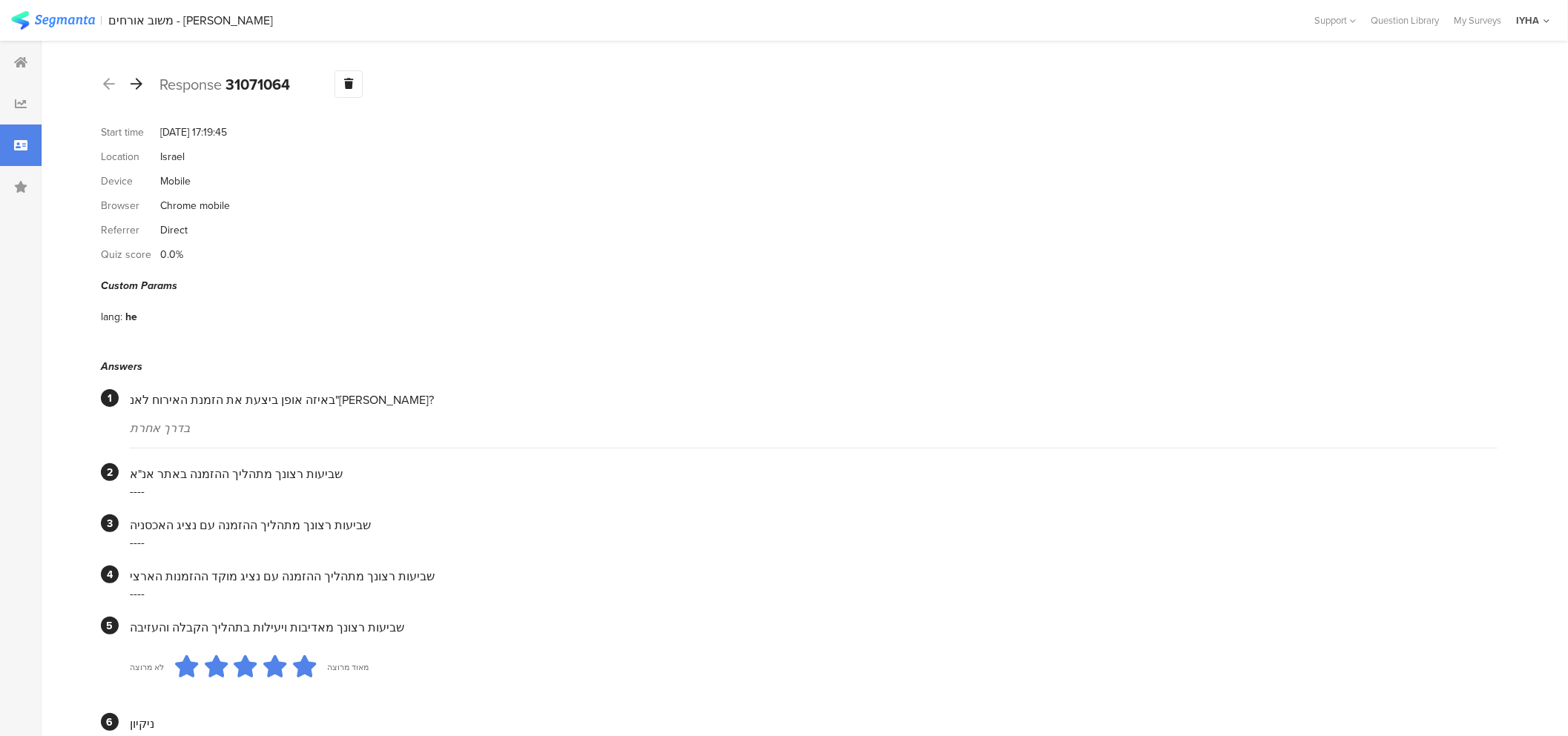
click at [140, 89] on icon at bounding box center [136, 84] width 12 height 14
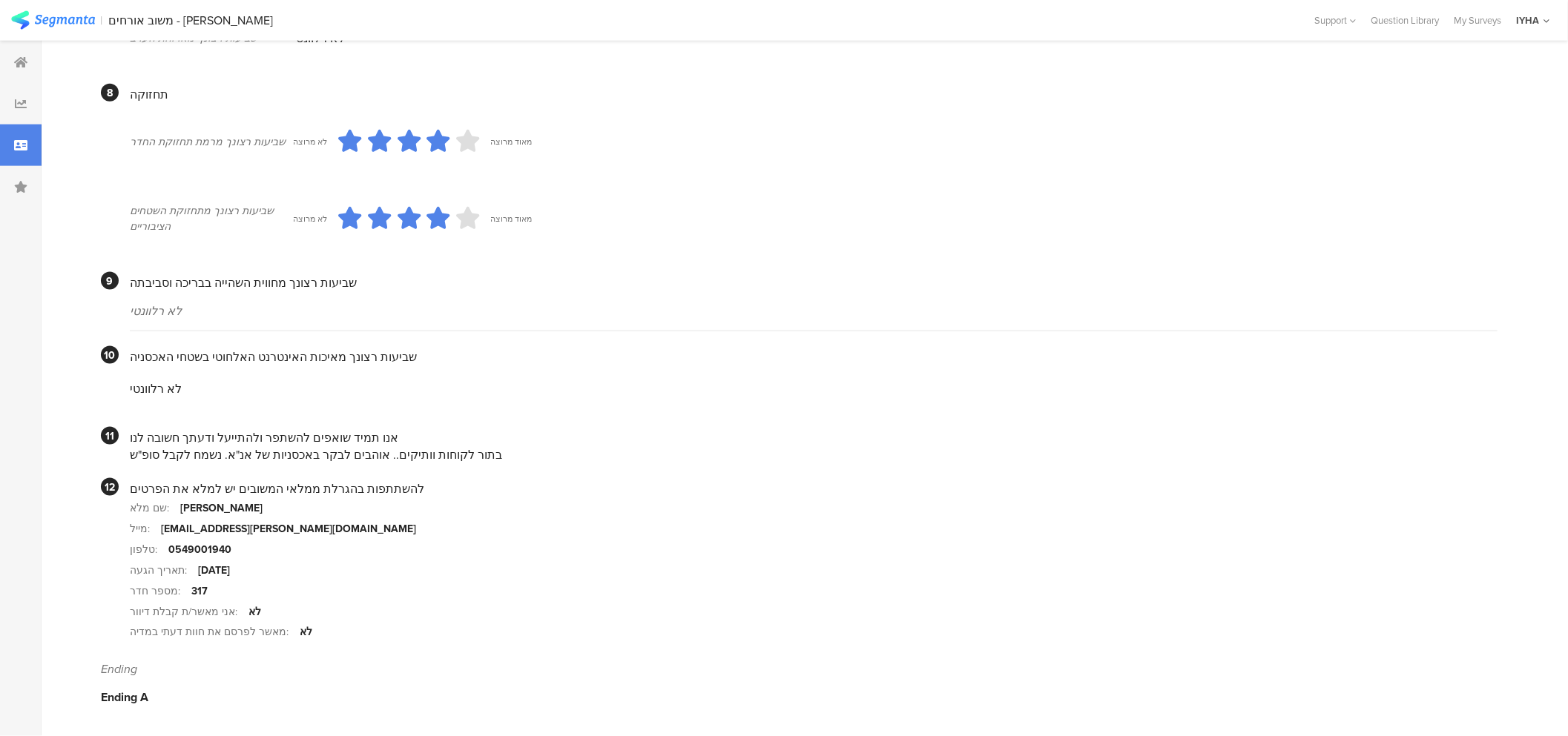
scroll to position [1170, 0]
drag, startPoint x: 428, startPoint y: 450, endPoint x: 129, endPoint y: 441, distance: 299.1
click at [131, 441] on div "אנו תמיד שואפים להשתפר ולהתייעל ודעתך חשובה לנו בתור לקוחות וותיקים.. אוהבים לב…" at bounding box center [813, 445] width 1367 height 36
click at [425, 456] on div "בתור לקוחות וותיקים.. אוהבים לבקר באכסניות של אנ"א. נשמח לקבל סופ"ש" at bounding box center [813, 455] width 1367 height 17
drag, startPoint x: 446, startPoint y: 451, endPoint x: 131, endPoint y: 461, distance: 315.2
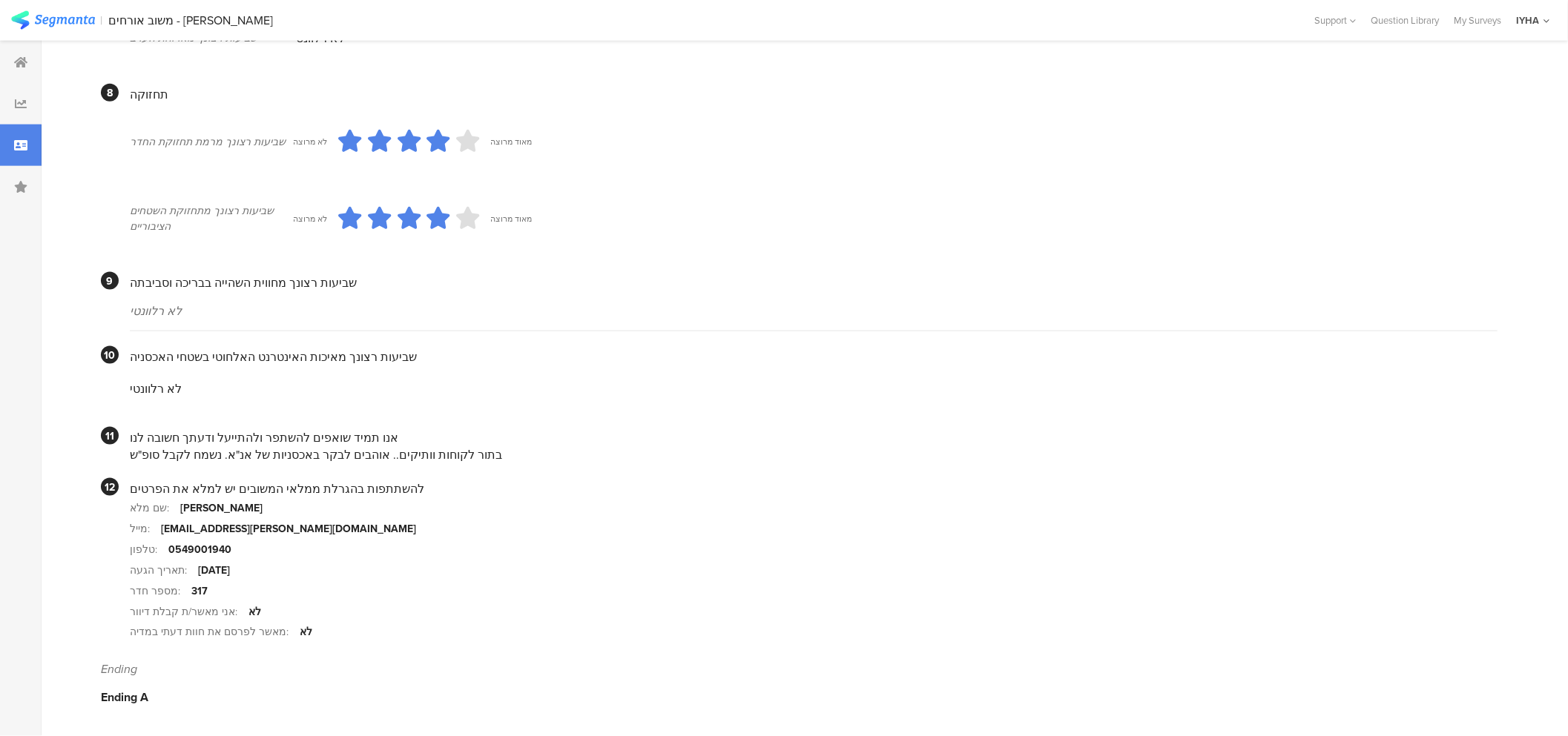
click at [132, 461] on div "בתור לקוחות וותיקים.. אוהבים לבקר באכסניות של אנ"א. נשמח לקבל סופ"ש" at bounding box center [813, 455] width 1367 height 17
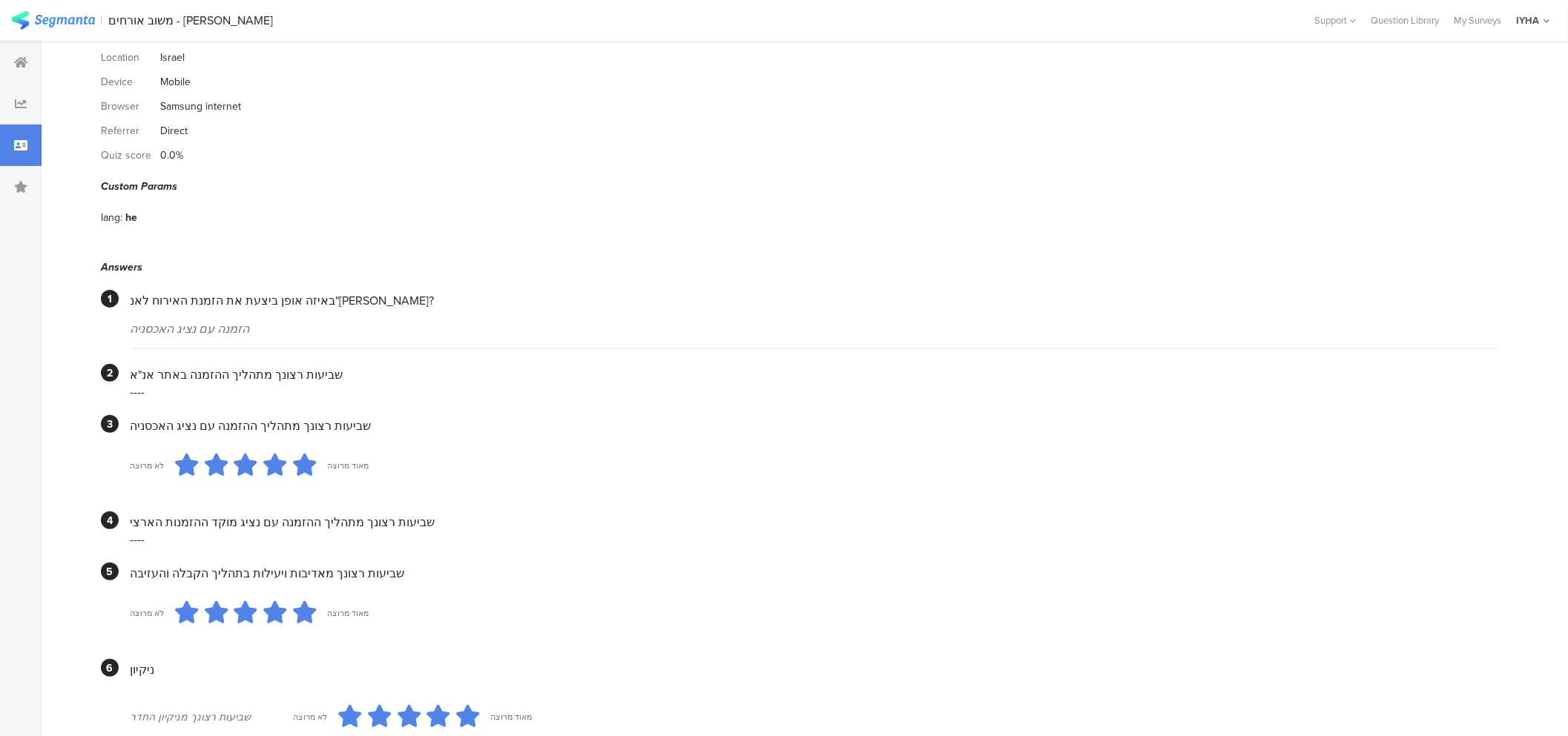
scroll to position [0, 0]
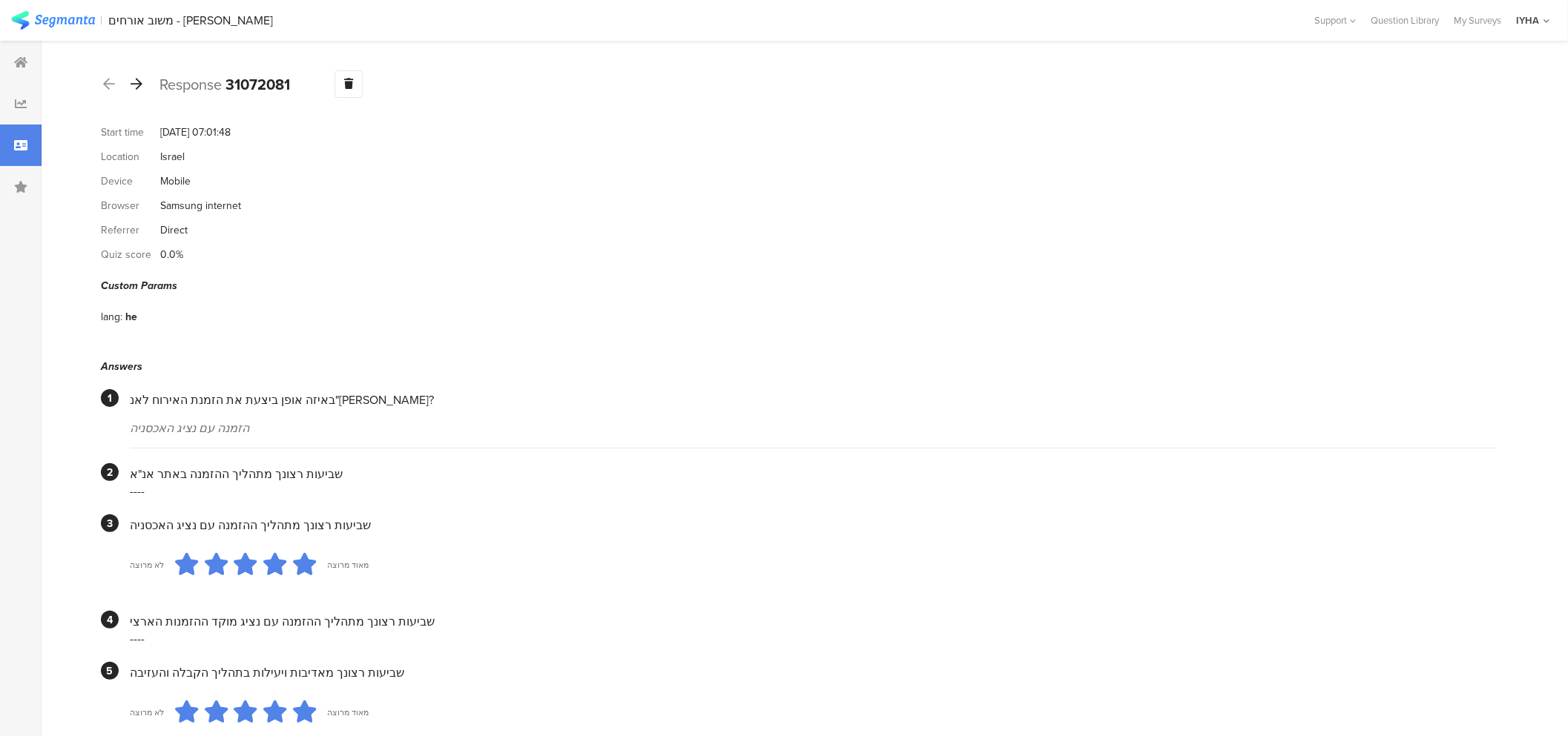
click at [134, 81] on icon at bounding box center [136, 84] width 12 height 14
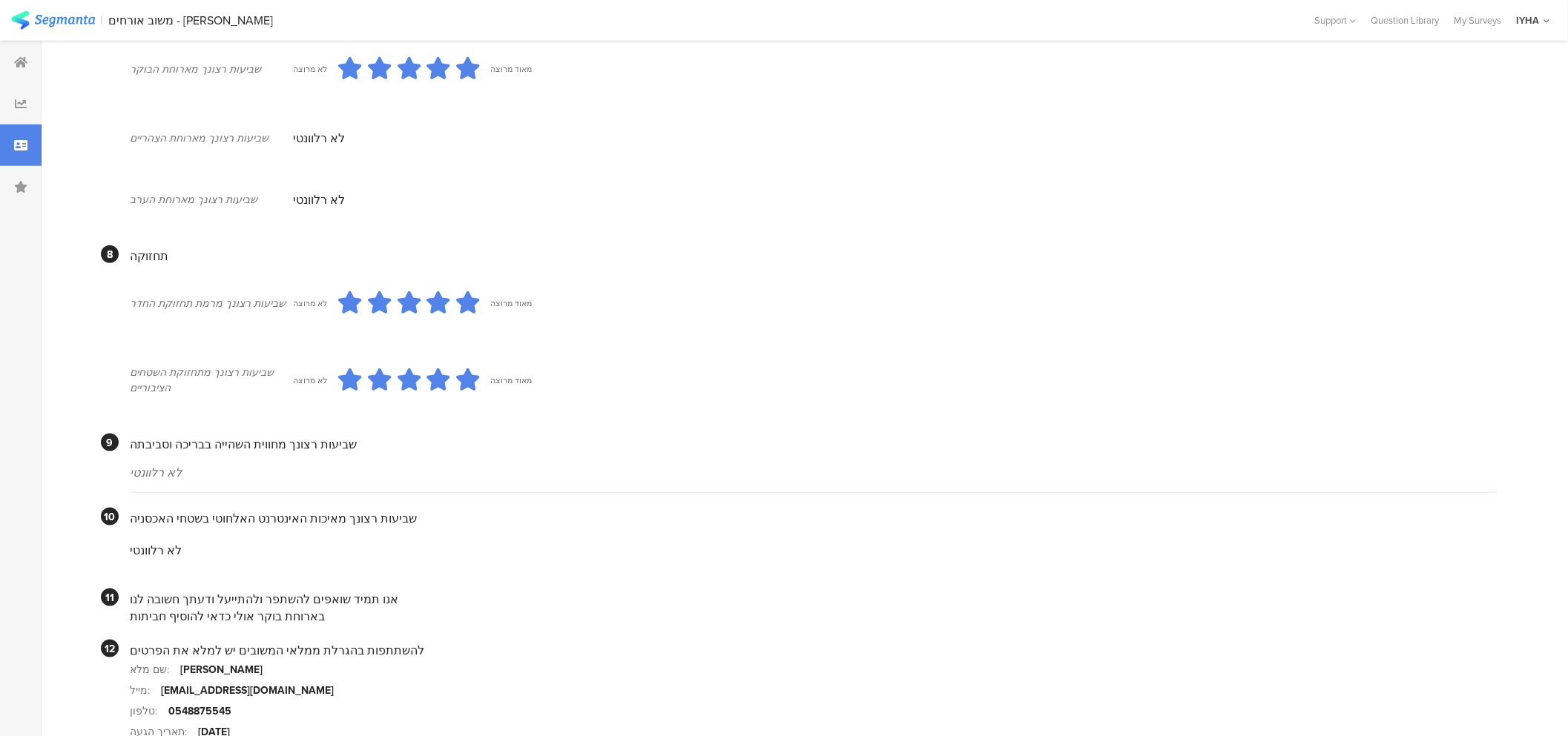
scroll to position [1114, 0]
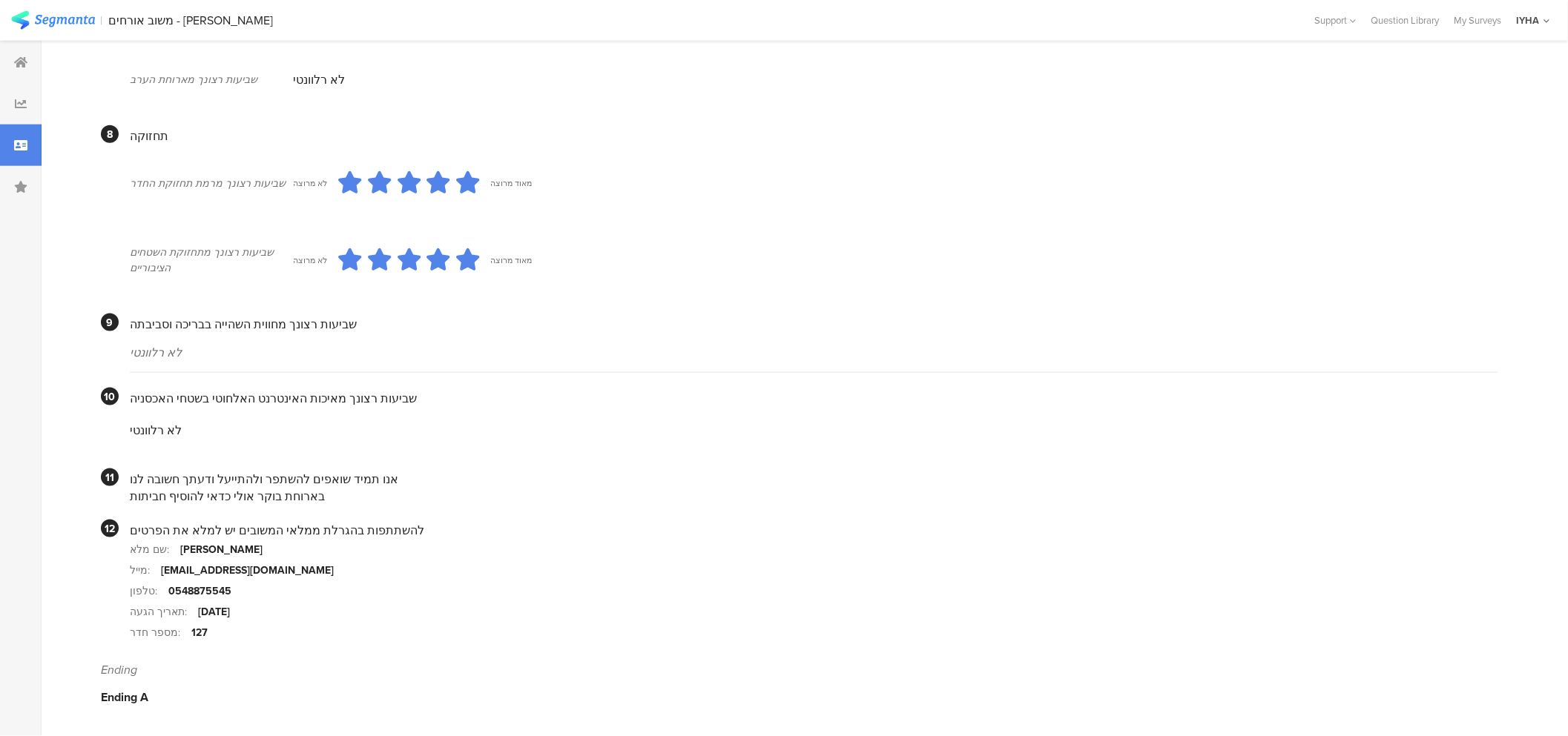
drag, startPoint x: 291, startPoint y: 488, endPoint x: 127, endPoint y: 485, distance: 164.0
click at [127, 485] on section "11 אנו תמיד שואפים להשתפר ולהתייעל ודעתך חשובה לנו בארוחת בוקר אולי כדאי להוסיף…" at bounding box center [799, 487] width 1397 height 36
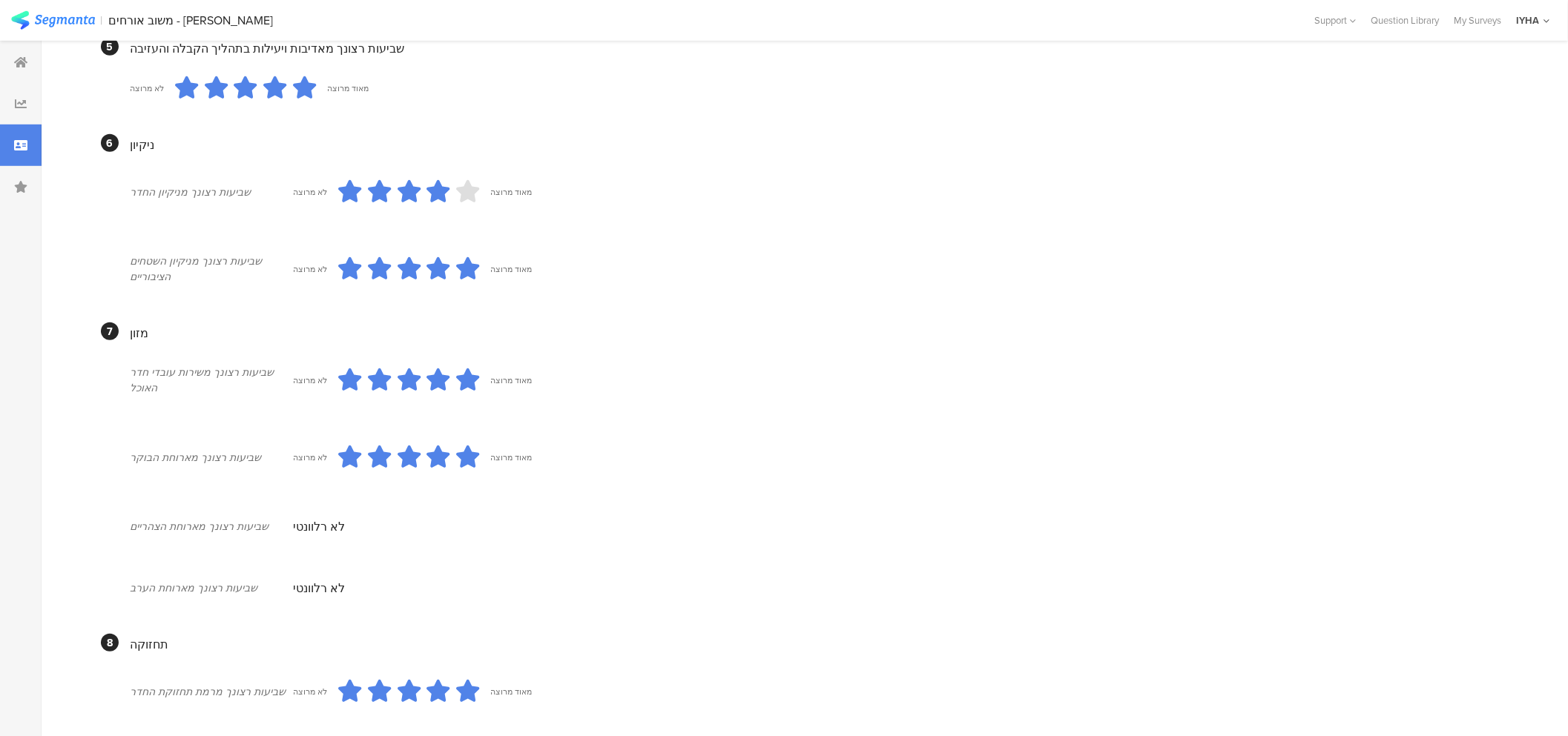
scroll to position [0, 0]
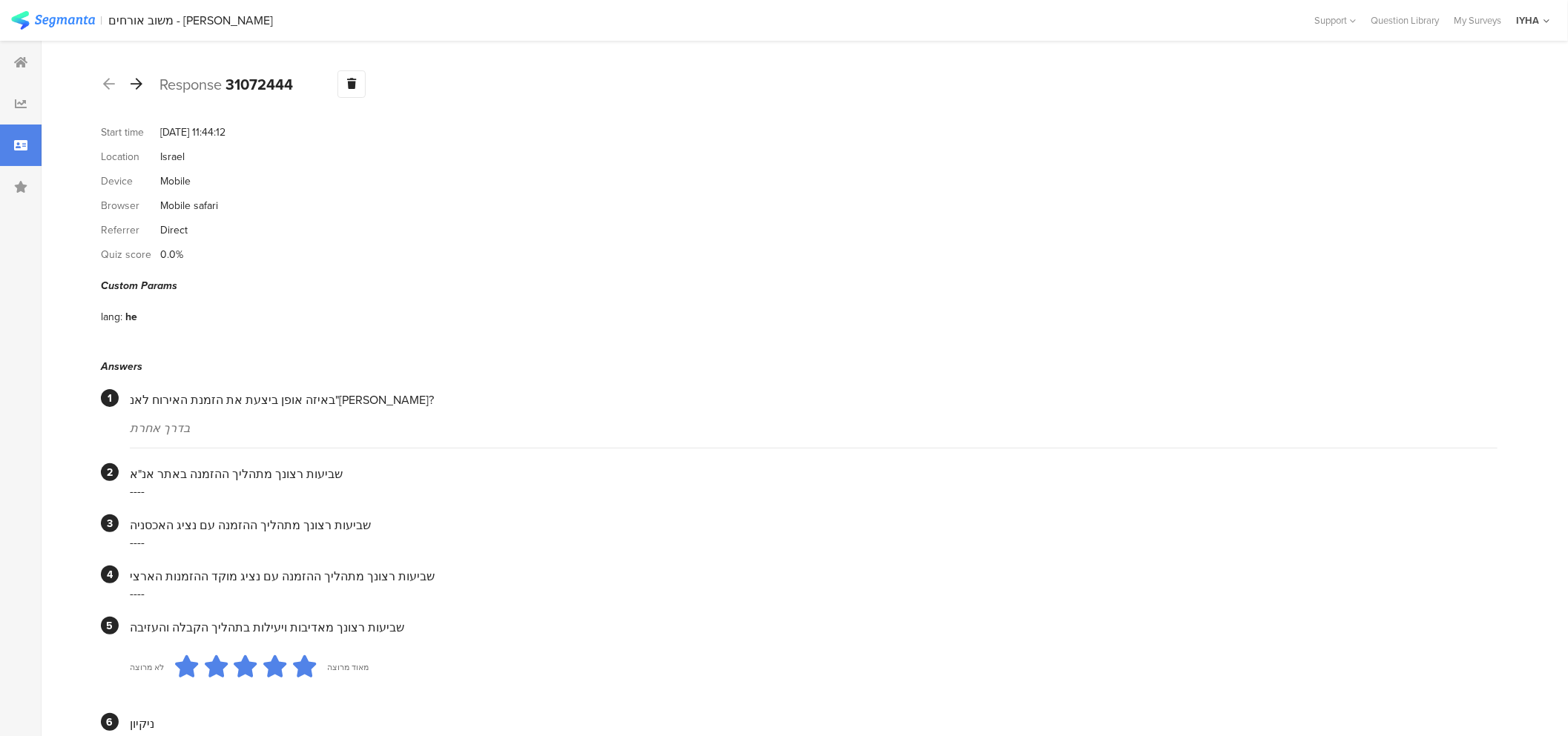
click at [141, 87] on icon at bounding box center [136, 84] width 12 height 14
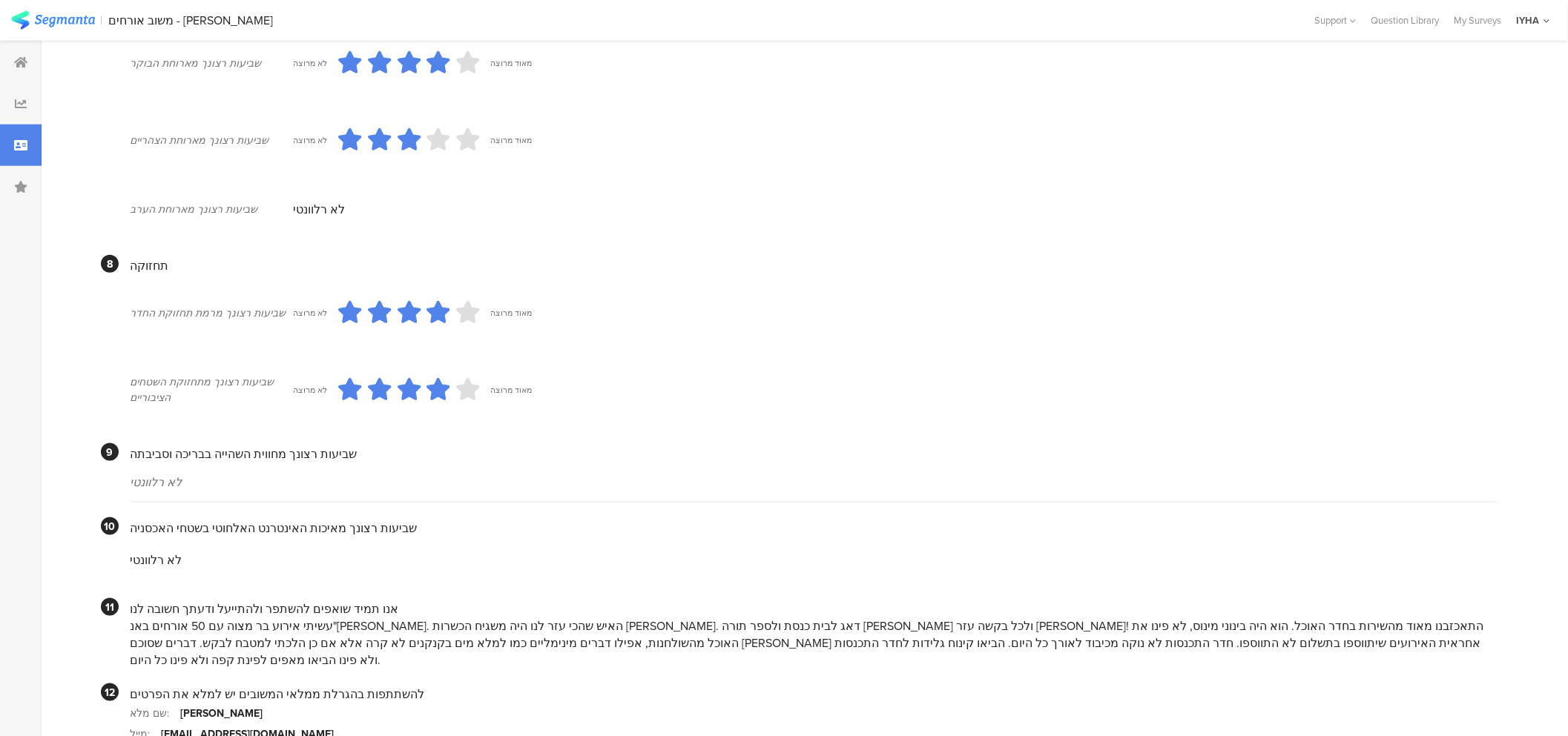
scroll to position [1189, 0]
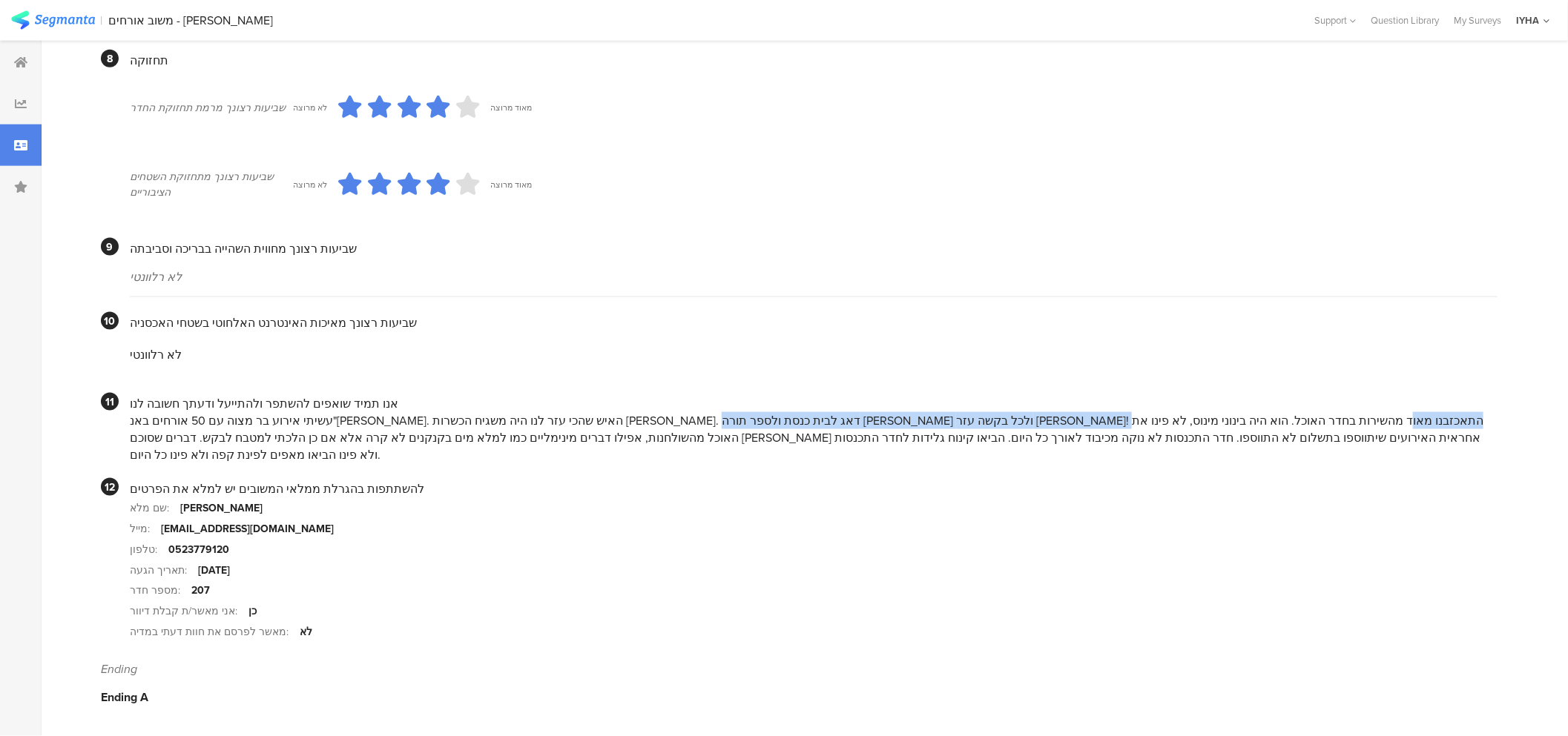
drag, startPoint x: 981, startPoint y: 432, endPoint x: 557, endPoint y: 428, distance: 424.0
click at [559, 429] on div "עשיתי אירוע בר מצוה עם 50 אורחים באנ"[PERSON_NAME]. האיש שהכי עזר לנו היה משגיח…" at bounding box center [813, 438] width 1367 height 51
click at [529, 433] on div "עשיתי אירוע בר מצוה עם 50 אורחים באנ"[PERSON_NAME]. האיש שהכי עזר לנו היה משגיח…" at bounding box center [813, 438] width 1367 height 51
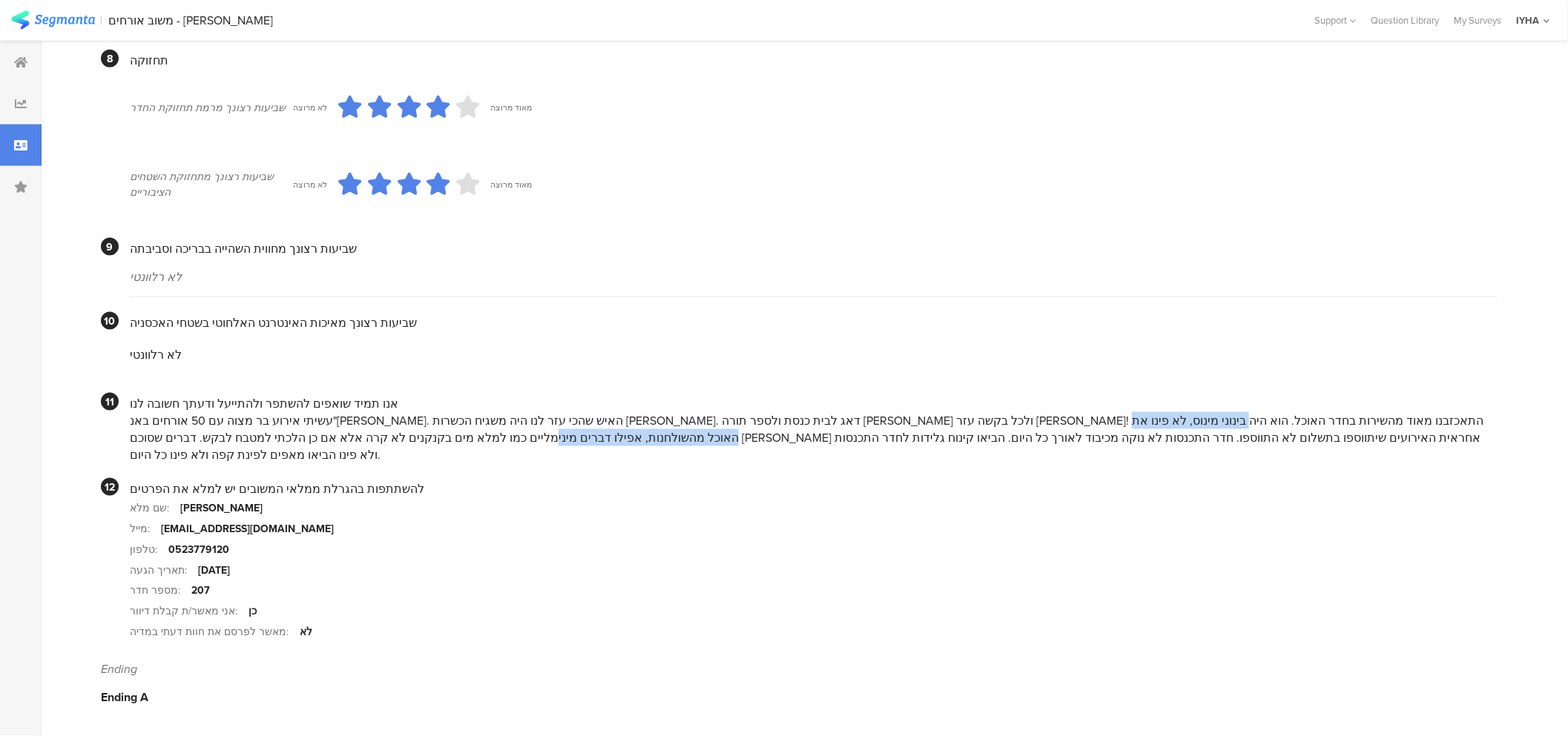
drag, startPoint x: 435, startPoint y: 440, endPoint x: 139, endPoint y: 440, distance: 296.0
click at [139, 440] on div "עשיתי אירוע בר מצוה עם 50 אורחים באנ"[PERSON_NAME]. האיש שהכי עזר לנו היה משגיח…" at bounding box center [813, 438] width 1367 height 51
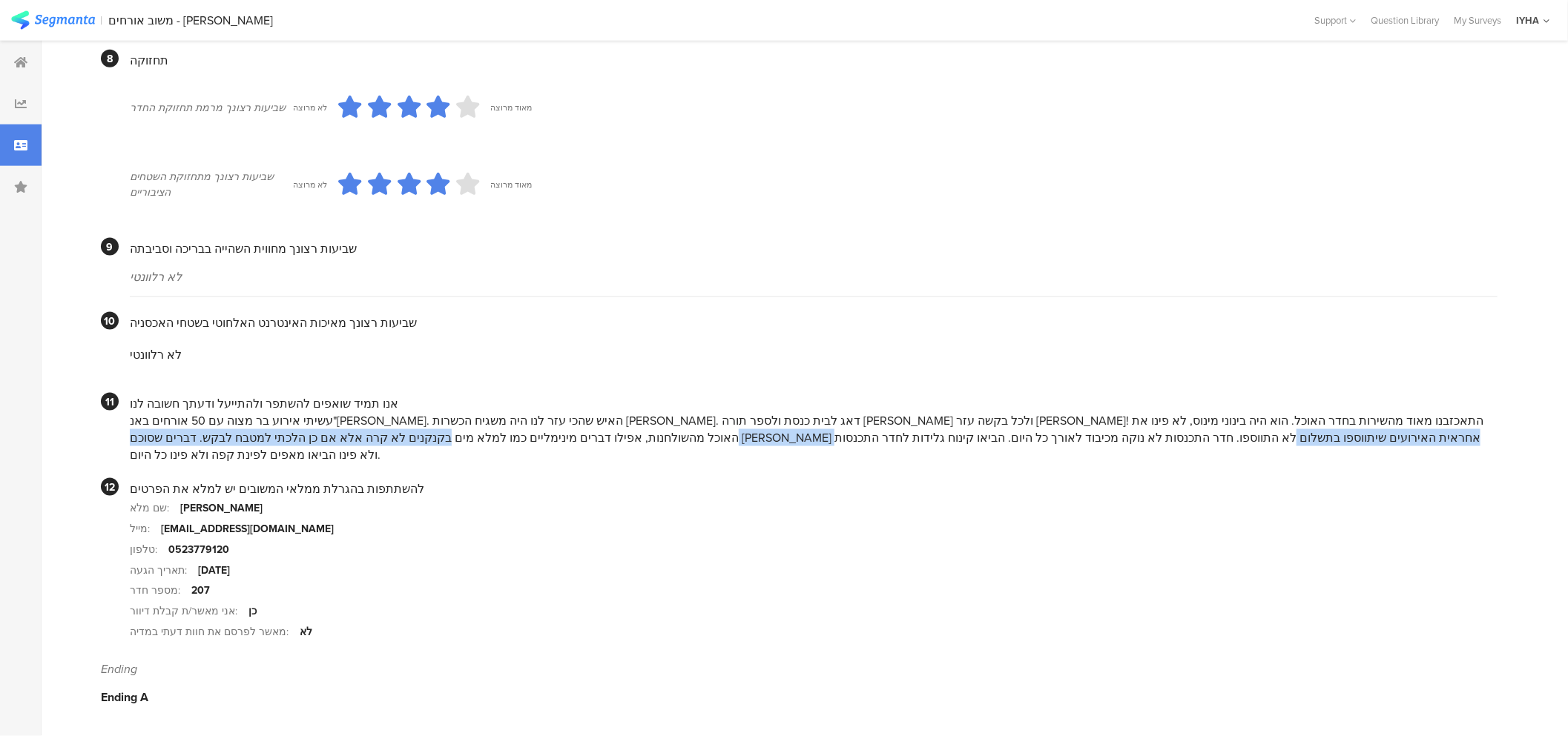
drag, startPoint x: 1189, startPoint y: 452, endPoint x: 653, endPoint y: 447, distance: 536.0
click at [653, 447] on div "עשיתי אירוע בר מצוה עם 50 אורחים באנ"[PERSON_NAME]. האיש שהכי עזר לנו היה משגיח…" at bounding box center [813, 438] width 1367 height 51
click at [764, 447] on div "עשיתי אירוע בר מצוה עם 50 אורחים באנ"[PERSON_NAME]. האיש שהכי עזר לנו היה משגיח…" at bounding box center [813, 438] width 1367 height 51
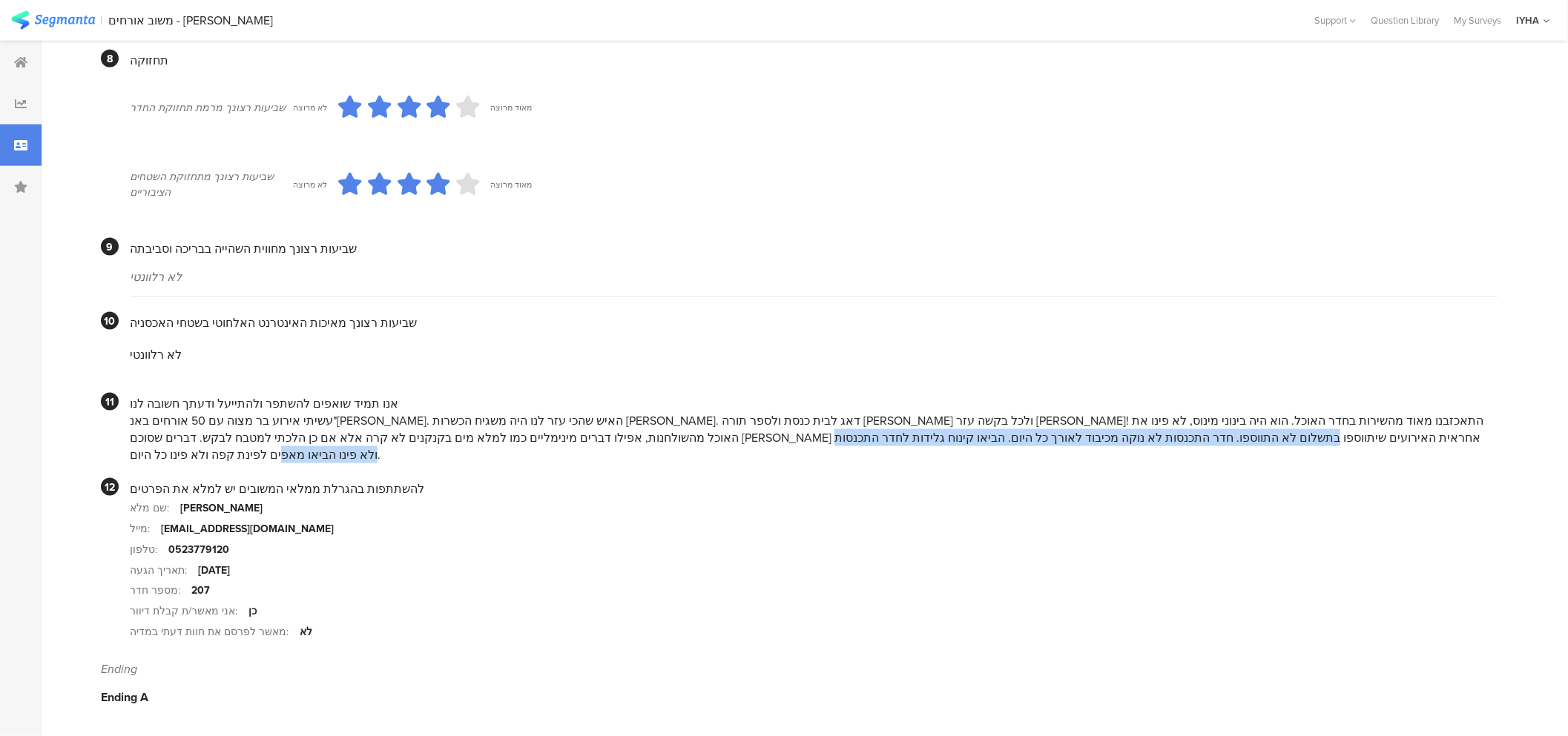
drag, startPoint x: 691, startPoint y: 452, endPoint x: 139, endPoint y: 442, distance: 552.1
click at [141, 443] on div "עשיתי אירוע בר מצוה עם 50 אורחים באנ"[PERSON_NAME]. האיש שהכי עזר לנו היה משגיח…" at bounding box center [813, 438] width 1367 height 51
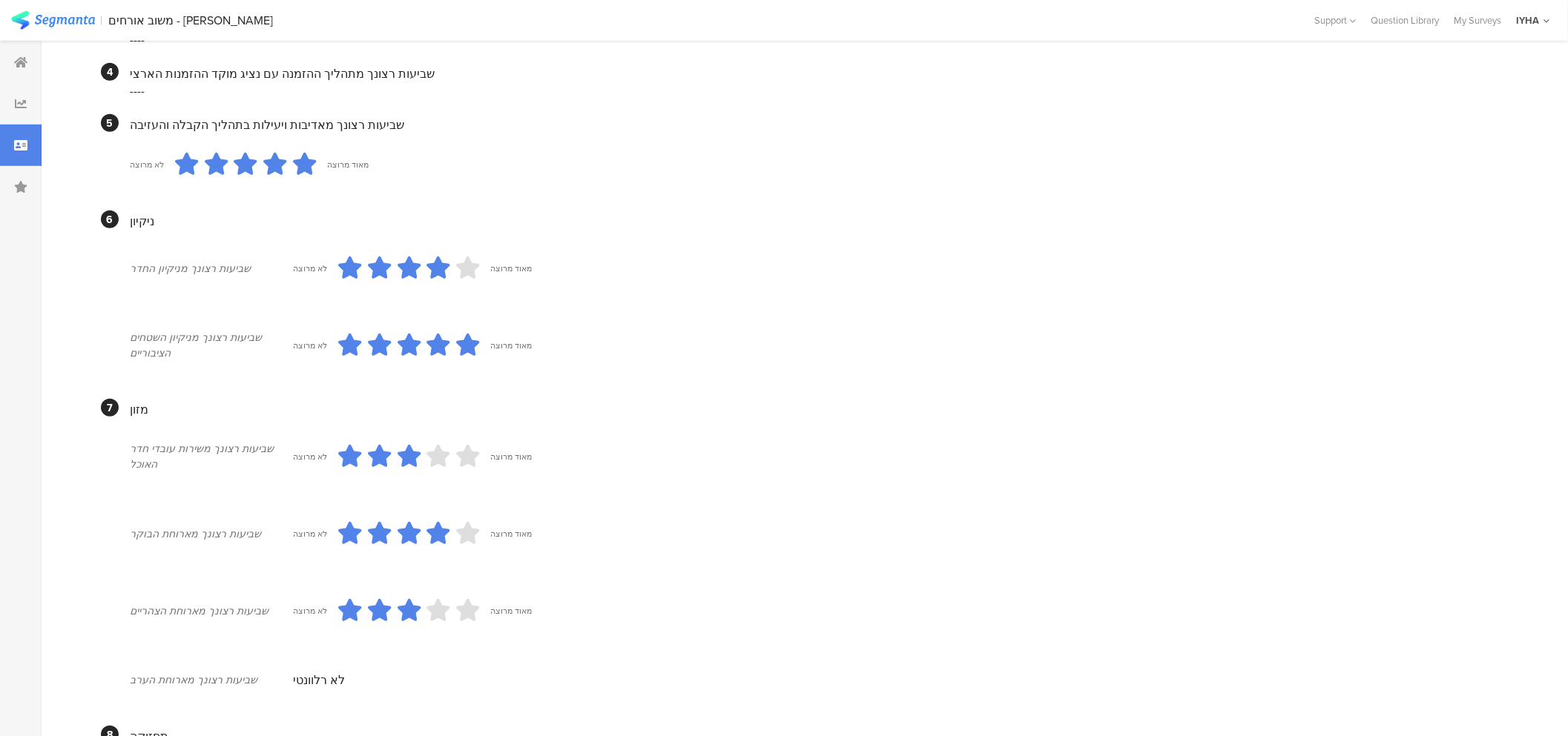
scroll to position [0, 0]
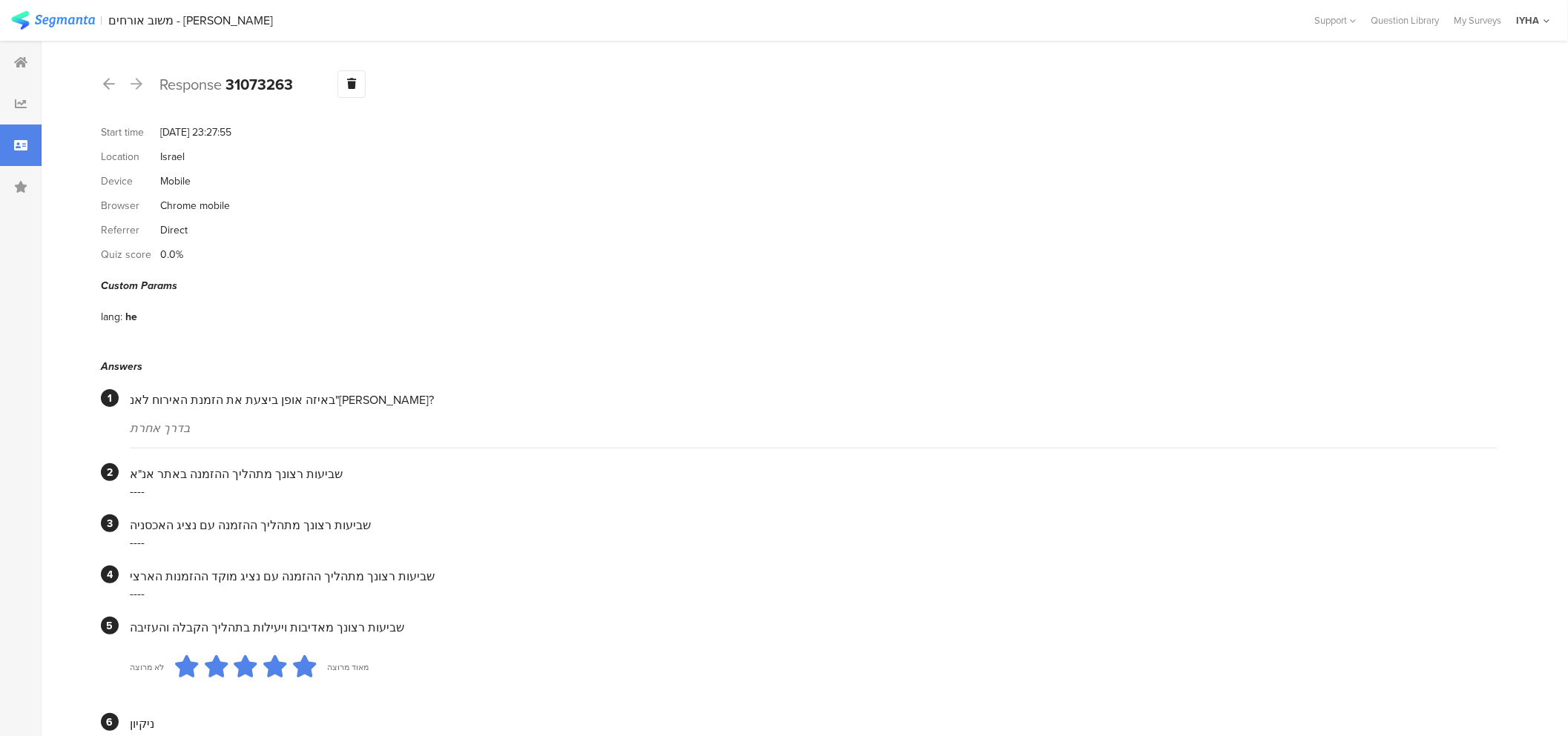
click at [137, 88] on icon at bounding box center [136, 84] width 12 height 14
click at [135, 86] on icon at bounding box center [136, 84] width 12 height 14
click at [134, 86] on icon at bounding box center [136, 84] width 12 height 14
